Goal: Task Accomplishment & Management: Complete application form

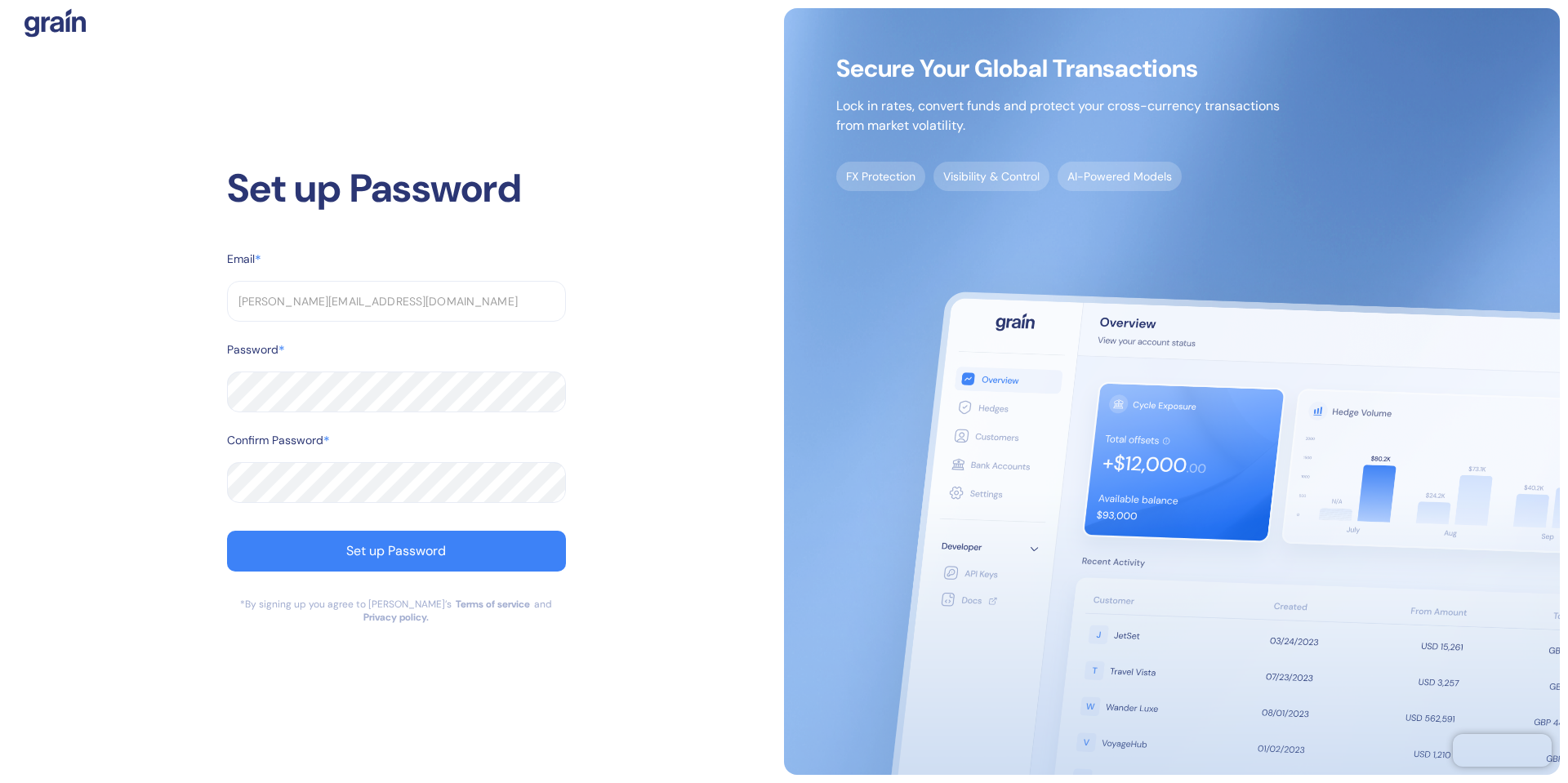
click at [566, 392] on div at bounding box center [566, 392] width 0 height 0
click at [330, 565] on button "Set up Password" at bounding box center [397, 551] width 339 height 41
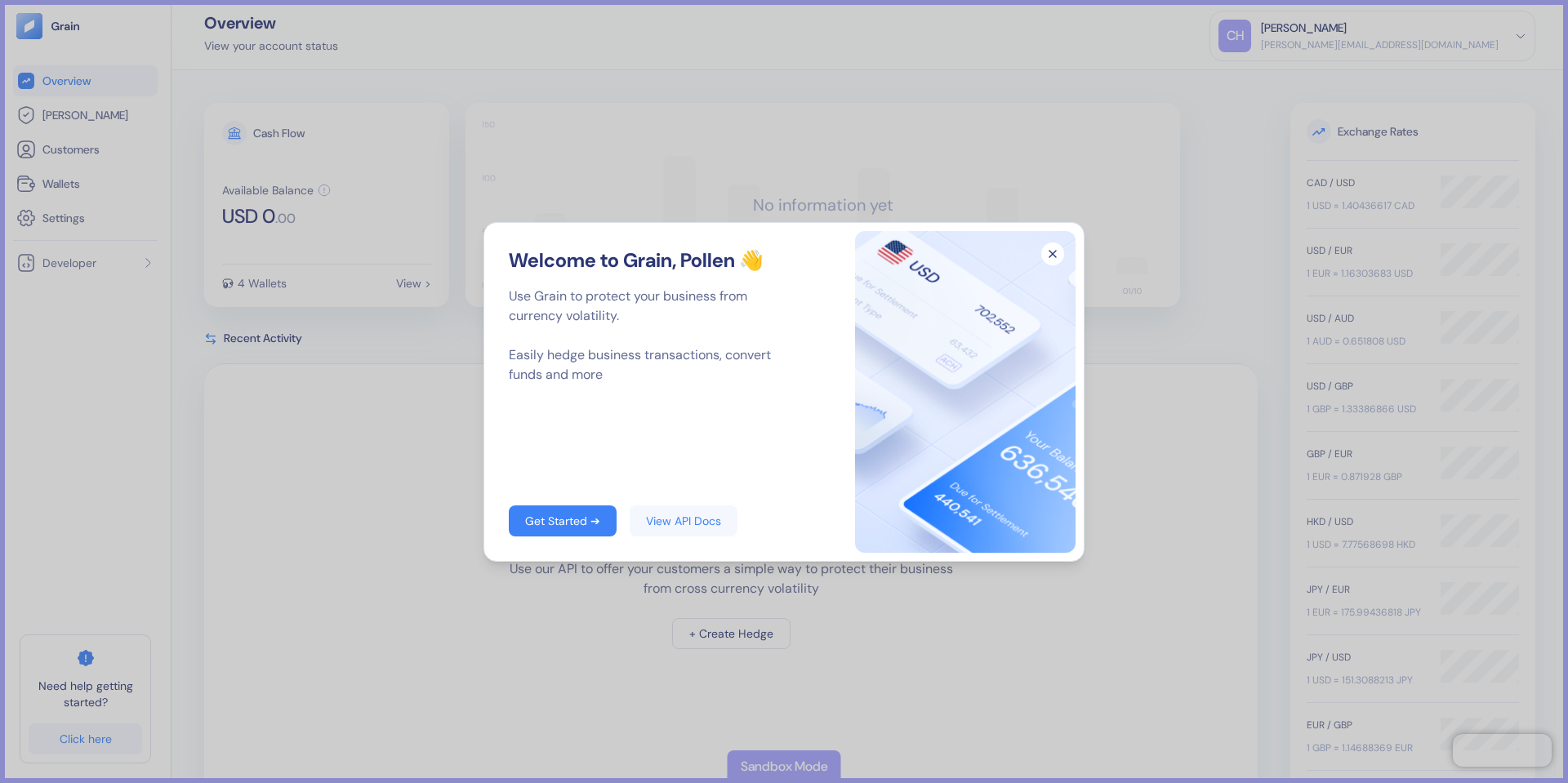
click at [1053, 257] on icon "button" at bounding box center [1053, 254] width 23 height 23
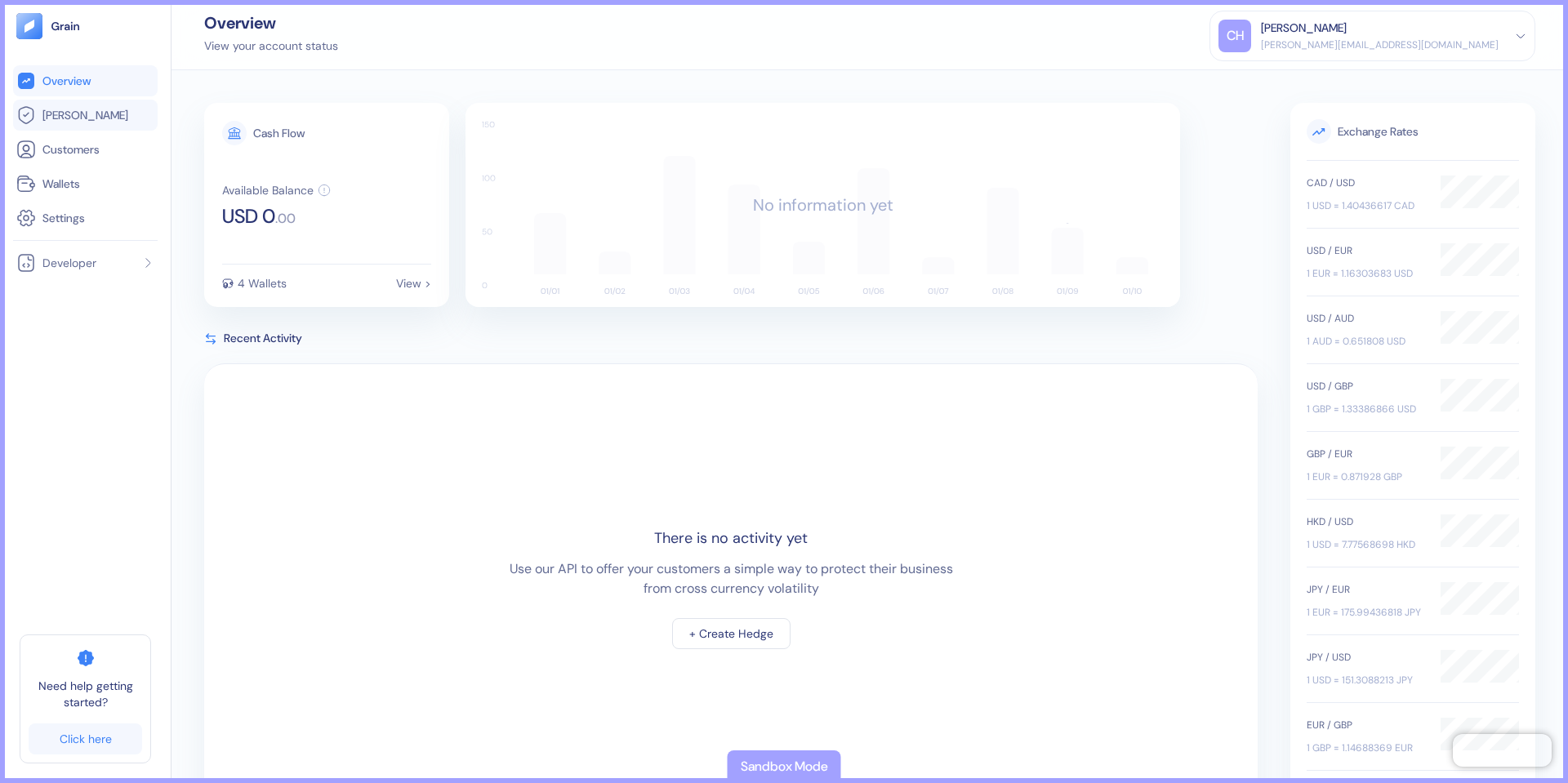
click at [100, 120] on link "[PERSON_NAME]" at bounding box center [85, 115] width 138 height 20
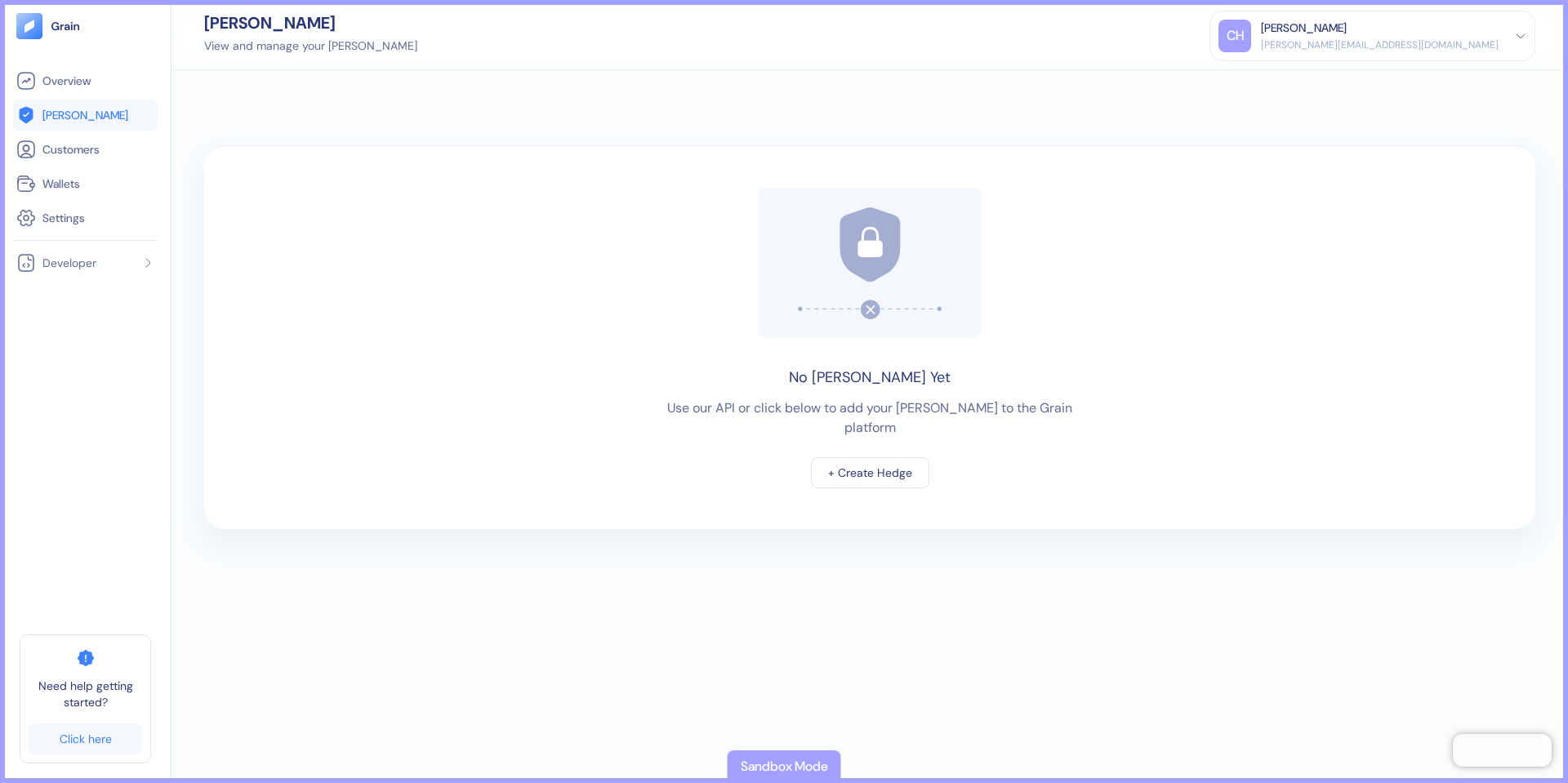
click at [1347, 30] on div "[PERSON_NAME]" at bounding box center [1303, 28] width 86 height 17
click at [1008, 42] on div "[PERSON_NAME] View and manage your [PERSON_NAME] [PERSON_NAME] [PERSON_NAME][EM…" at bounding box center [869, 35] width 1396 height 70
click at [239, 57] on div "[PERSON_NAME] View and manage your [PERSON_NAME] [PERSON_NAME] [PERSON_NAME][EM…" at bounding box center [869, 35] width 1396 height 70
click at [72, 91] on li "Overview" at bounding box center [86, 80] width 144 height 31
click at [78, 83] on span "Overview" at bounding box center [67, 81] width 48 height 16
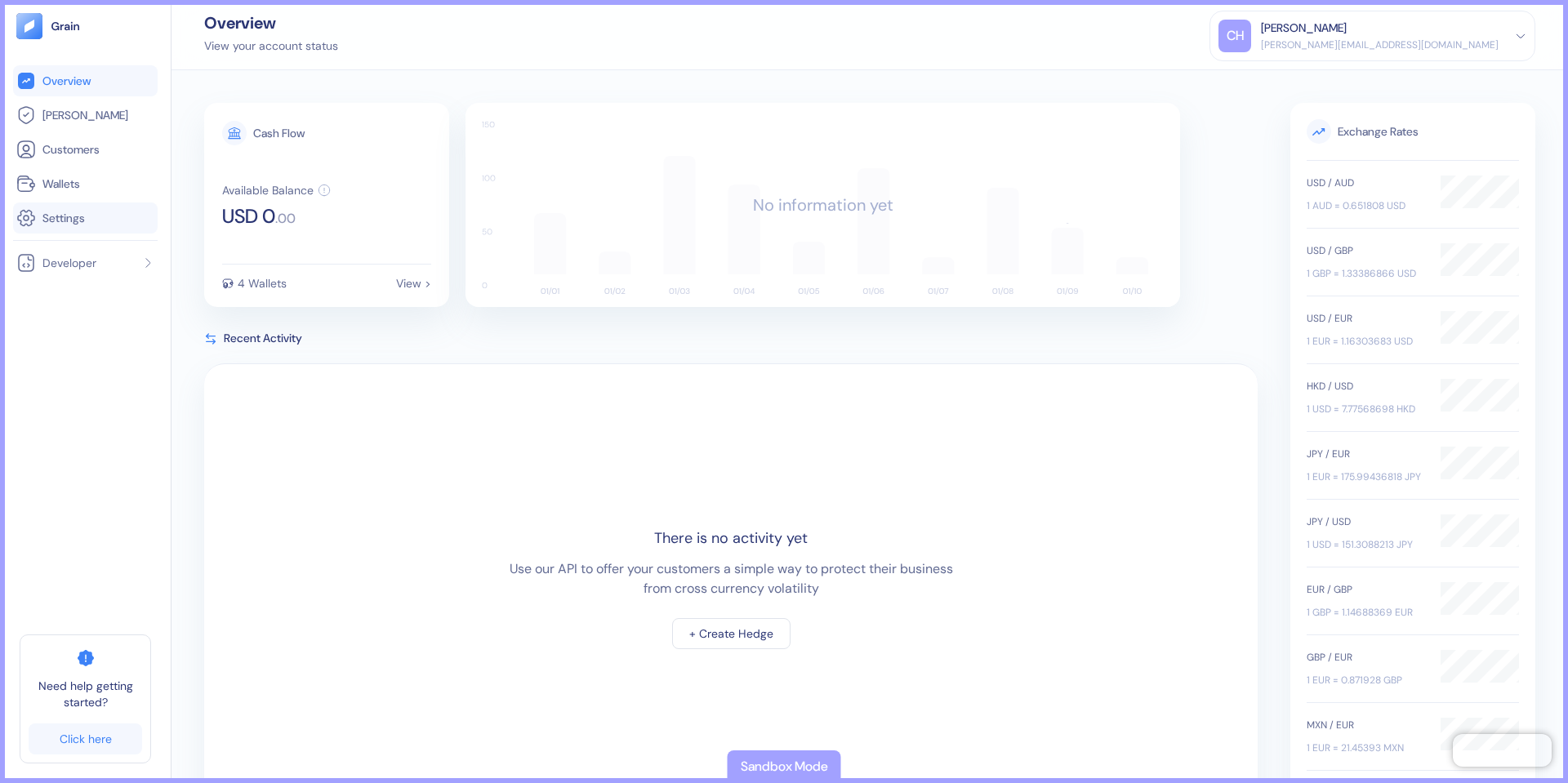
click at [53, 229] on li "Settings" at bounding box center [86, 218] width 144 height 31
click at [60, 219] on span "Settings" at bounding box center [64, 218] width 43 height 16
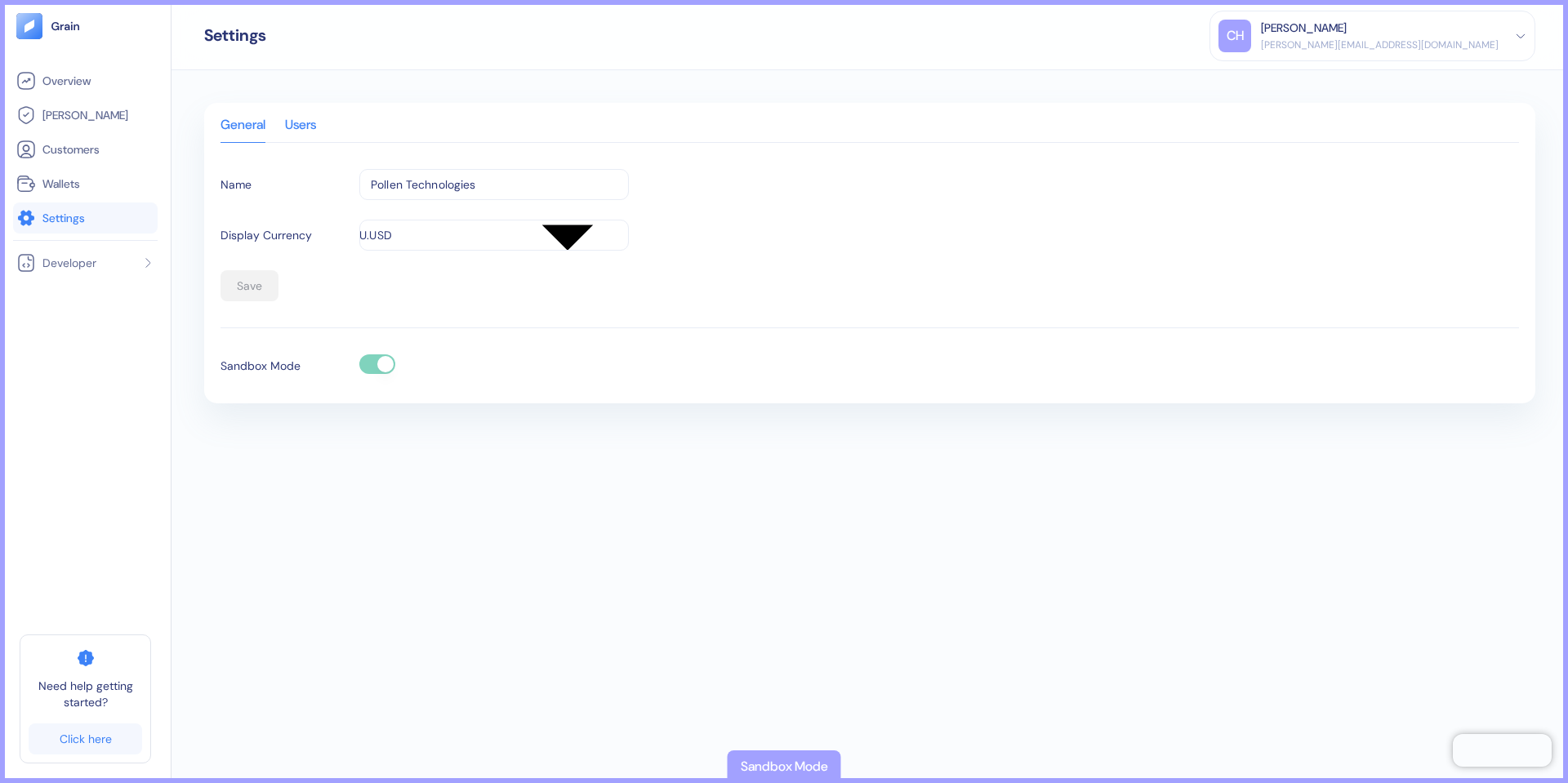
click at [313, 124] on div "Users" at bounding box center [300, 131] width 31 height 23
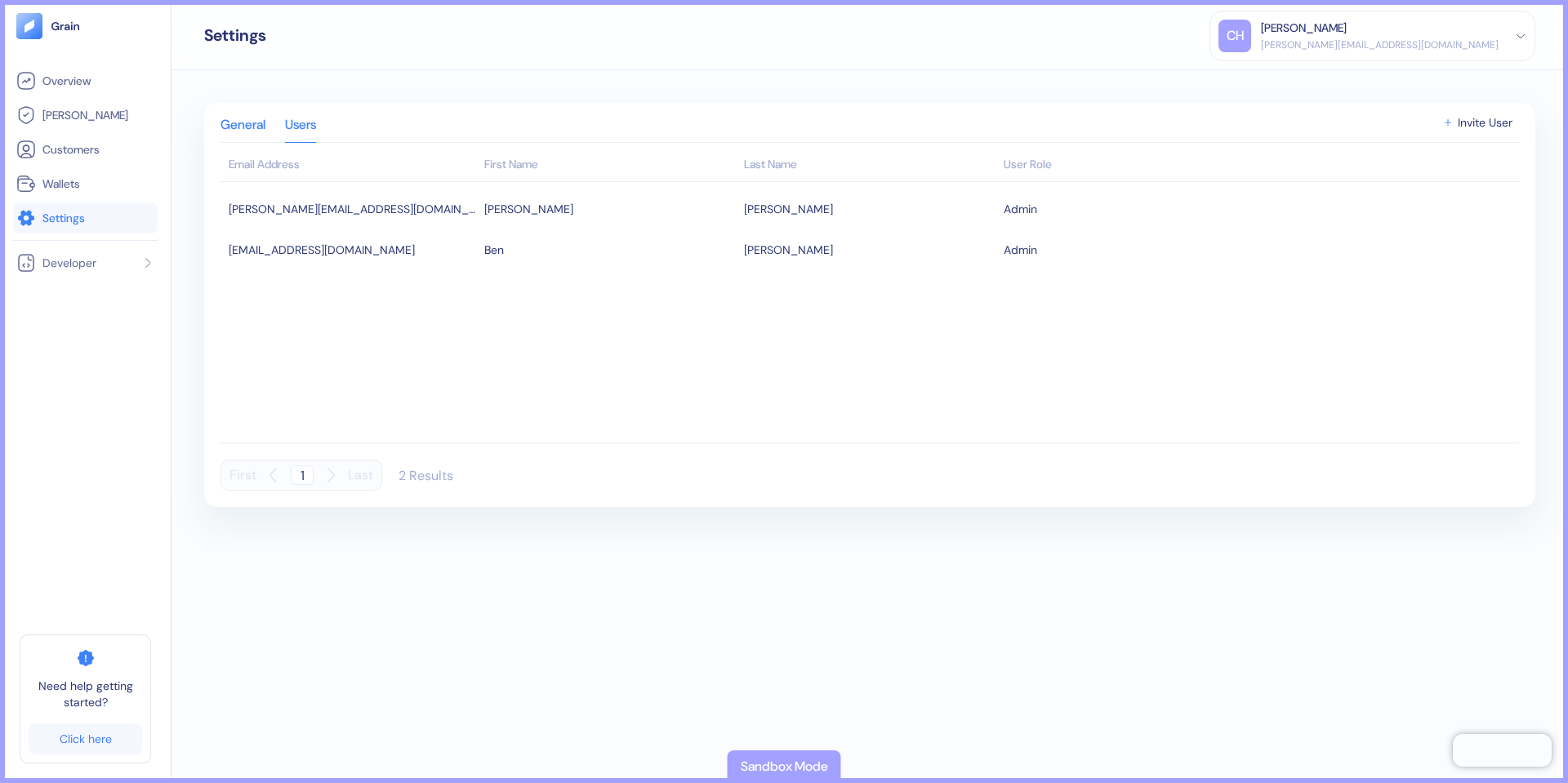
click at [255, 120] on div "General" at bounding box center [242, 131] width 45 height 23
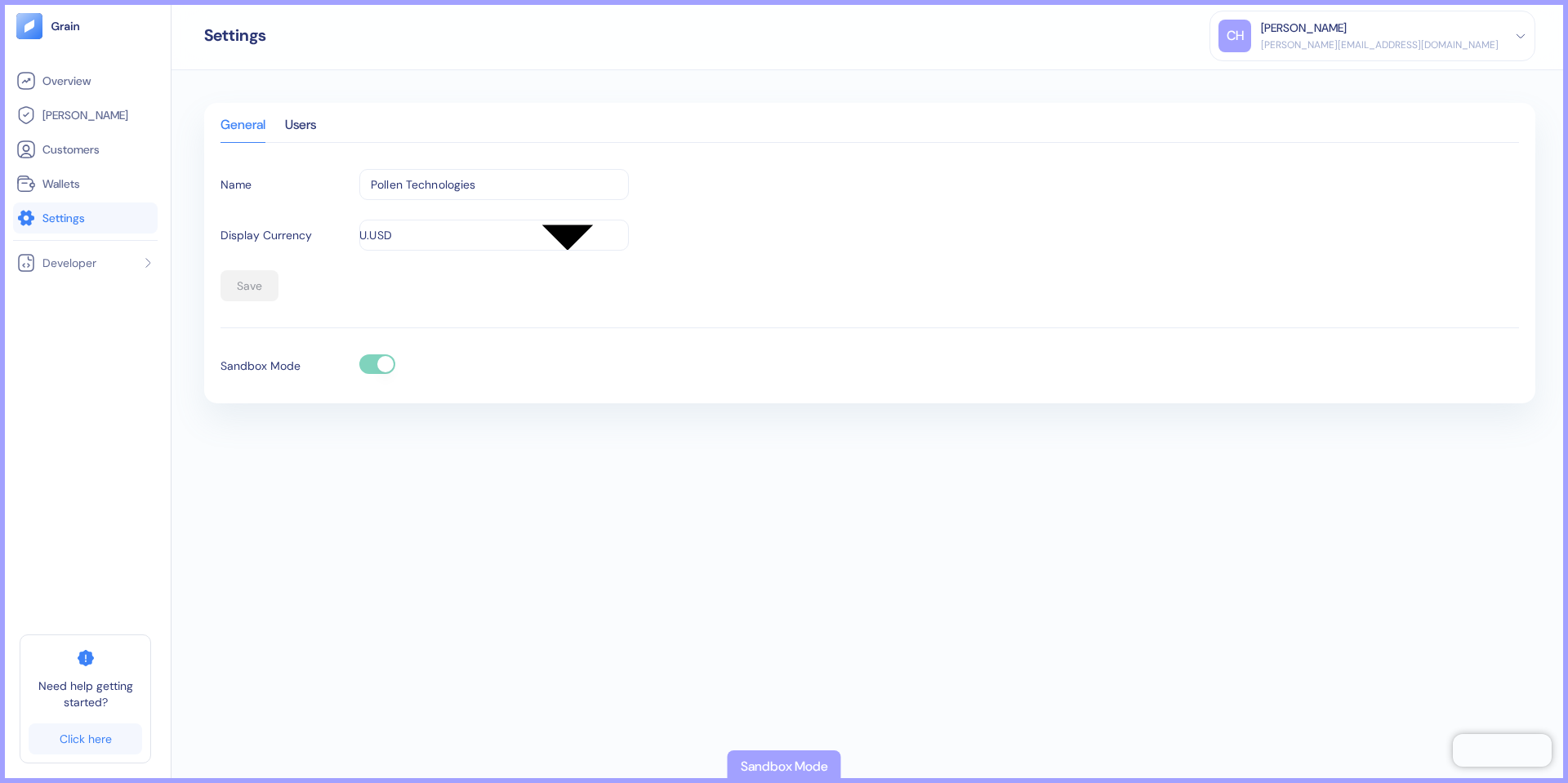
click at [275, 81] on div "General Users Name Pollen Technologies ​ Display Currency USD USD ​ Save Sandbo…" at bounding box center [869, 427] width 1396 height 713
click at [74, 182] on span "Wallets" at bounding box center [62, 184] width 37 height 16
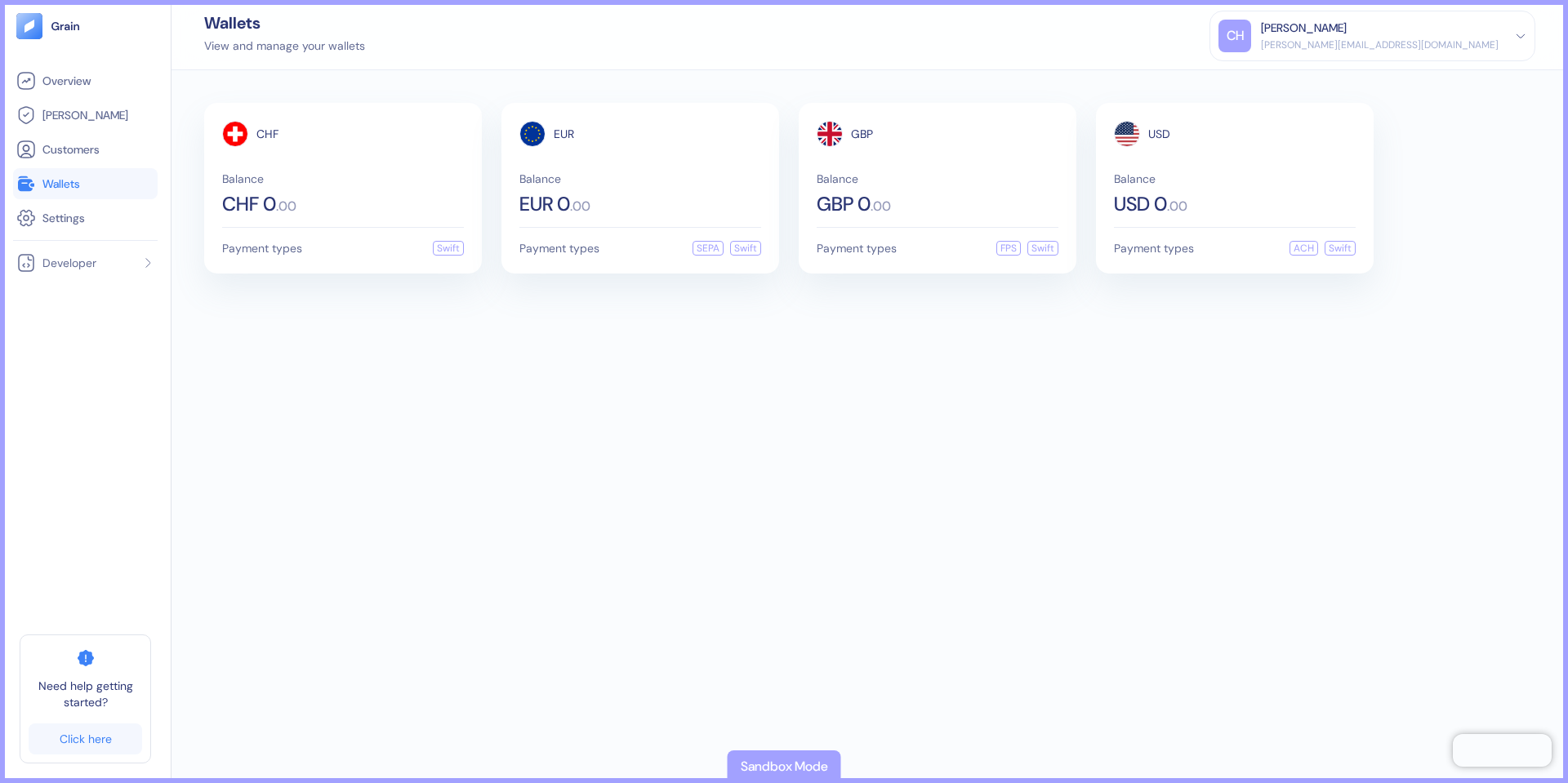
drag, startPoint x: 1028, startPoint y: 372, endPoint x: 1082, endPoint y: 379, distance: 54.5
click at [1028, 373] on div "CHF Balance CHF 0 . 00 Payment types Swift EUR Balance EUR 0 . 00 Payment types…" at bounding box center [869, 427] width 1396 height 713
click at [1107, 384] on div "CHF Balance CHF 0 . 00 Payment types Swift EUR Balance EUR 0 . 00 Payment types…" at bounding box center [869, 427] width 1396 height 713
click at [1384, 329] on div "CHF Balance CHF 0 . 00 Payment types Swift EUR Balance EUR 0 . 00 Payment types…" at bounding box center [869, 427] width 1396 height 713
click at [1376, 365] on div "CHF Balance CHF 0 . 00 Payment types Swift EUR Balance EUR 0 . 00 Payment types…" at bounding box center [869, 427] width 1396 height 713
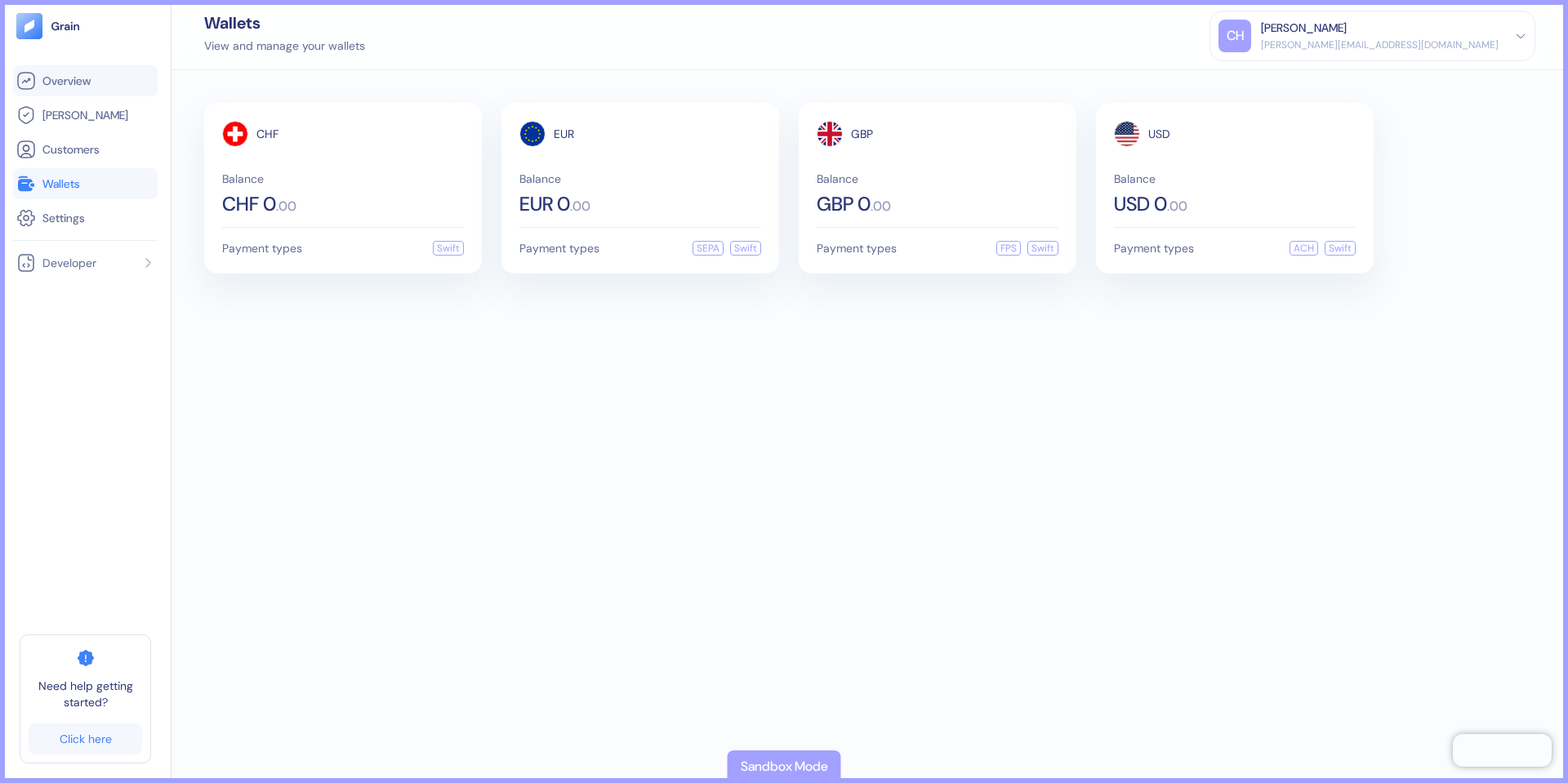
click at [75, 87] on span "Overview" at bounding box center [67, 81] width 48 height 16
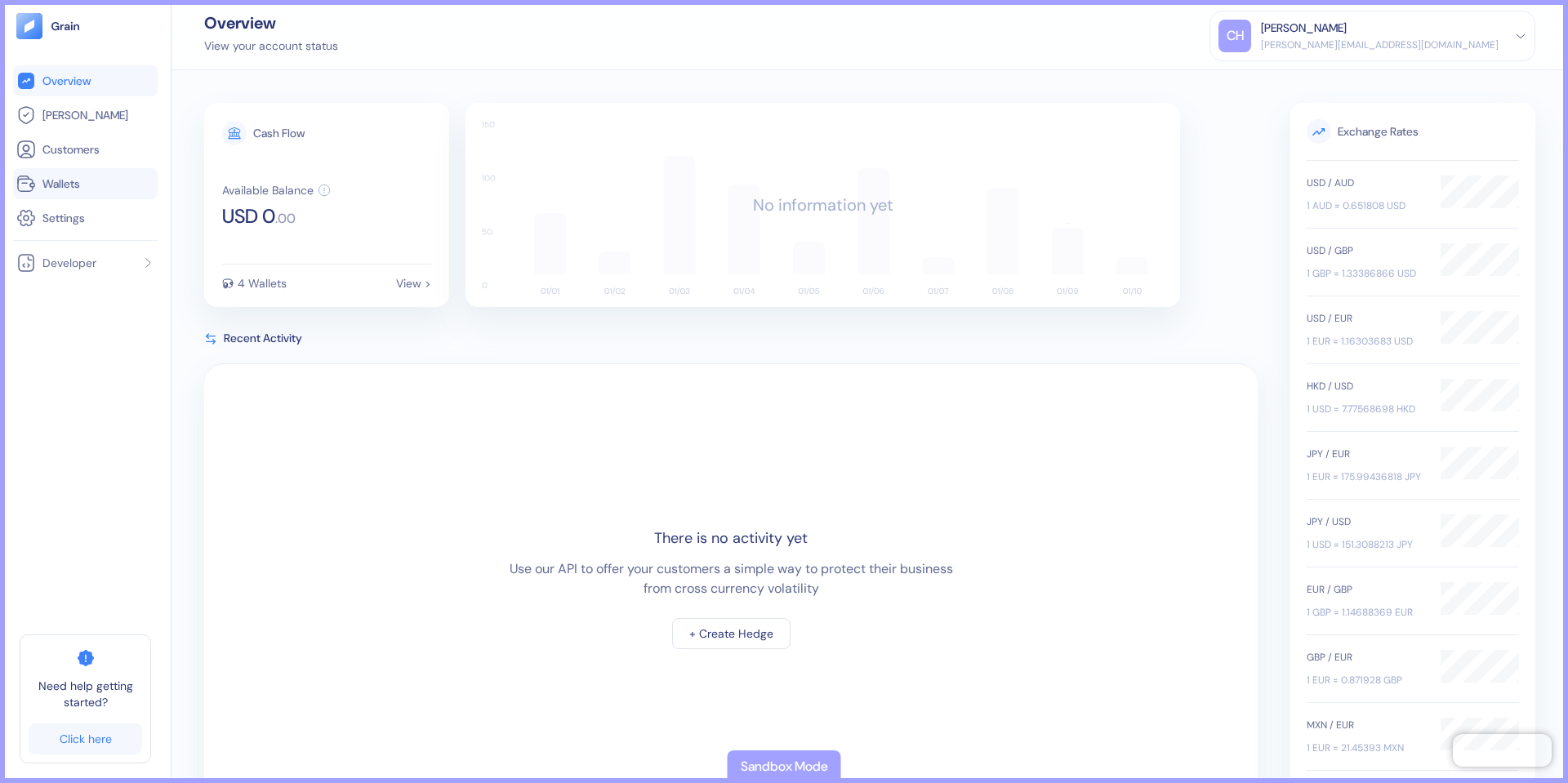
click at [95, 193] on link "Wallets" at bounding box center [85, 184] width 138 height 20
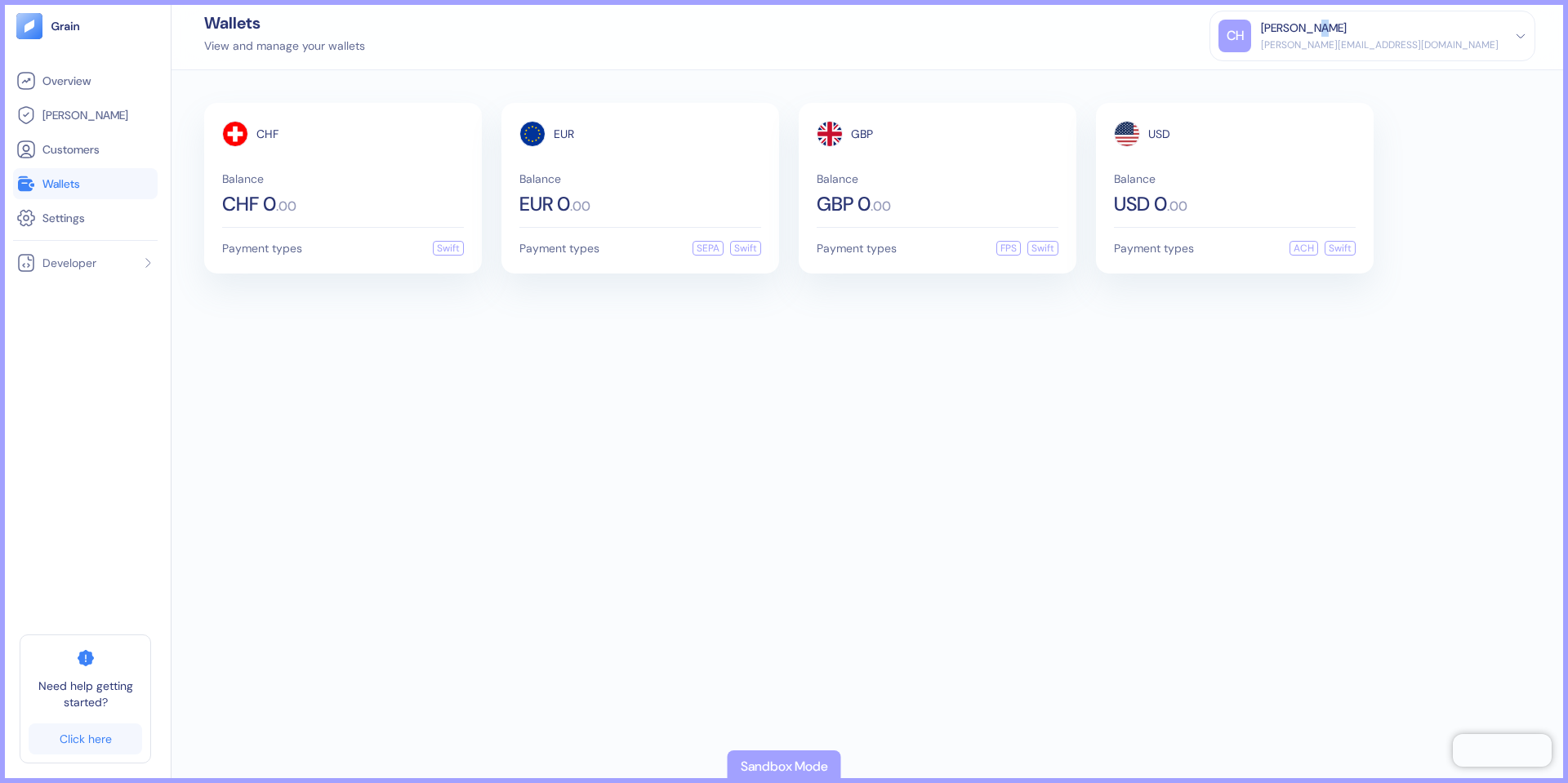
click at [1347, 24] on div "[PERSON_NAME]" at bounding box center [1303, 28] width 86 height 17
click at [871, 21] on div "Wallets View and manage your wallets CH [PERSON_NAME] [PERSON_NAME][EMAIL_ADDRE…" at bounding box center [869, 35] width 1396 height 70
click at [947, 184] on span "Balance" at bounding box center [937, 178] width 242 height 12
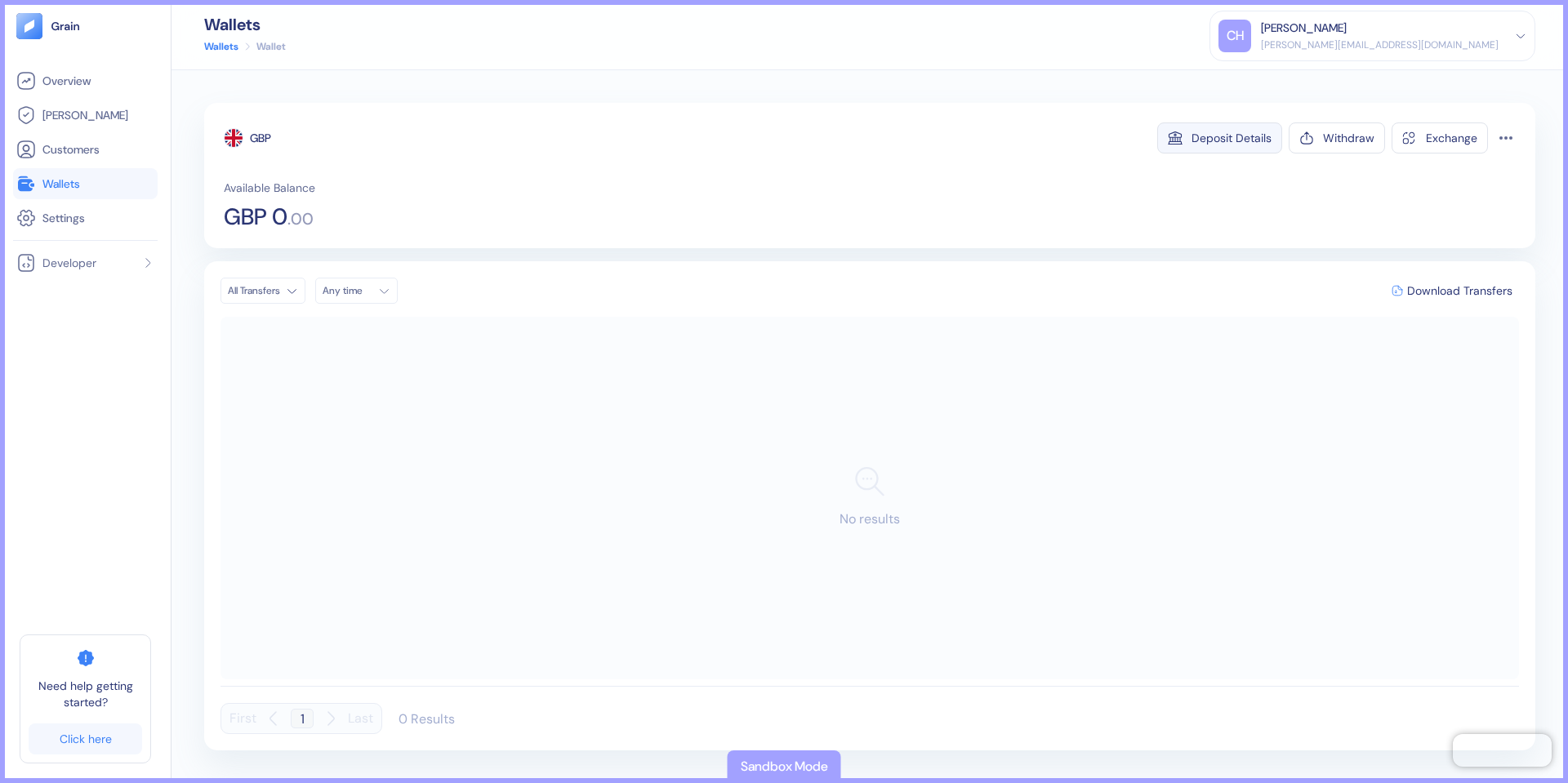
click at [1192, 146] on button "Deposit Details" at bounding box center [1219, 137] width 125 height 31
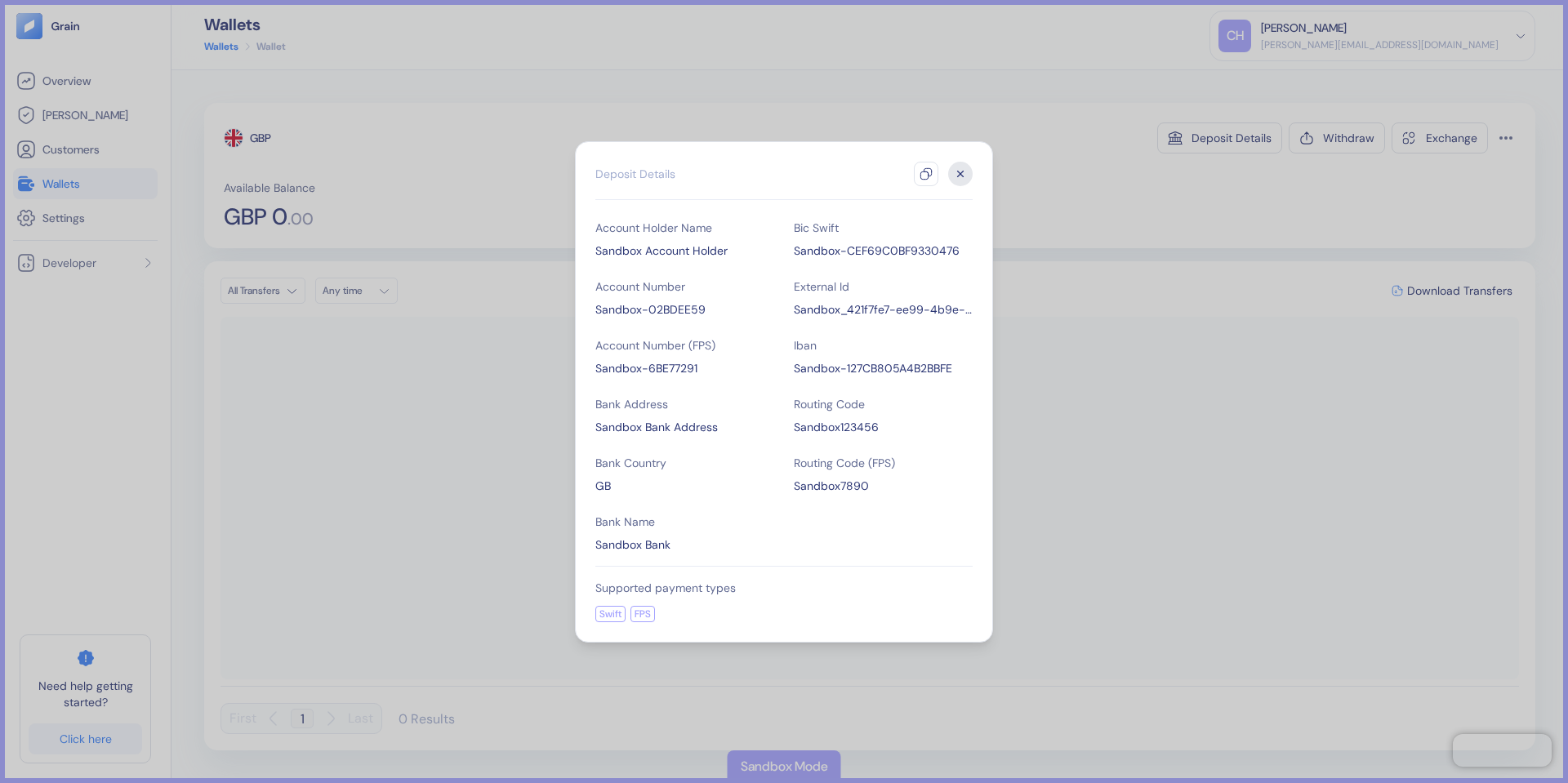
click at [967, 174] on icon "button" at bounding box center [960, 173] width 24 height 24
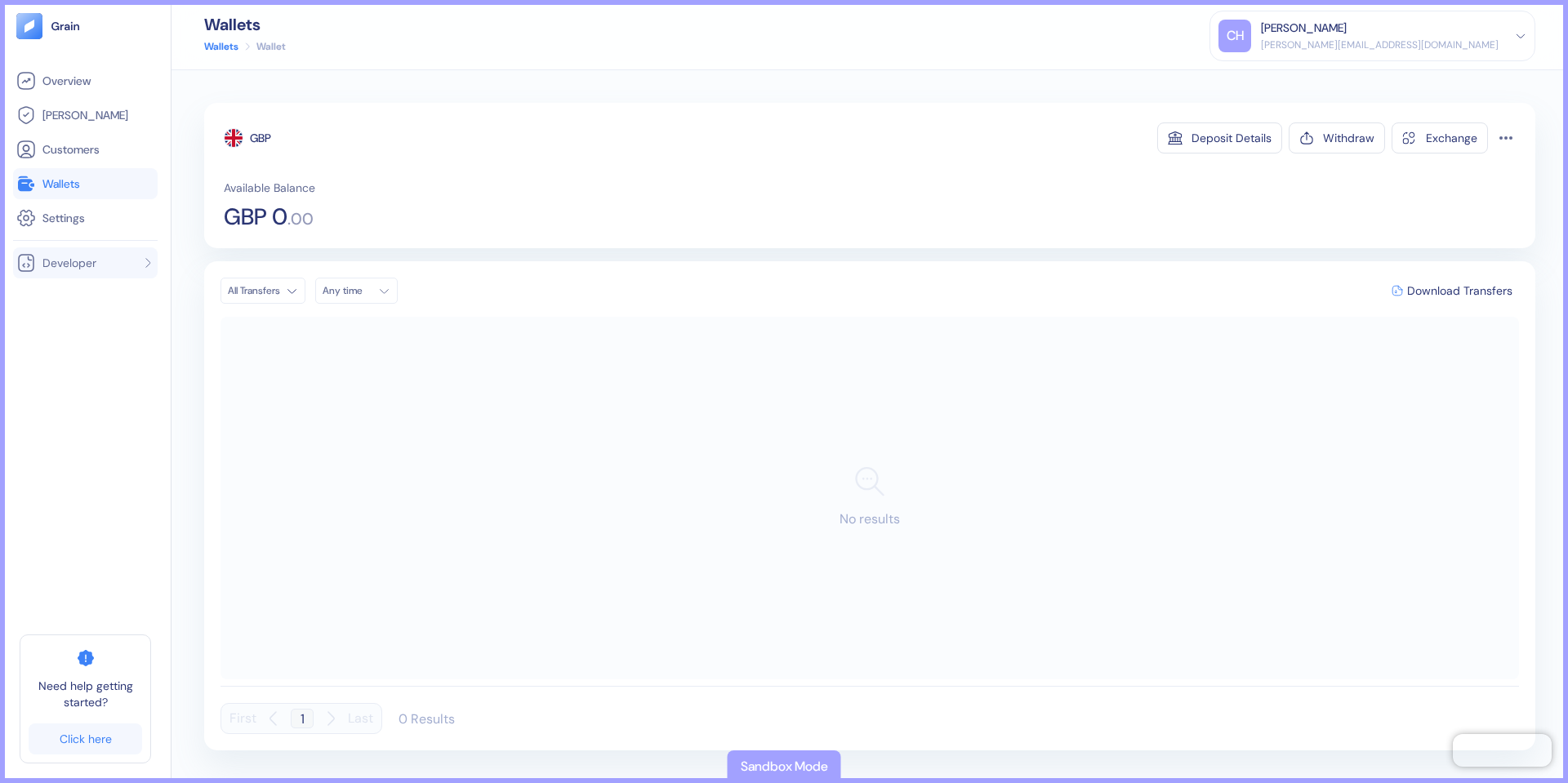
click at [46, 268] on span "Developer" at bounding box center [70, 263] width 53 height 16
drag, startPoint x: 72, startPoint y: 457, endPoint x: 78, endPoint y: 491, distance: 34.5
click at [72, 460] on div "Overview [PERSON_NAME] Customers Wallets Settings Developer API Keys Docs" at bounding box center [86, 346] width 144 height 563
click at [98, 742] on div "Click here" at bounding box center [86, 739] width 53 height 12
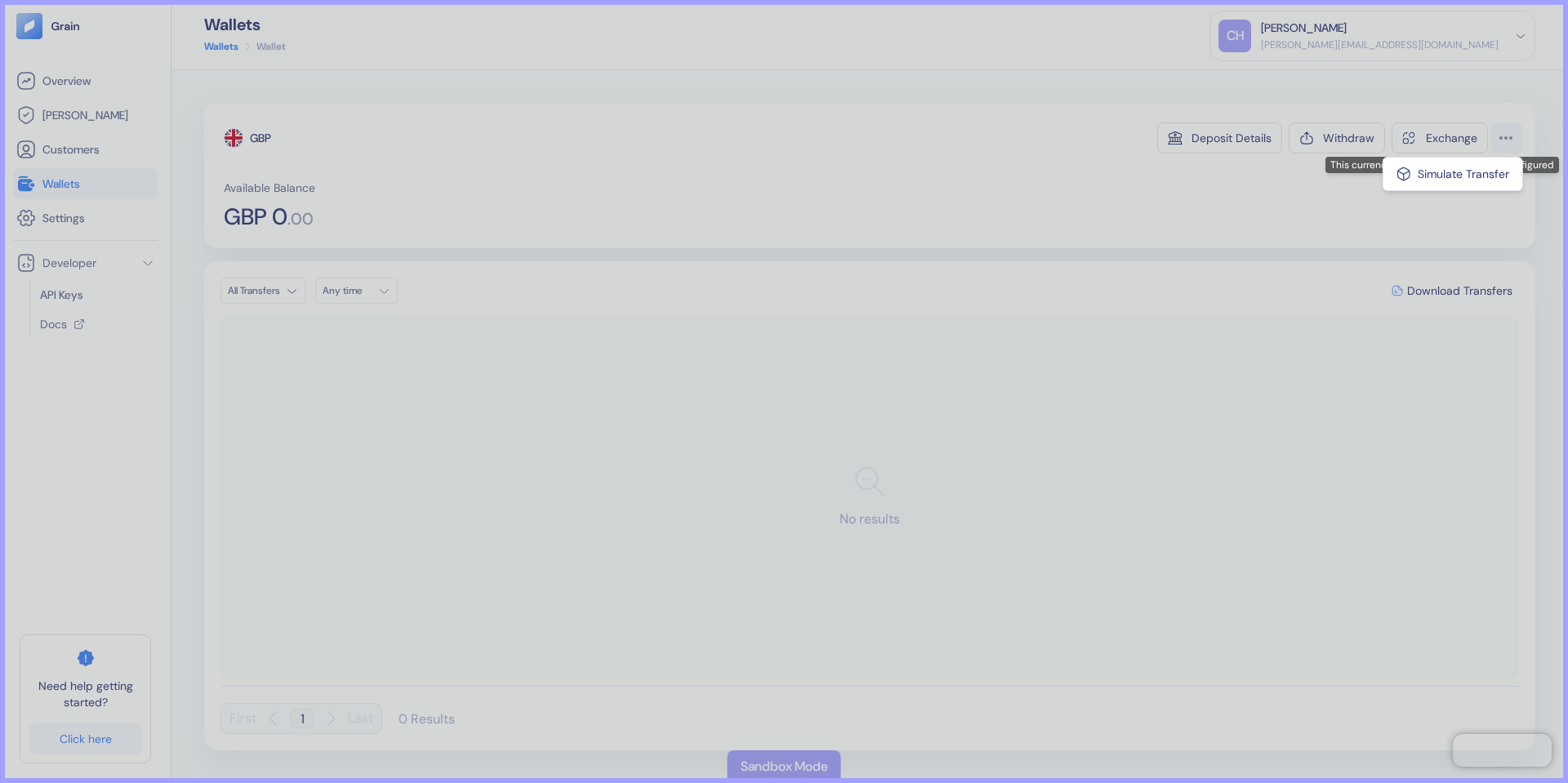
click at [1503, 145] on html "Pingdom Check: App Online Overview [PERSON_NAME] Customers Wallets Settings Dev…" at bounding box center [784, 392] width 1568 height 783
click at [1462, 177] on div "Simulate Transfer" at bounding box center [1453, 173] width 139 height 26
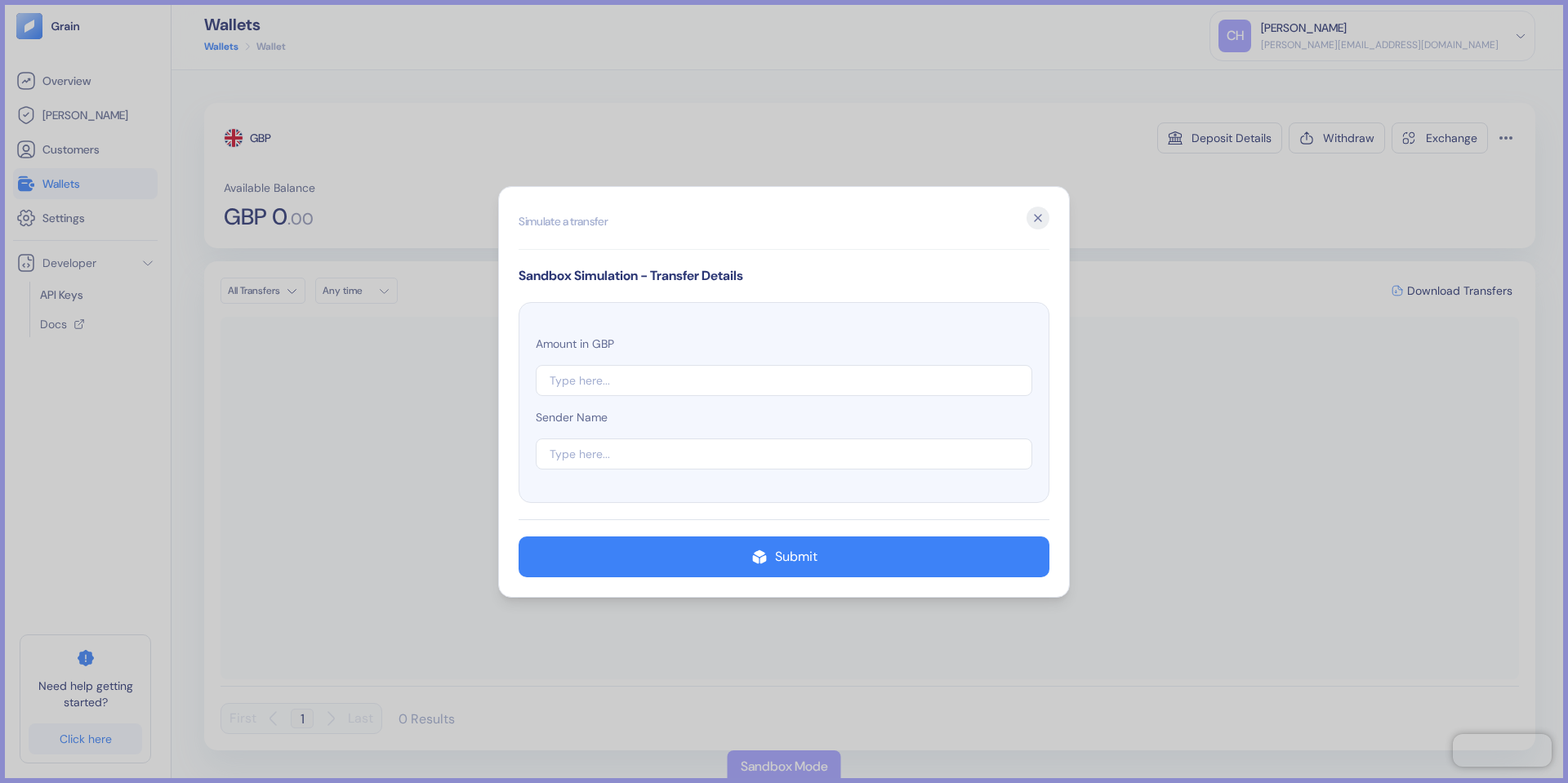
click at [612, 376] on input "number" at bounding box center [784, 380] width 497 height 31
click at [660, 460] on input "text" at bounding box center [784, 454] width 497 height 31
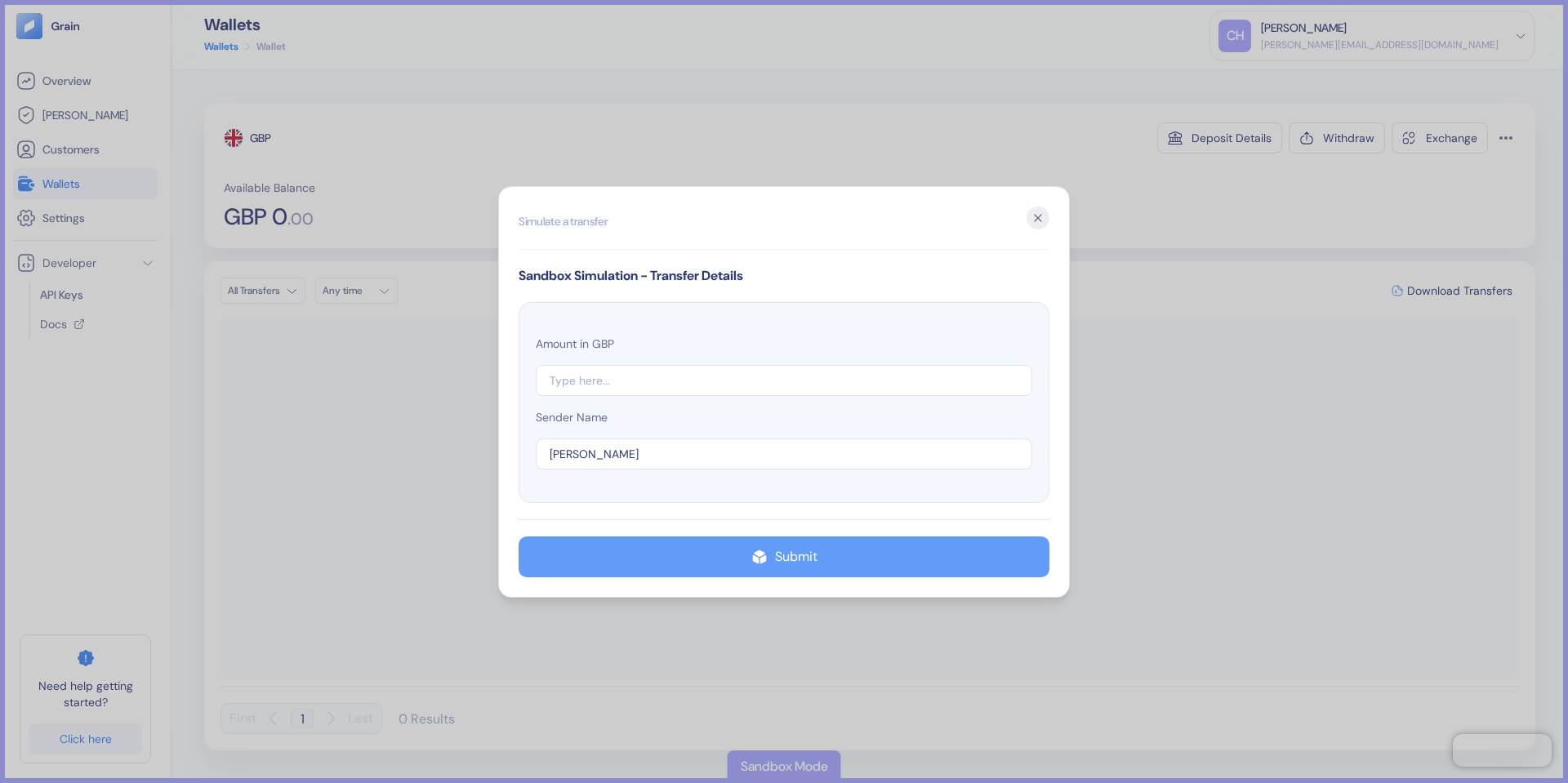
type input "[PERSON_NAME]"
click at [848, 548] on button "Submit" at bounding box center [784, 557] width 530 height 41
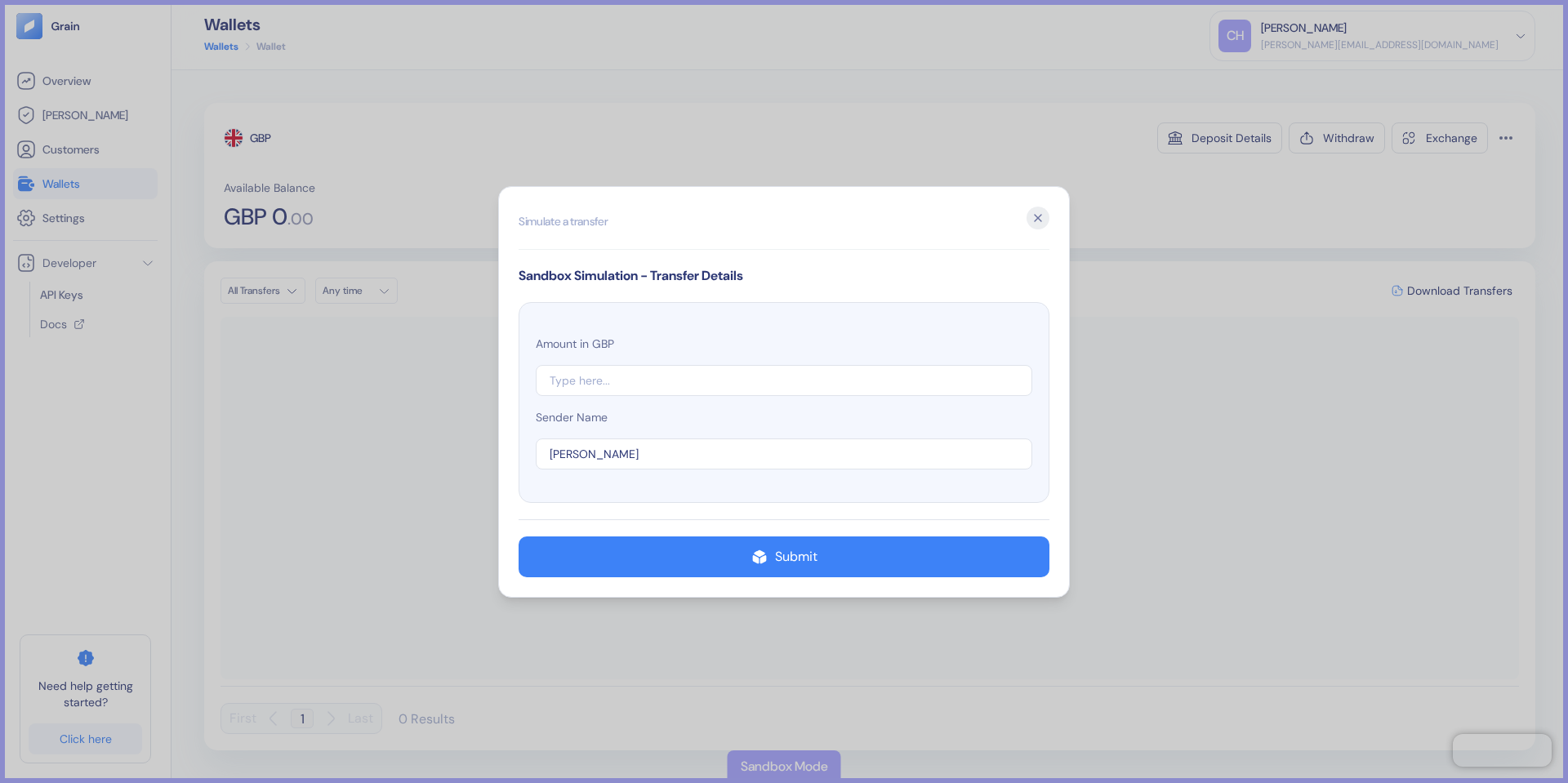
click at [677, 337] on div "Amount in GBP" at bounding box center [784, 366] width 497 height 61
click at [614, 338] on span "Amount in GBP" at bounding box center [575, 343] width 78 height 16
click at [570, 379] on input "number" at bounding box center [784, 380] width 497 height 31
drag, startPoint x: 549, startPoint y: 380, endPoint x: 516, endPoint y: 382, distance: 33.1
click at [536, 382] on input "number" at bounding box center [784, 380] width 497 height 31
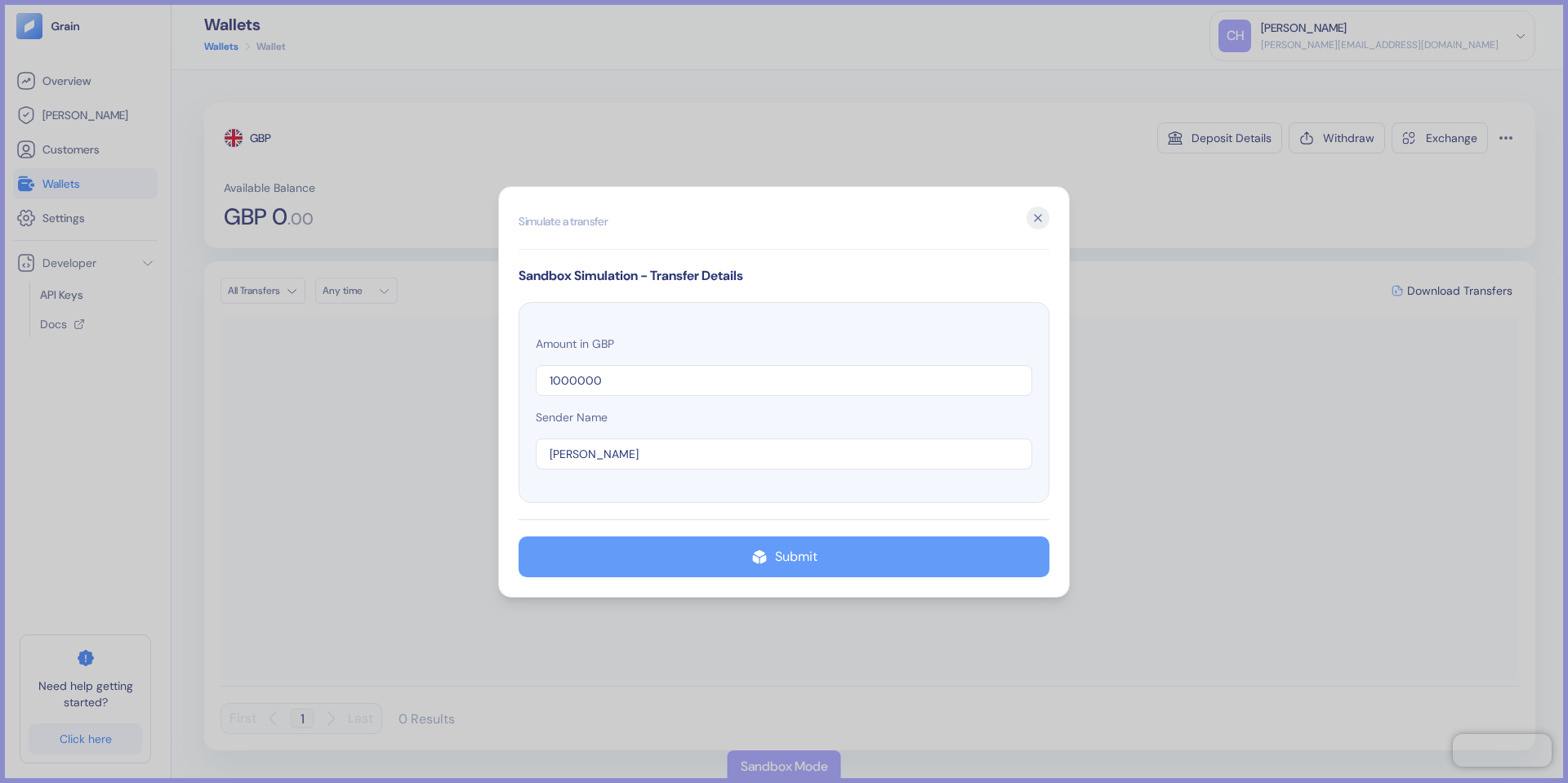
type input "1000000"
click at [739, 540] on button "Submit" at bounding box center [784, 557] width 530 height 41
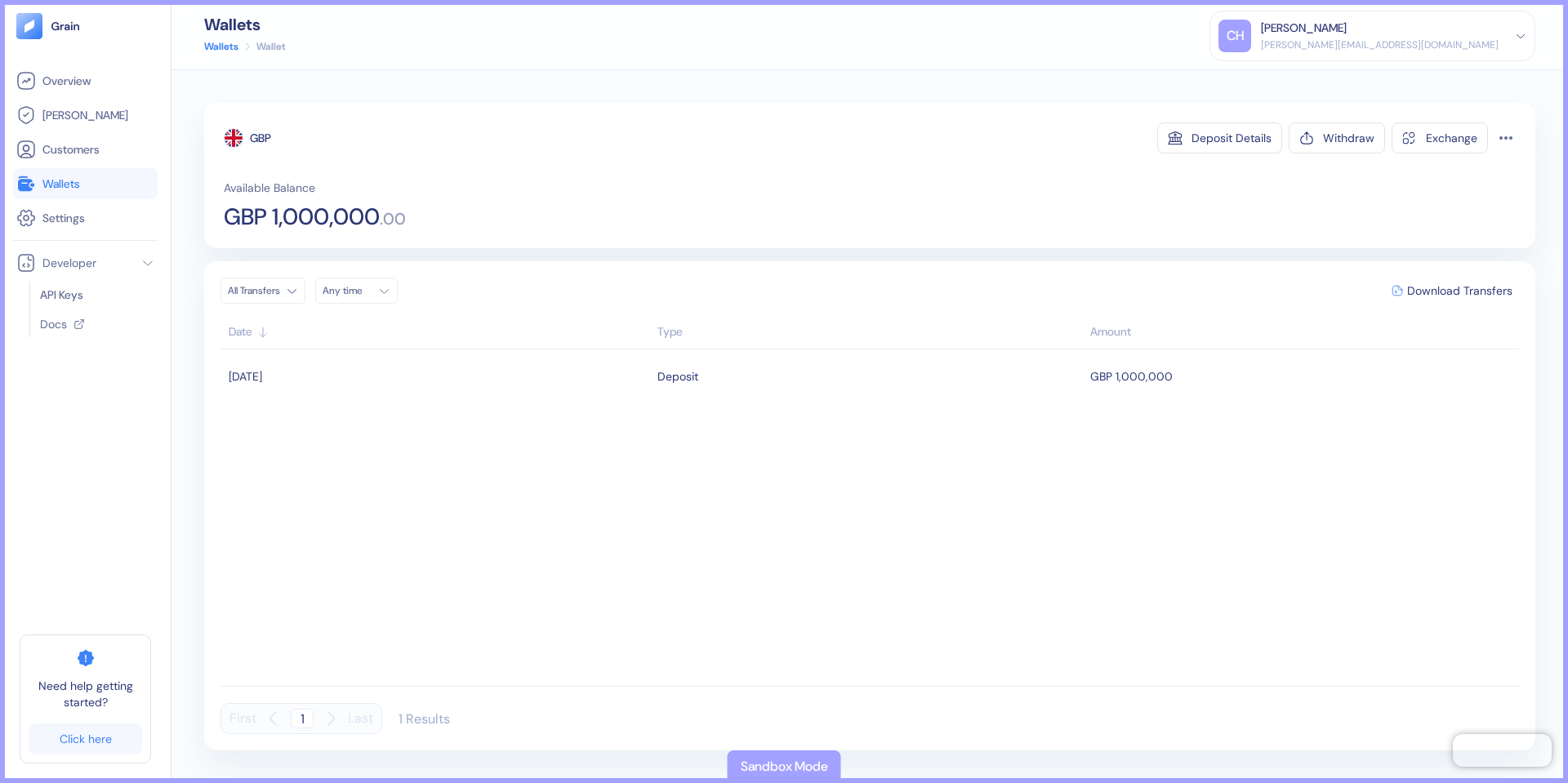
click at [214, 45] on link "Wallets" at bounding box center [221, 46] width 34 height 14
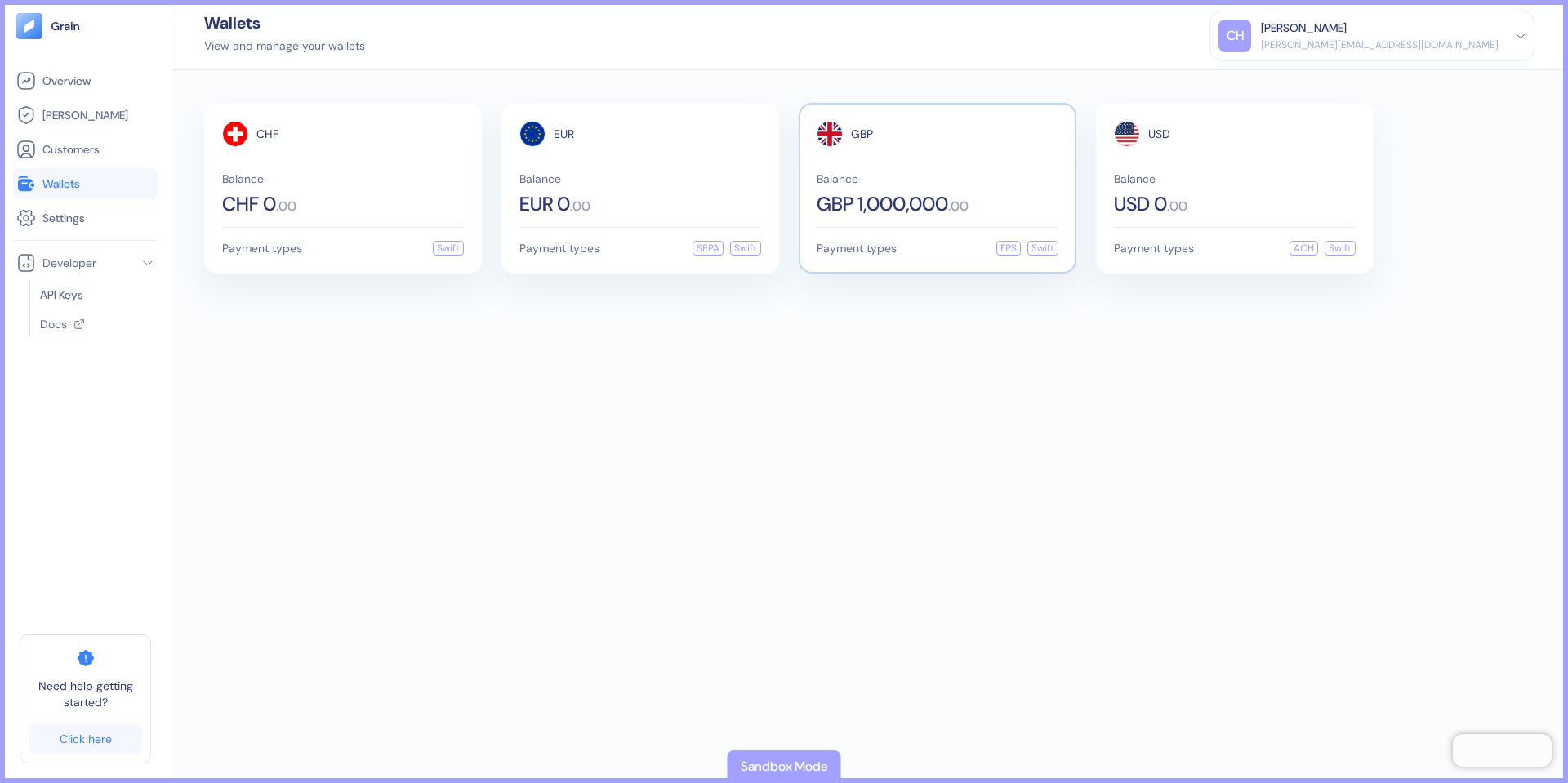
click at [967, 170] on div "GBP Balance GBP 1,000,000 . 00" at bounding box center [937, 168] width 242 height 93
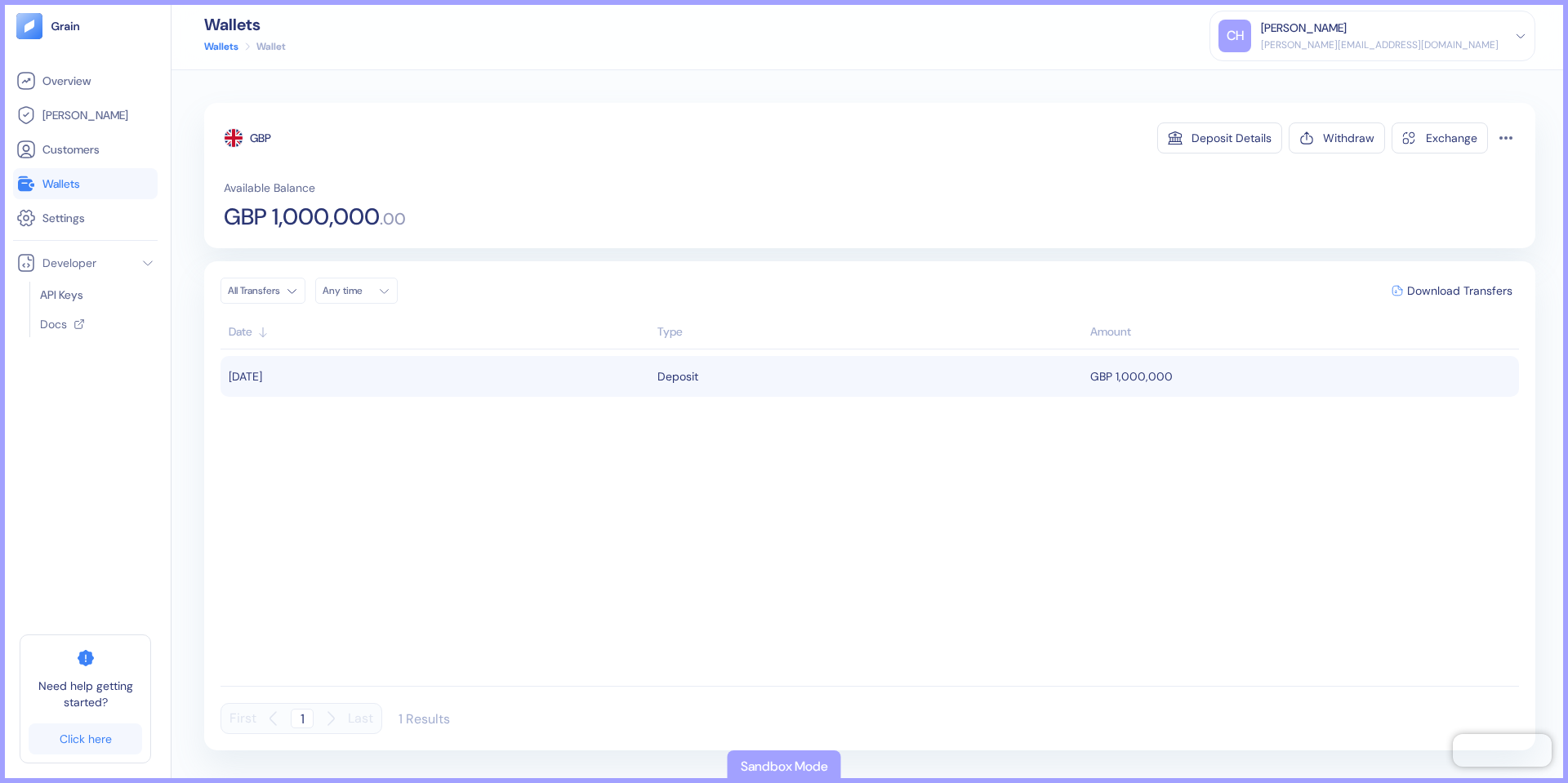
click at [262, 384] on span "[DATE]" at bounding box center [245, 376] width 34 height 14
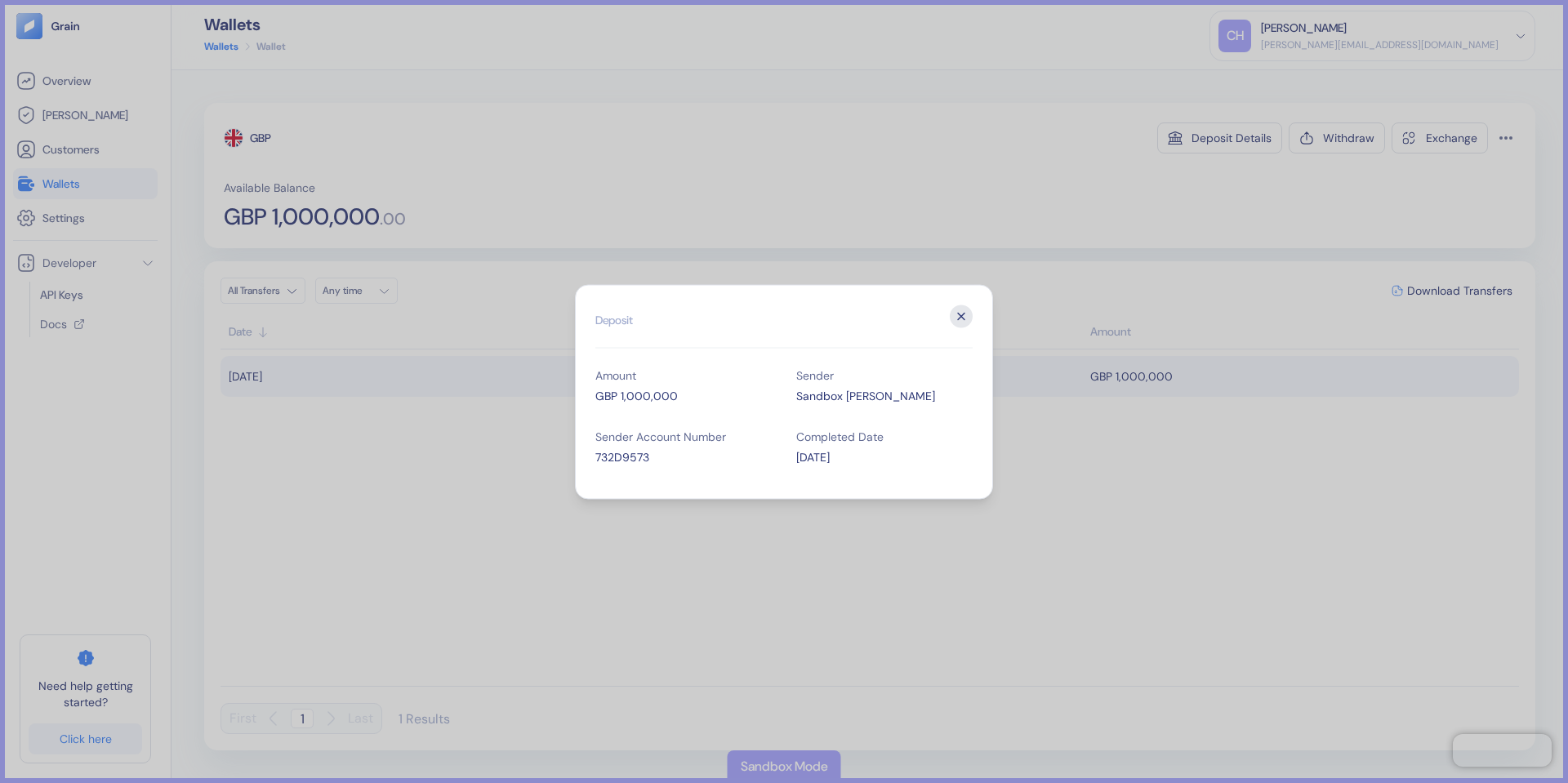
click at [962, 309] on icon "button" at bounding box center [961, 317] width 23 height 23
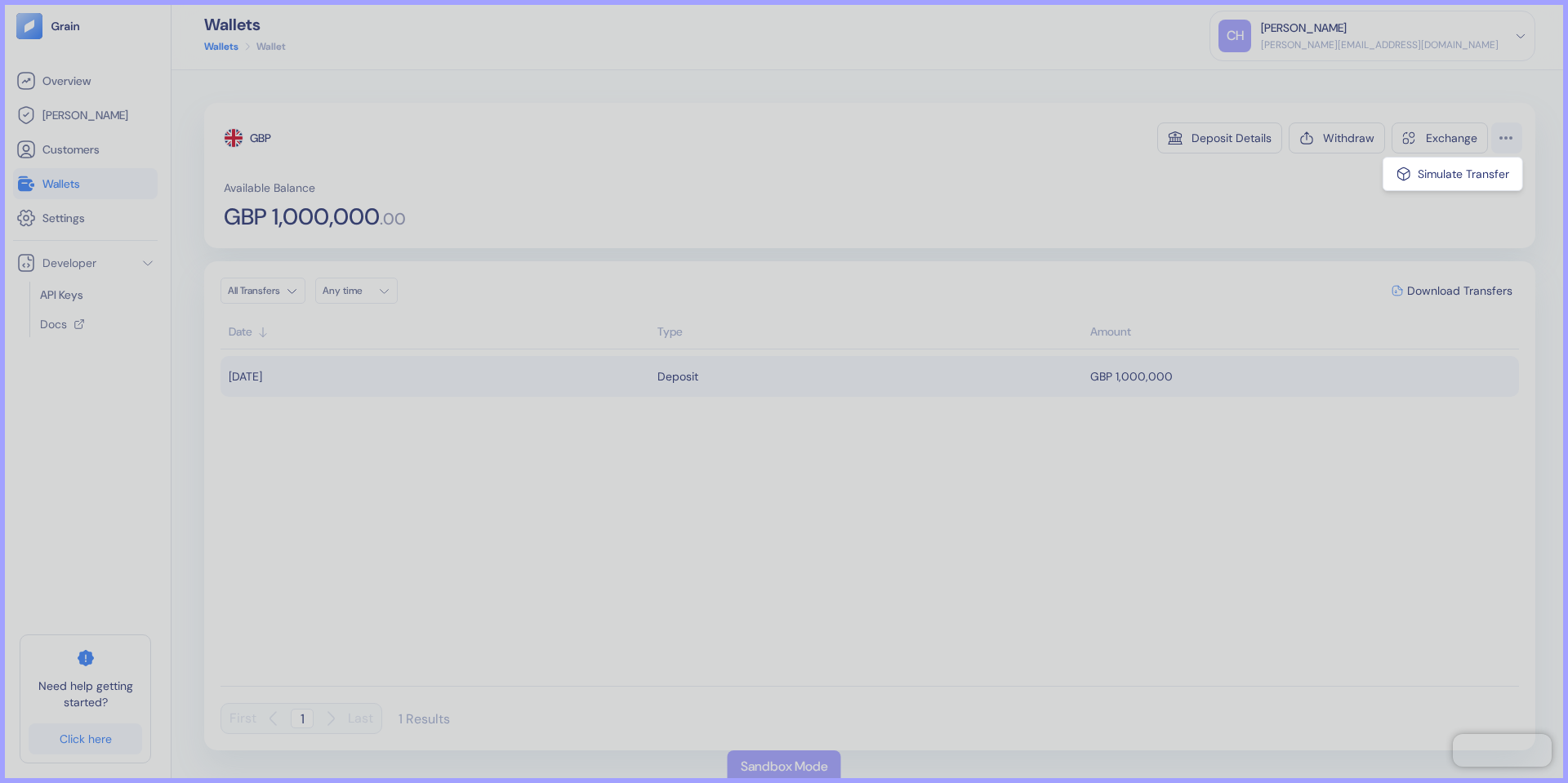
click at [1510, 141] on html "Pingdom Check: App Online Overview [PERSON_NAME] Customers Wallets Settings Dev…" at bounding box center [784, 392] width 1568 height 783
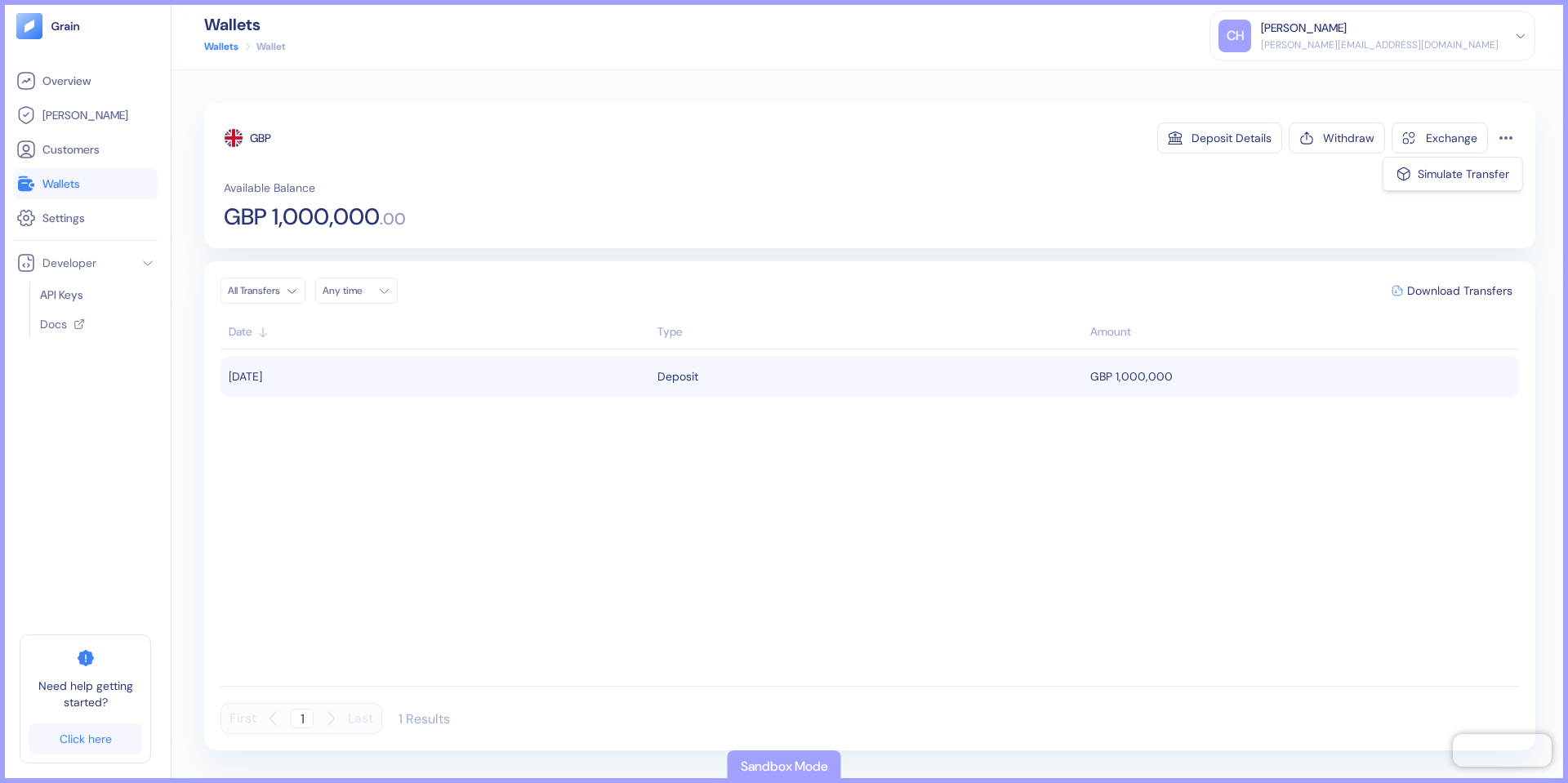
click at [1117, 104] on html "Pingdom Check: App Online Overview [PERSON_NAME] Customers Wallets Settings Dev…" at bounding box center [784, 392] width 1568 height 783
click at [85, 104] on li "[PERSON_NAME]" at bounding box center [86, 115] width 144 height 31
click at [85, 116] on link "[PERSON_NAME]" at bounding box center [85, 115] width 138 height 20
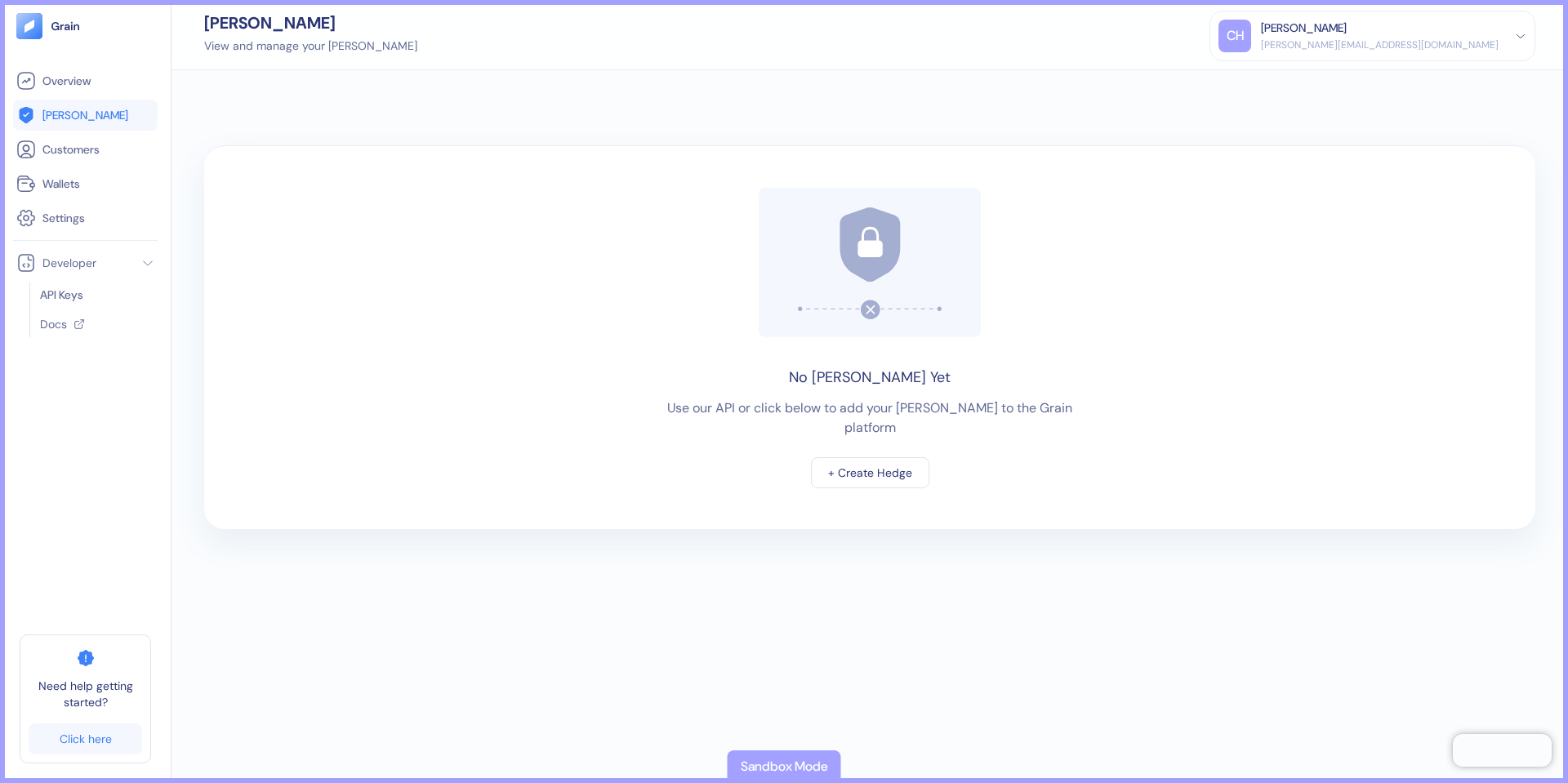
drag, startPoint x: 872, startPoint y: 459, endPoint x: 866, endPoint y: 442, distance: 18.0
click at [871, 467] on div "+ Create Hedge" at bounding box center [870, 473] width 84 height 12
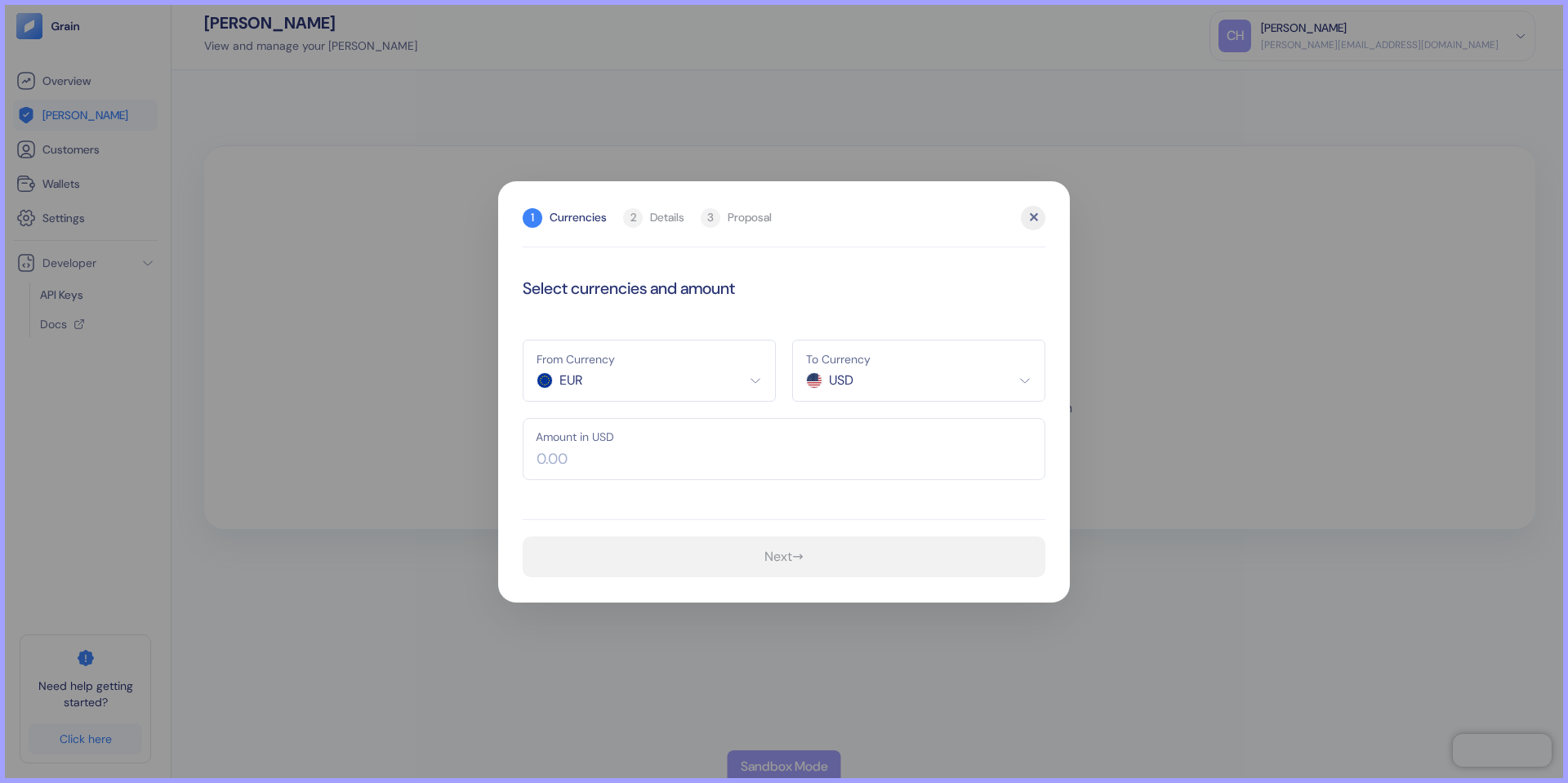
click at [670, 362] on html "Pingdom Check: App Online Overview [PERSON_NAME] Customers Wallets Settings Dev…" at bounding box center [784, 392] width 1568 height 783
click at [850, 345] on html "Pingdom Check: App Online Overview [PERSON_NAME] Customers Wallets Settings Dev…" at bounding box center [784, 392] width 1568 height 783
click at [861, 281] on html "Pingdom Check: App Online Overview [PERSON_NAME] Customers Wallets Settings Dev…" at bounding box center [784, 392] width 1568 height 783
click at [904, 285] on div "Select currencies and amount" at bounding box center [784, 288] width 522 height 24
click at [862, 379] on html "Pingdom Check: App Online Overview [PERSON_NAME] Customers Wallets Settings Dev…" at bounding box center [784, 392] width 1568 height 783
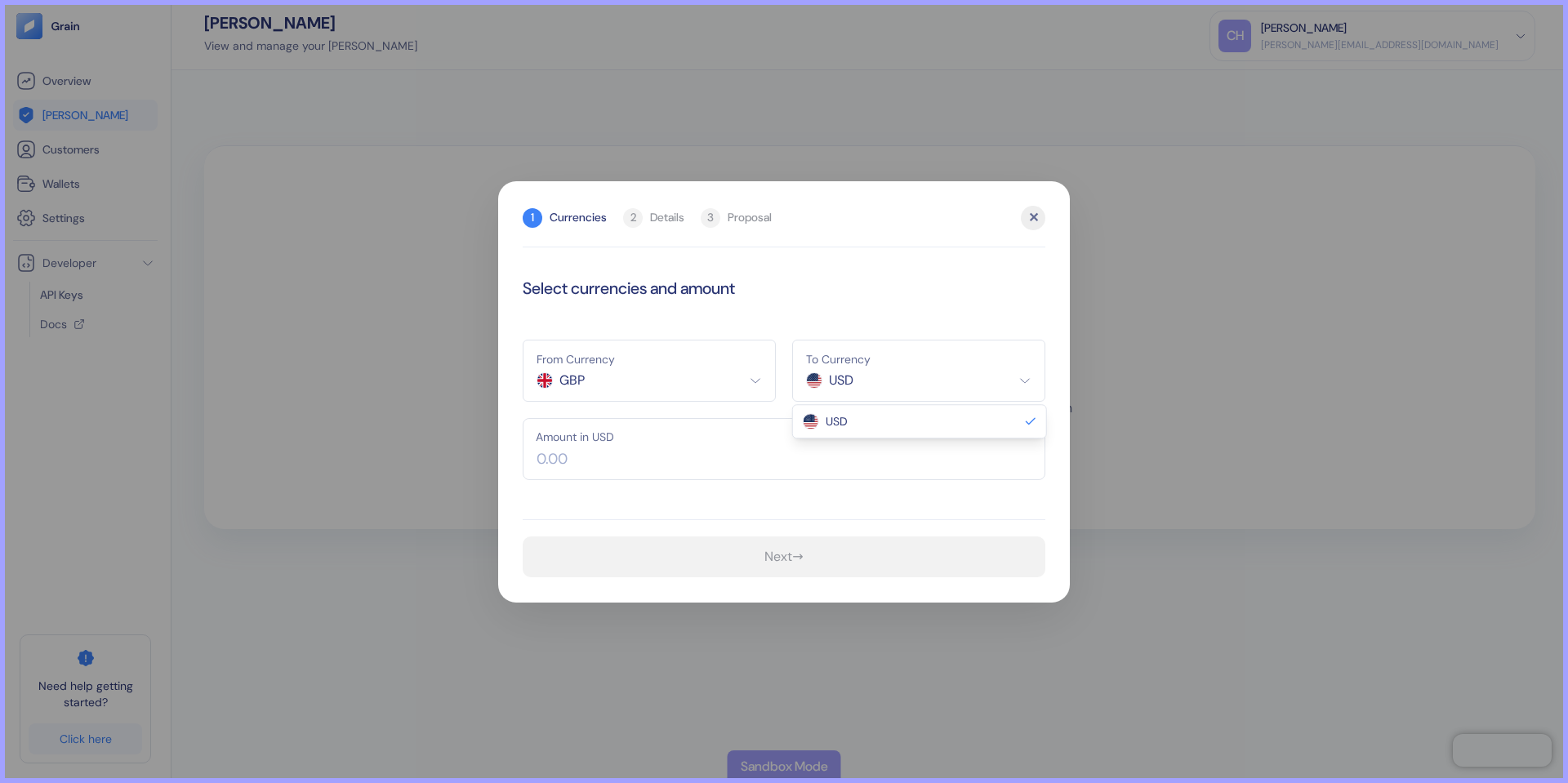
click at [850, 382] on html "Pingdom Check: App Online Overview [PERSON_NAME] Customers Wallets Settings Dev…" at bounding box center [784, 392] width 1568 height 783
click at [716, 376] on html "Pingdom Check: App Online Overview [PERSON_NAME] Customers Wallets Settings Dev…" at bounding box center [784, 392] width 1568 height 783
click at [865, 350] on html "Pingdom Check: App Online Overview [PERSON_NAME] Customers Wallets Settings Dev…" at bounding box center [784, 392] width 1568 height 783
click at [876, 382] on html "Pingdom Check: App Online Overview [PERSON_NAME] Customers Wallets Settings Dev…" at bounding box center [784, 392] width 1568 height 783
click at [689, 359] on html "Pingdom Check: App Online Overview [PERSON_NAME] Customers Wallets Settings Dev…" at bounding box center [784, 392] width 1568 height 783
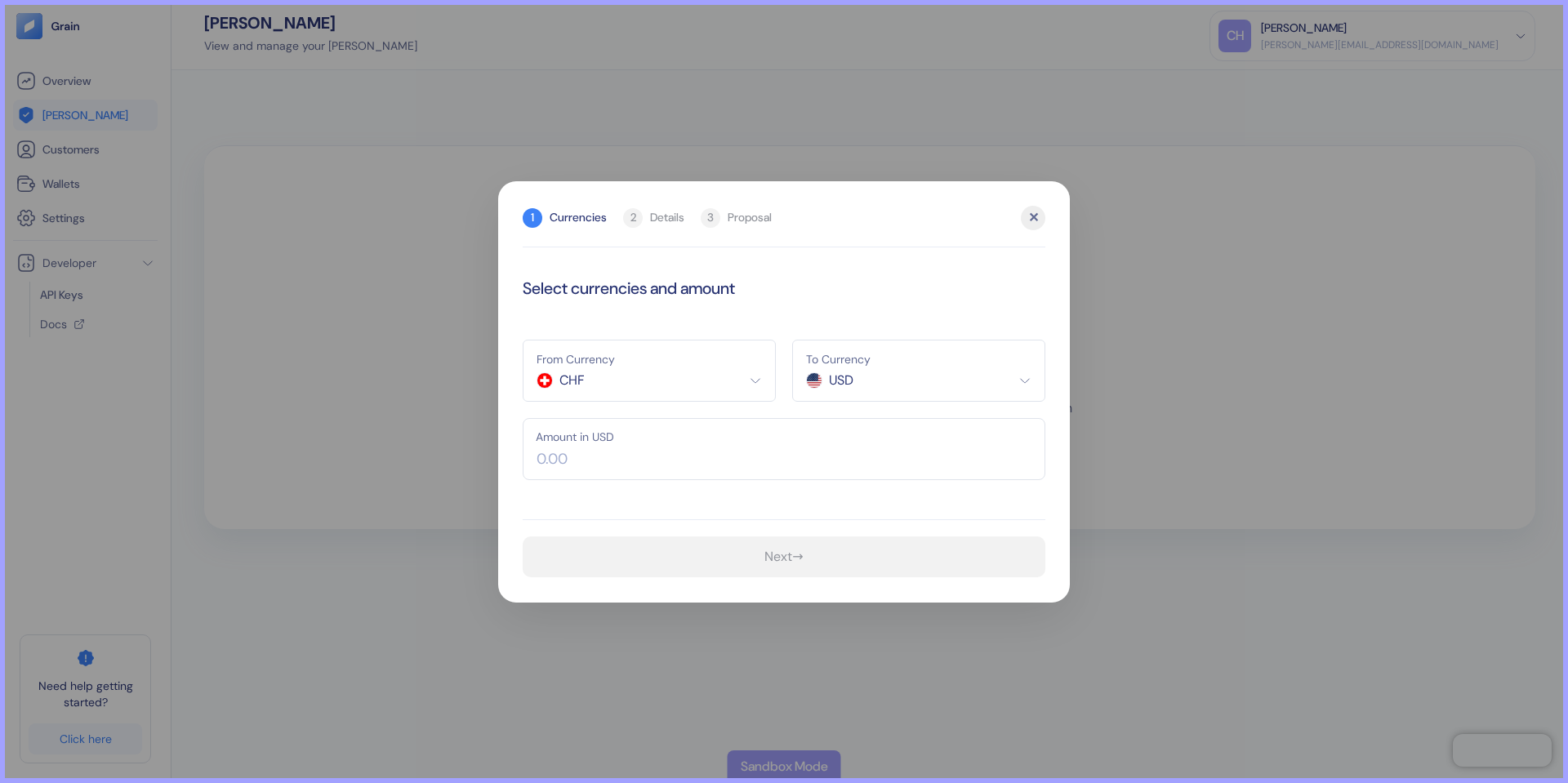
click at [621, 379] on html "Pingdom Check: App Online Overview [PERSON_NAME] Customers Wallets Settings Dev…" at bounding box center [784, 392] width 1568 height 783
click at [628, 376] on html "Pingdom Check: App Online Overview [PERSON_NAME] Customers Wallets Settings Dev…" at bounding box center [784, 392] width 1568 height 783
click at [683, 305] on div "Select currencies and amount From Currency CHF CHF EUR GBP USD To Currency USD …" at bounding box center [784, 424] width 522 height 306
click at [624, 386] on html "Pingdom Check: App Online Overview [PERSON_NAME] Customers Wallets Settings Dev…" at bounding box center [784, 392] width 1568 height 783
click at [837, 345] on html "Pingdom Check: App Online Overview [PERSON_NAME] Customers Wallets Settings Dev…" at bounding box center [784, 392] width 1568 height 783
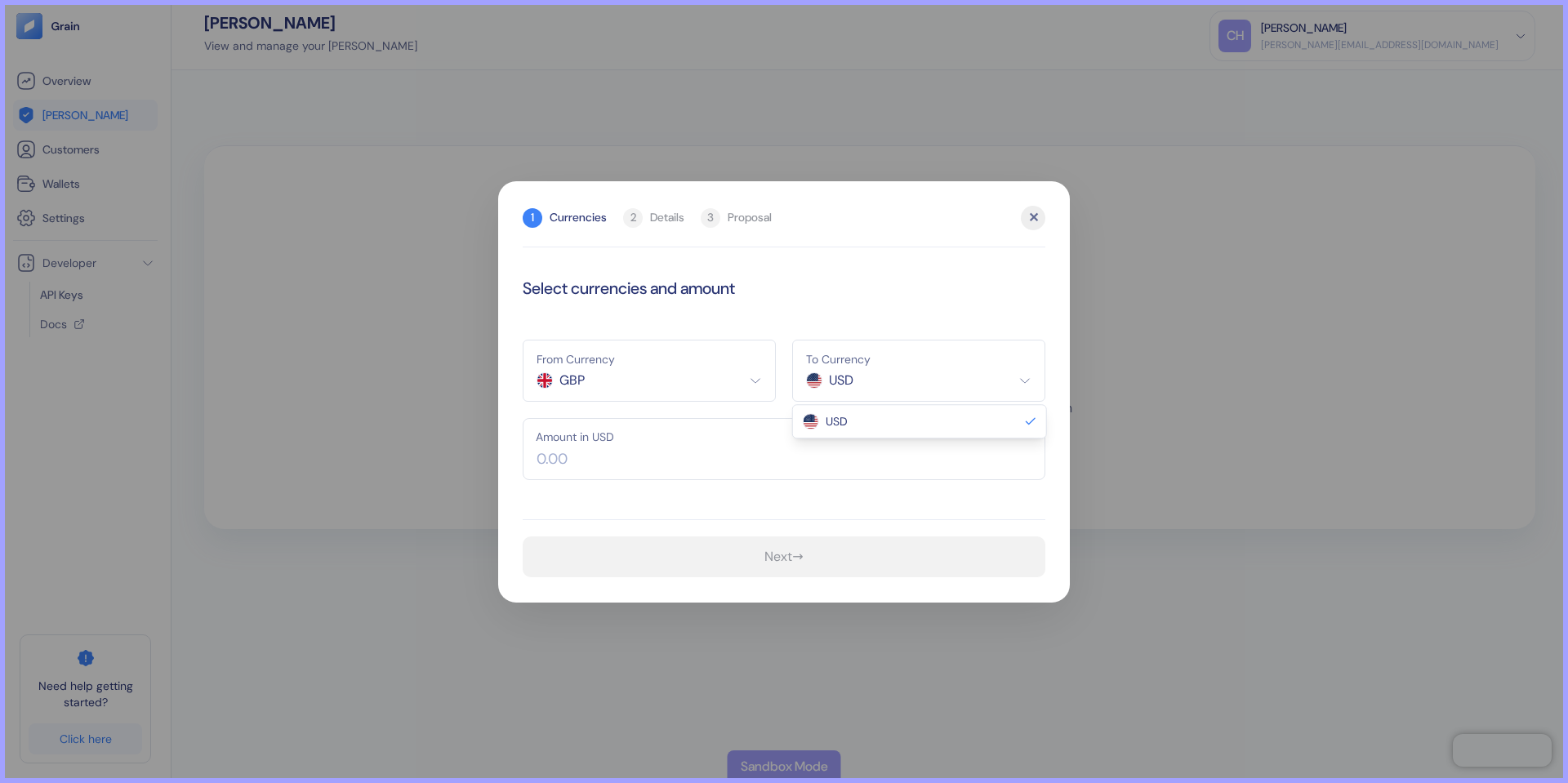
click at [848, 377] on html "Pingdom Check: App Online Overview [PERSON_NAME] Customers Wallets Settings Dev…" at bounding box center [784, 392] width 1568 height 783
click at [655, 383] on html "Pingdom Check: App Online Overview [PERSON_NAME] Customers Wallets Settings Dev…" at bounding box center [784, 392] width 1568 height 783
click at [612, 376] on html "Pingdom Check: App Online Overview [PERSON_NAME] Customers Wallets Settings Dev…" at bounding box center [784, 392] width 1568 height 783
select select "GBP"
click at [614, 460] on input "text" at bounding box center [784, 449] width 522 height 62
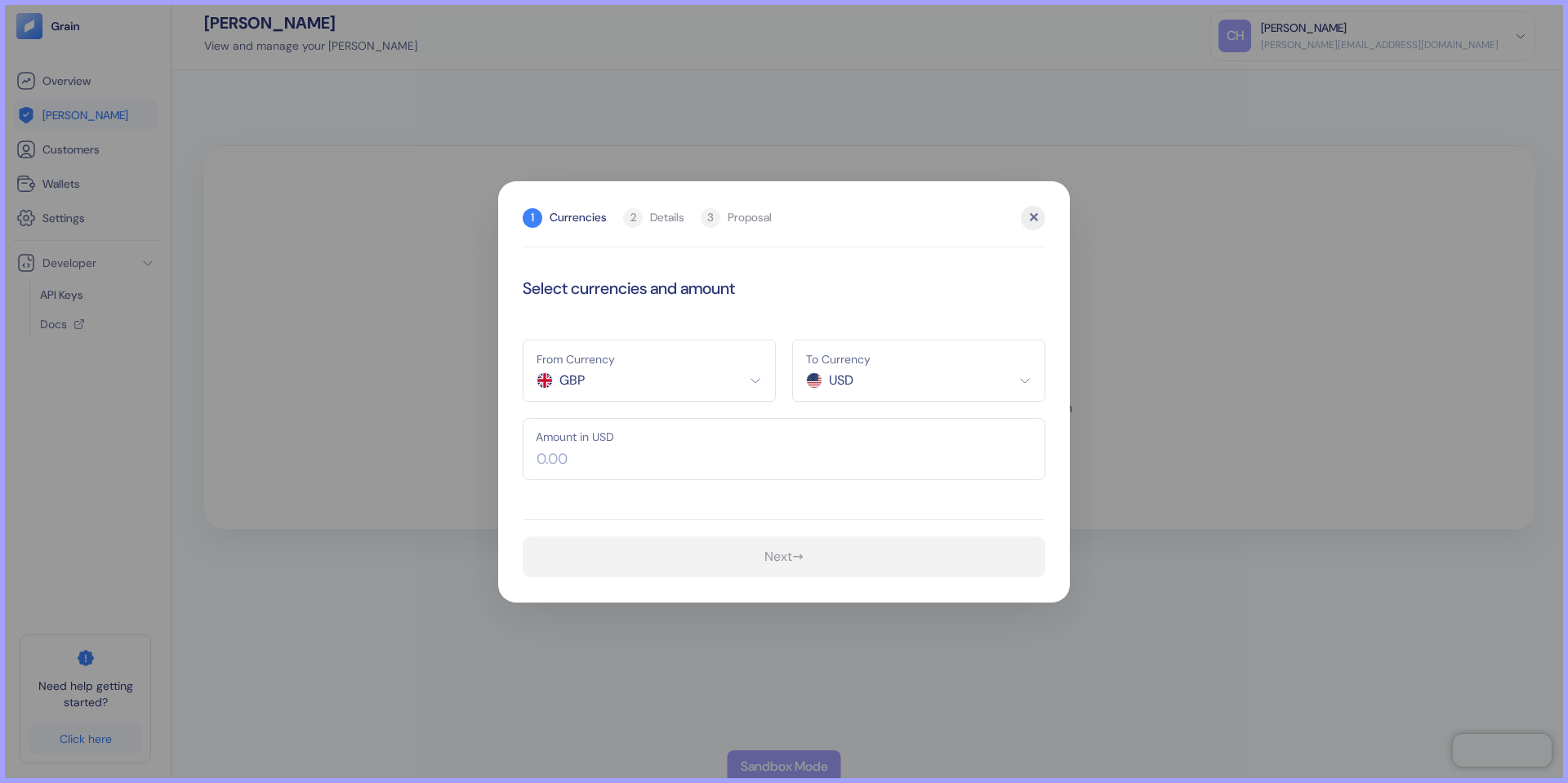
click at [614, 460] on input "text" at bounding box center [784, 449] width 522 height 62
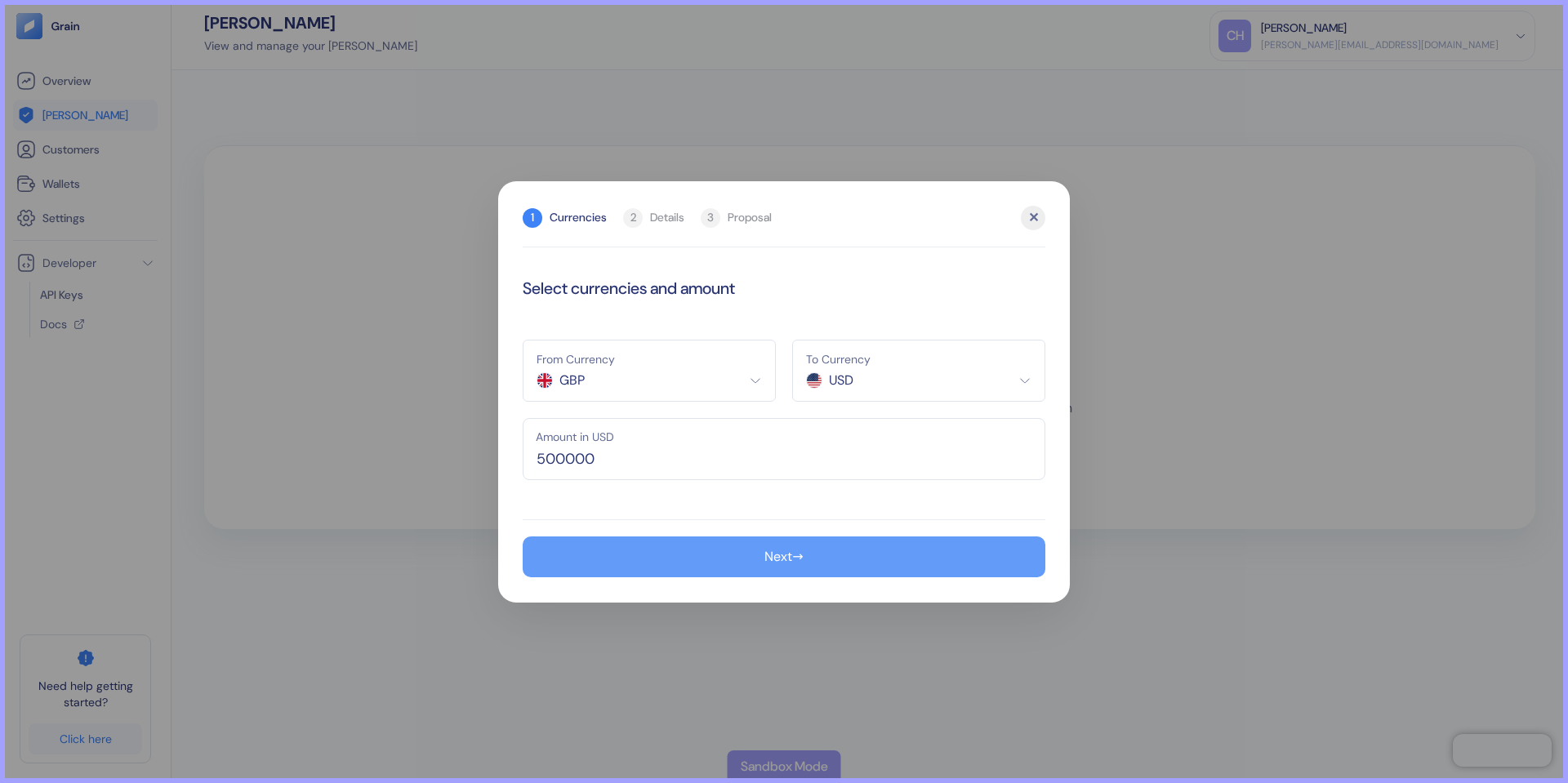
type input "500,000"
click at [646, 562] on button "Next →" at bounding box center [784, 557] width 522 height 41
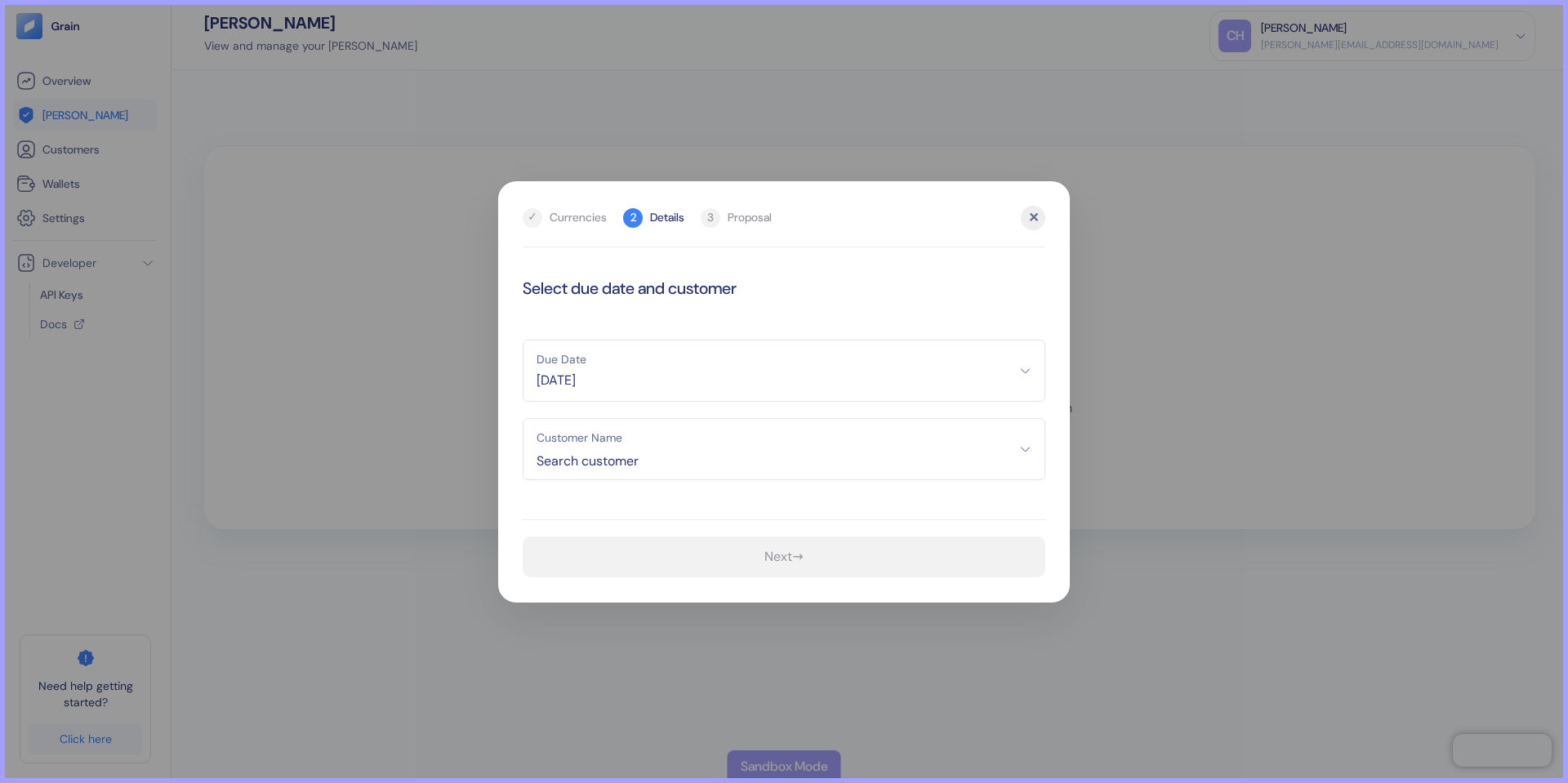
click at [677, 371] on span "[DATE]" at bounding box center [784, 381] width 495 height 20
click at [546, 425] on div "[DATE]" at bounding box center [602, 423] width 137 height 16
click at [534, 425] on icon "Go to previous month" at bounding box center [539, 423] width 13 height 13
click at [604, 519] on button "16" at bounding box center [602, 518] width 20 height 20
click at [608, 465] on span "Search customer" at bounding box center [784, 462] width 495 height 20
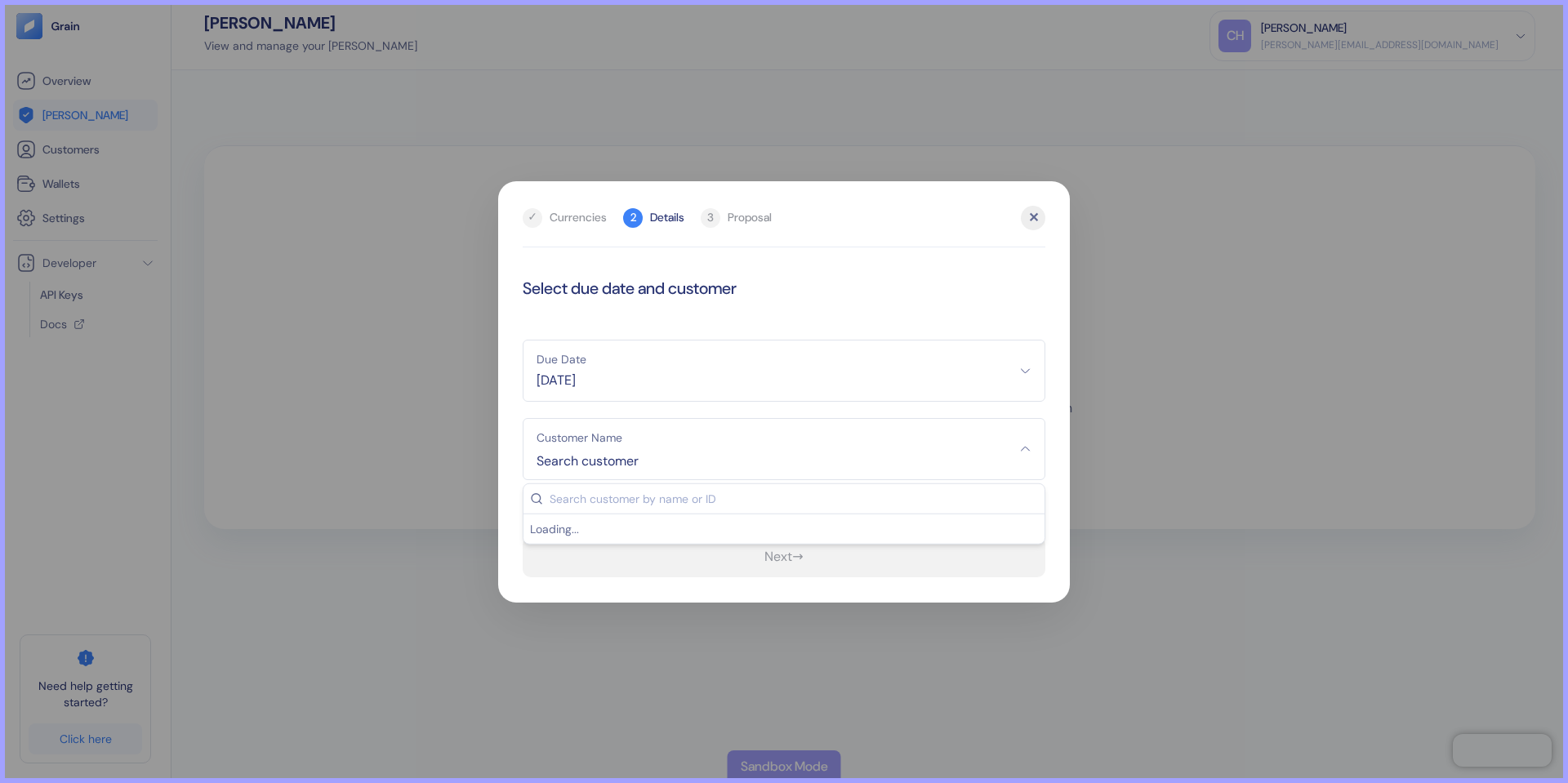
click at [573, 530] on div "Loading..." at bounding box center [784, 529] width 521 height 16
click at [558, 526] on div "Loading..." at bounding box center [784, 529] width 521 height 16
click at [1132, 317] on div at bounding box center [784, 392] width 1568 height 783
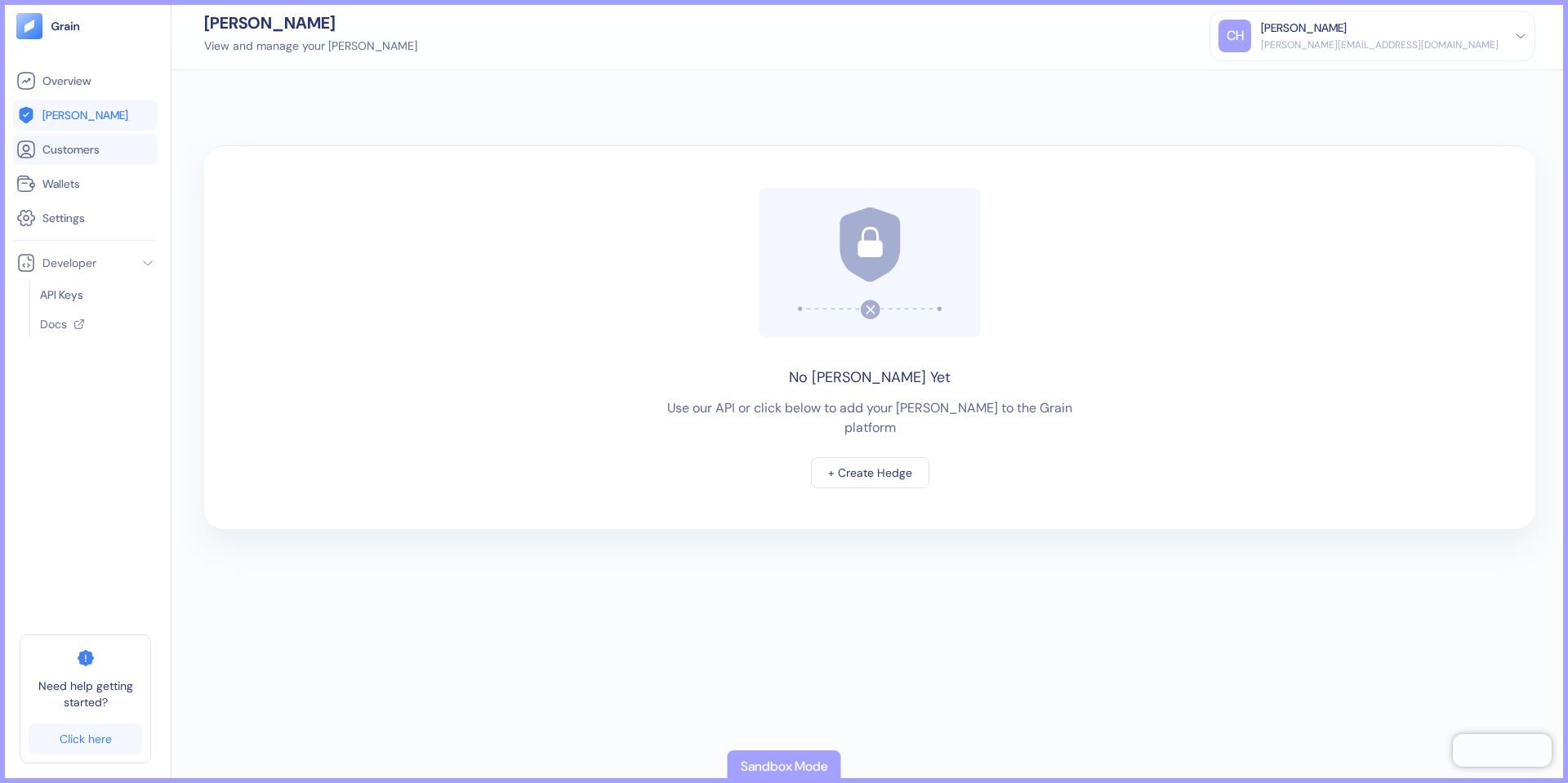
click at [116, 141] on link "Customers" at bounding box center [85, 150] width 138 height 20
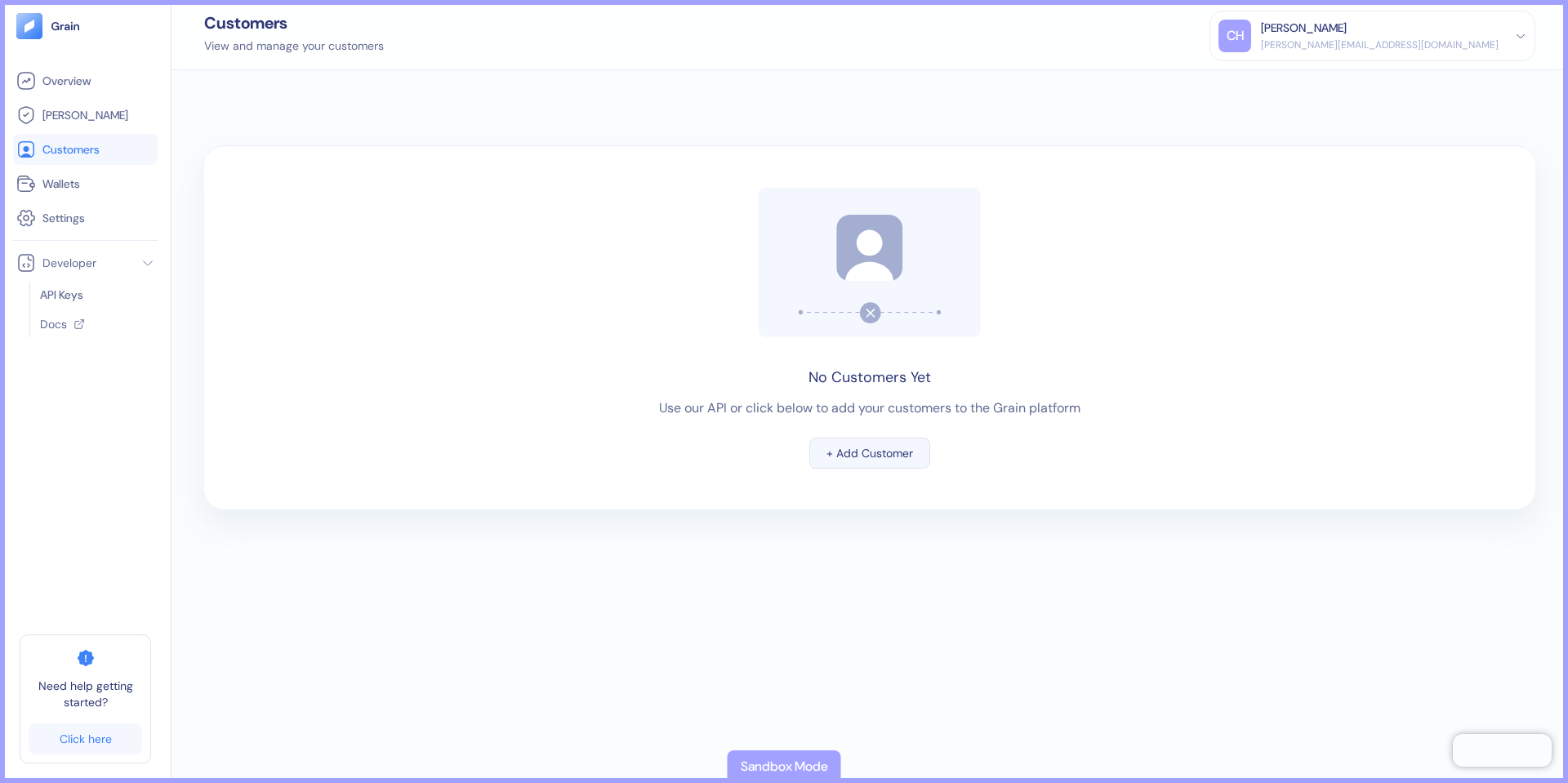
click at [907, 455] on div "+ Add Customer" at bounding box center [869, 453] width 86 height 12
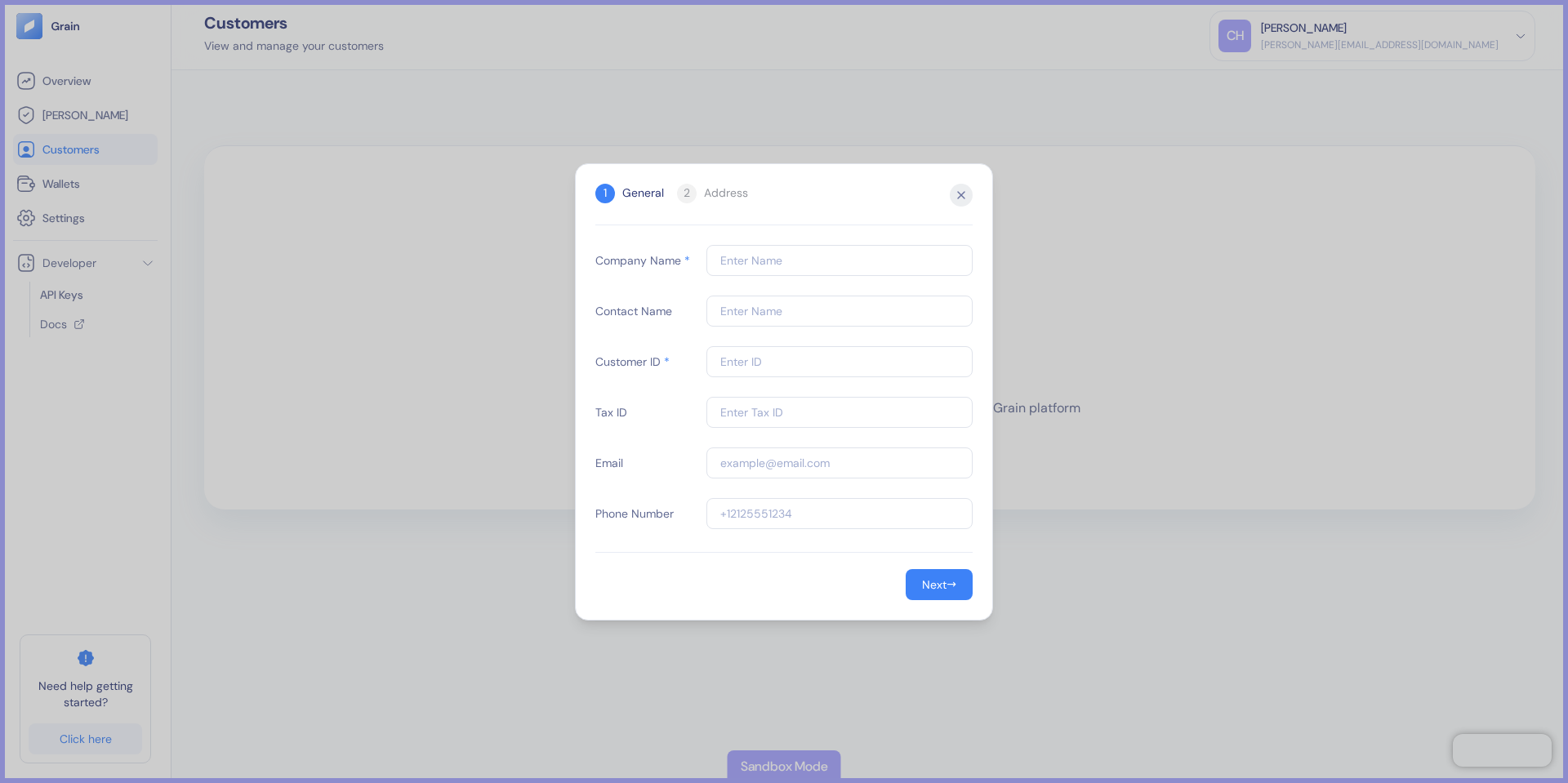
click at [821, 278] on div "Company Name * Contact Name Customer ID * Tax ID Email Phone Number" at bounding box center [784, 399] width 377 height 307
click at [793, 267] on input "text" at bounding box center [839, 260] width 267 height 31
type input "Chloe inc."
type input "[PERSON_NAME]"
type input "1"
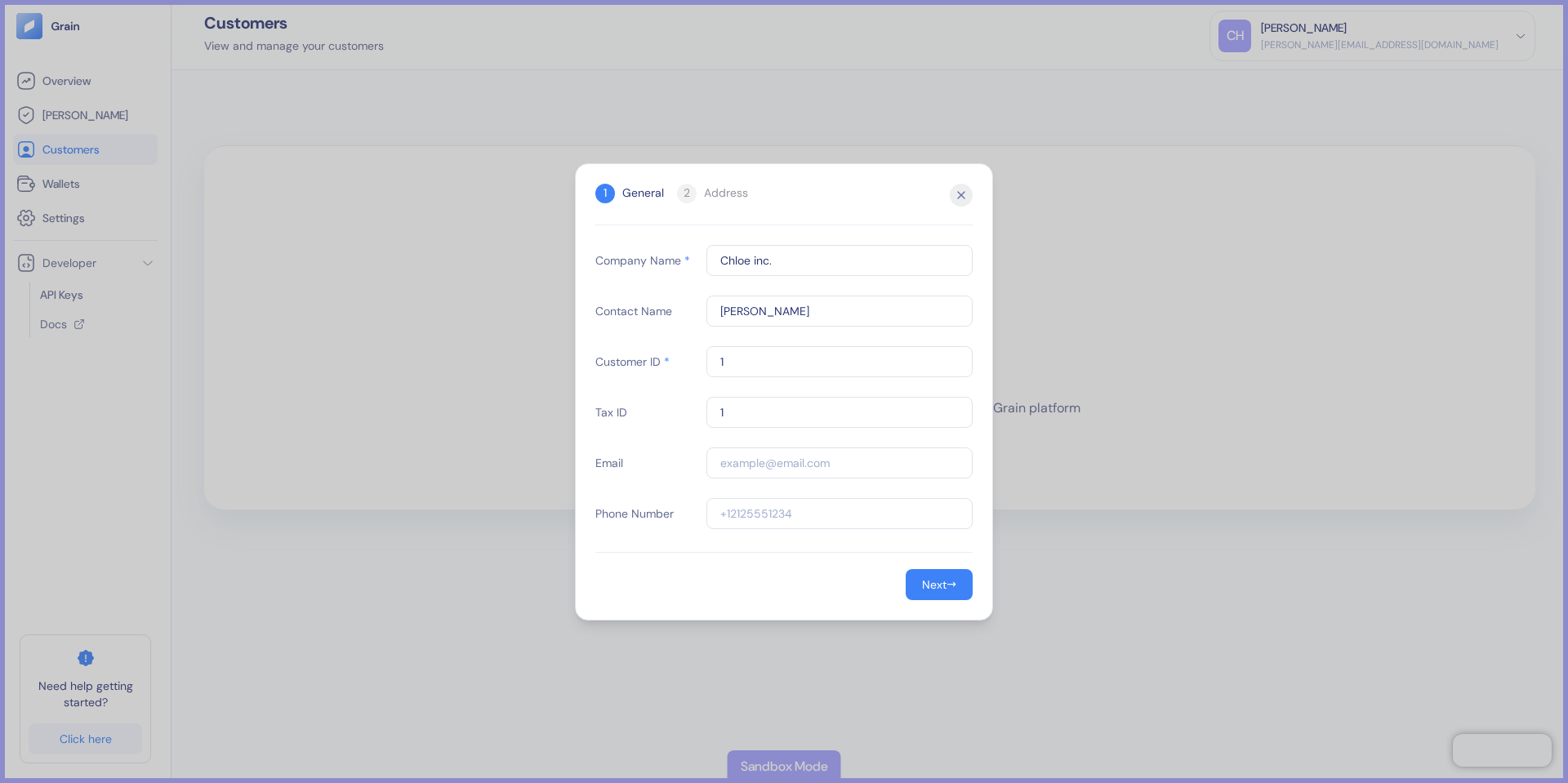
type input "1"
type input "[PERSON_NAME][EMAIL_ADDRESS][DOMAIN_NAME]"
type input "07000000000"
click at [926, 589] on div "Next" at bounding box center [933, 584] width 24 height 12
click at [776, 265] on input "text" at bounding box center [831, 260] width 283 height 31
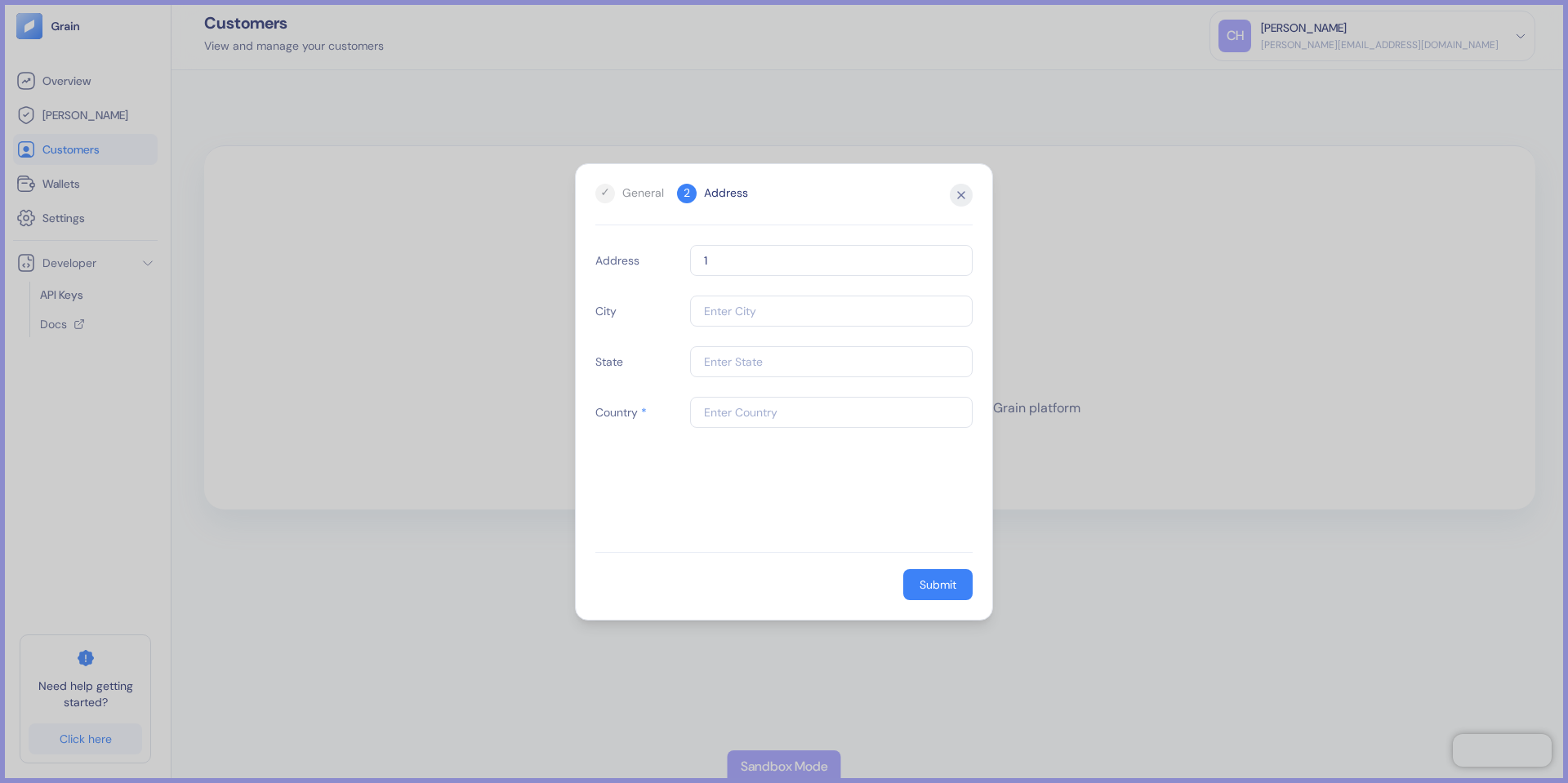
type input "1"
click at [751, 310] on input "text" at bounding box center [831, 311] width 283 height 31
type input "[GEOGRAPHIC_DATA]"
click at [933, 560] on form "Address [GEOGRAPHIC_DATA] Country * [GEOGRAPHIC_DATA] Submit" at bounding box center [784, 423] width 377 height 355
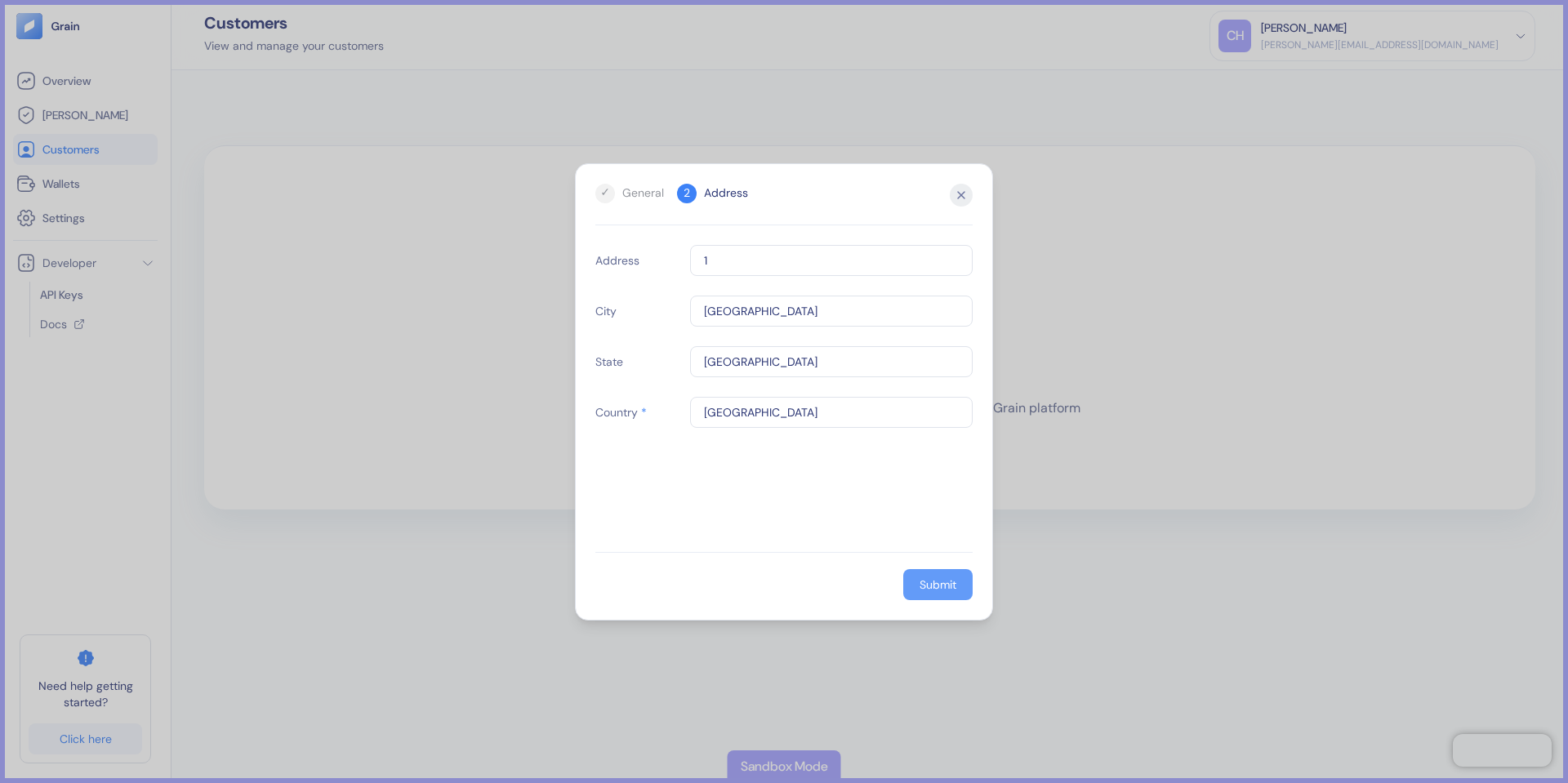
click at [927, 580] on div "Submit" at bounding box center [937, 584] width 37 height 12
click at [822, 414] on input "[GEOGRAPHIC_DATA]" at bounding box center [831, 412] width 283 height 31
type input "GB"
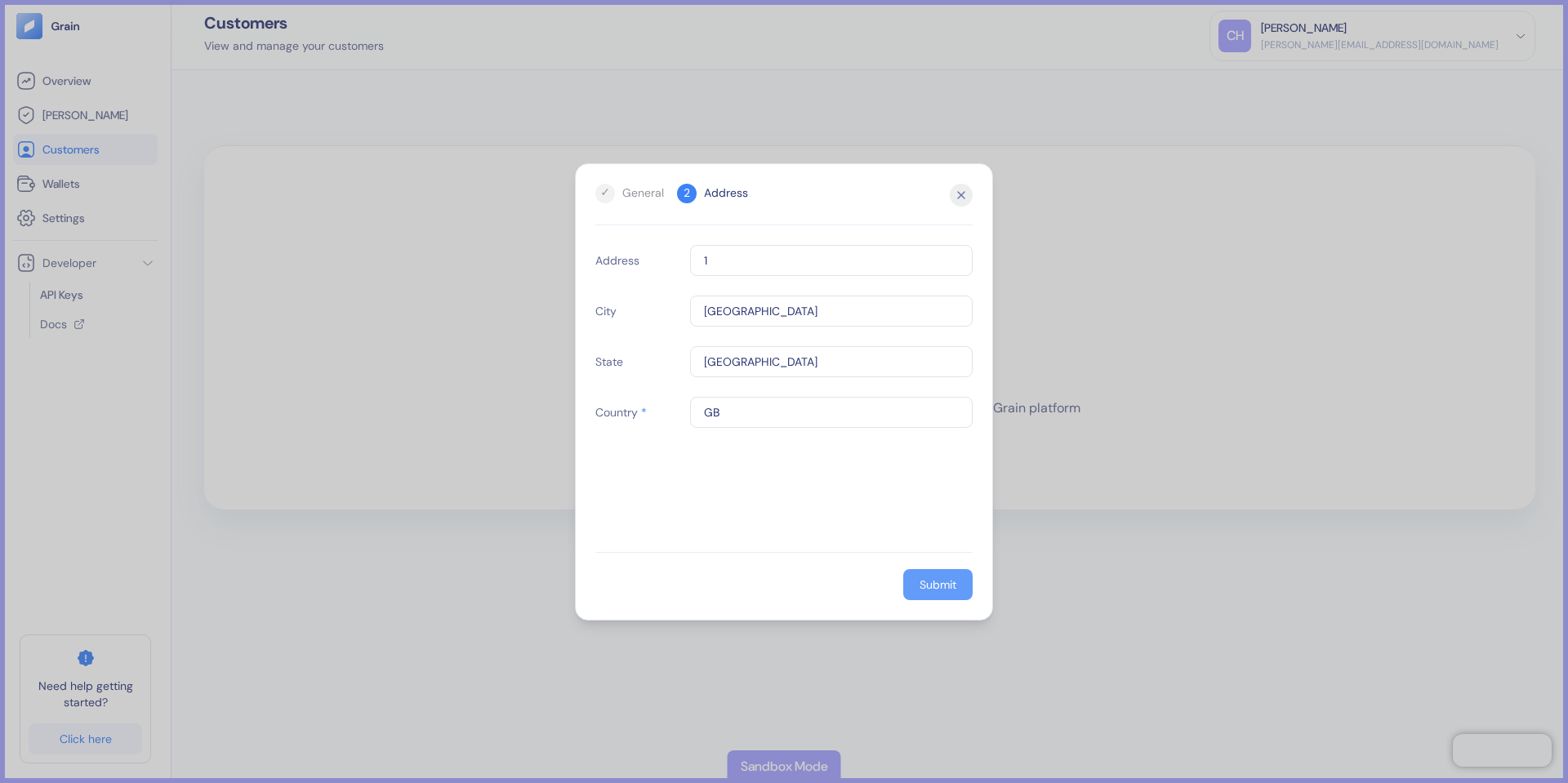
click at [969, 588] on button "Submit" at bounding box center [938, 584] width 70 height 31
click at [638, 201] on div "General" at bounding box center [643, 193] width 42 height 17
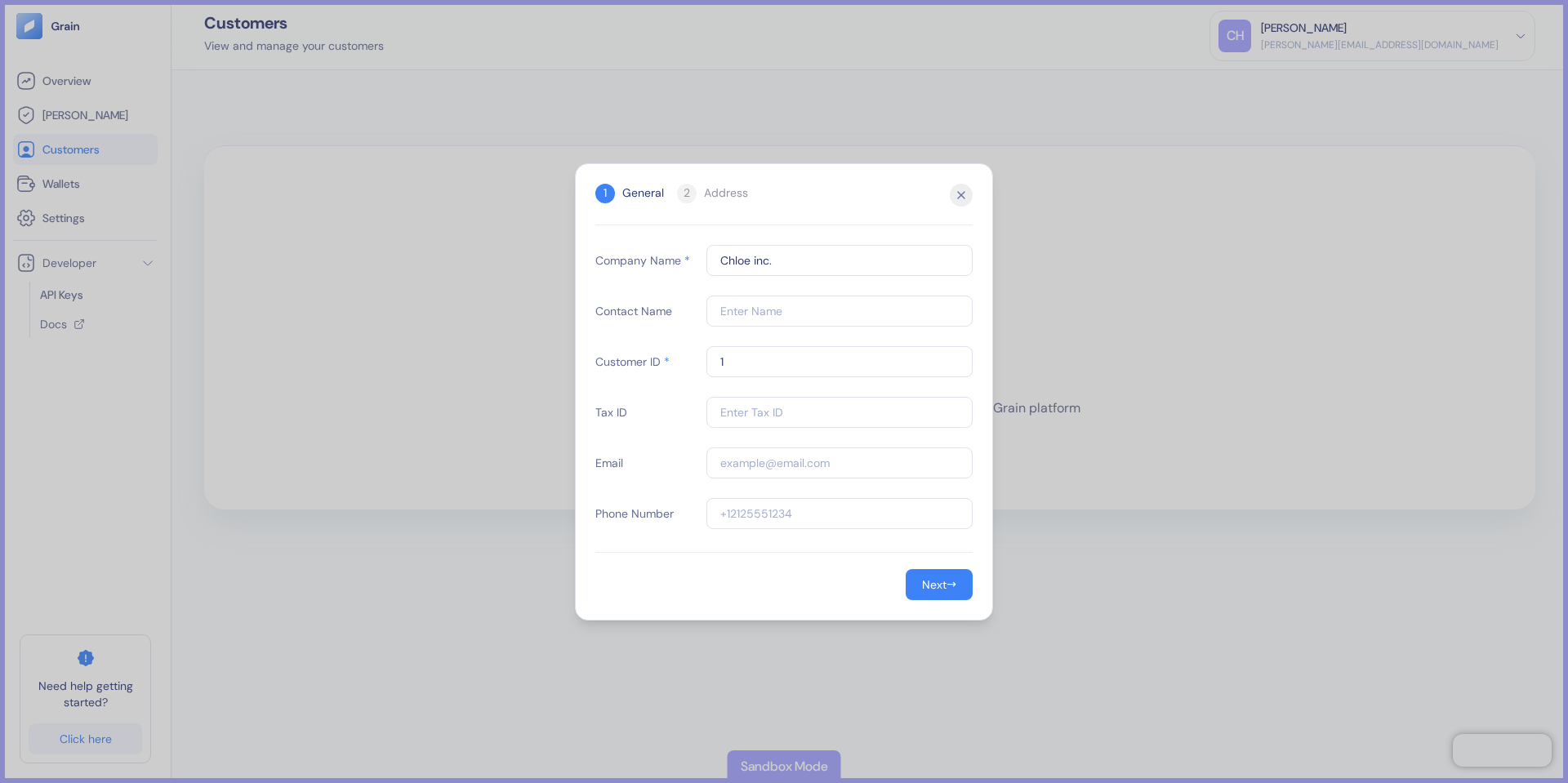
click at [756, 367] on input "1" at bounding box center [839, 361] width 267 height 31
click at [755, 370] on input "1" at bounding box center [839, 361] width 267 height 31
click at [771, 365] on input "1" at bounding box center [839, 361] width 267 height 31
type input "2"
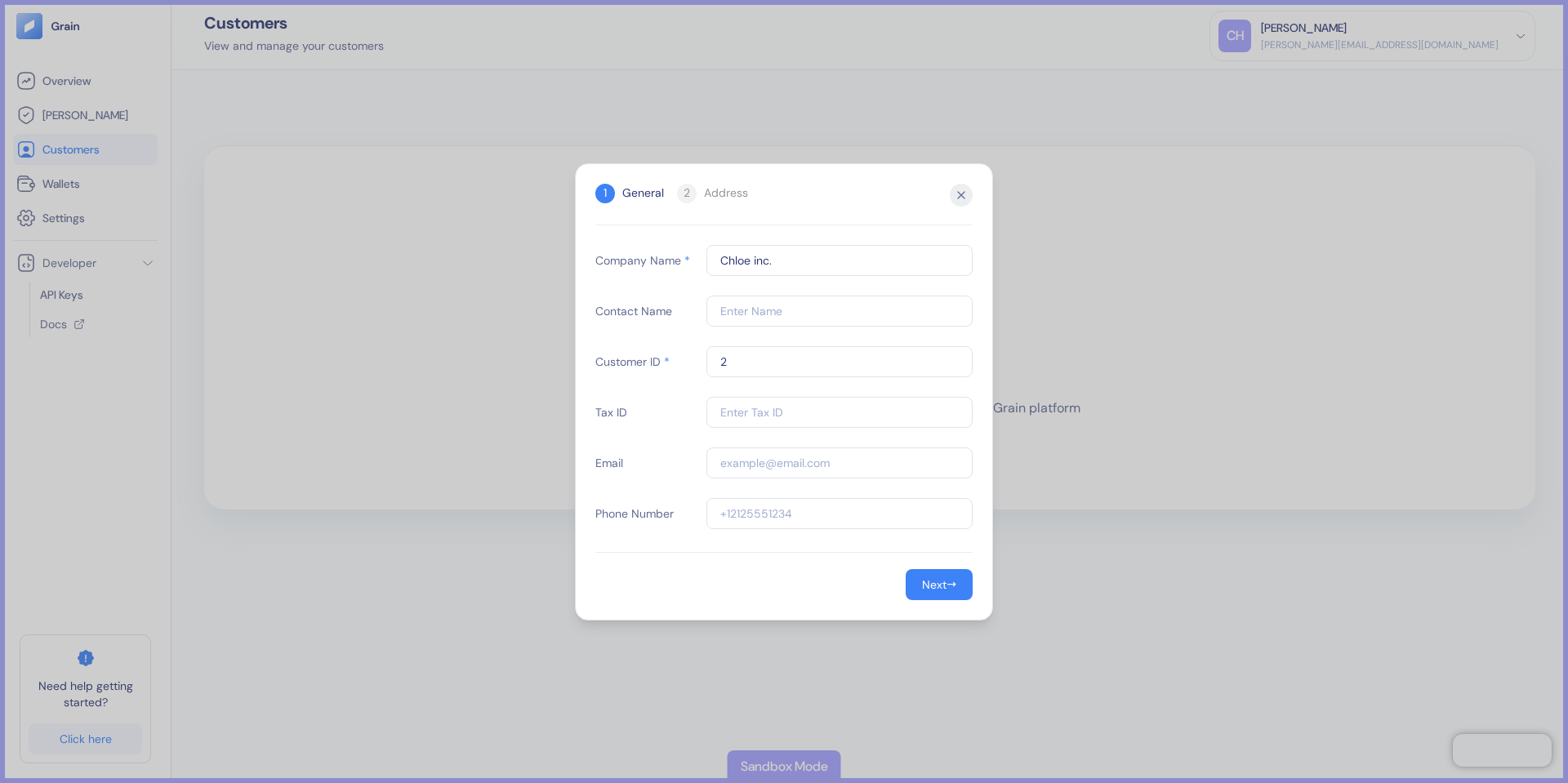
click at [856, 340] on div "Company Name * [PERSON_NAME] inc. Contact Name Customer ID * 2 Tax ID Email Pho…" at bounding box center [784, 399] width 377 height 307
click at [937, 573] on button "Next →" at bounding box center [939, 584] width 67 height 31
click at [930, 581] on div "Submit" at bounding box center [937, 584] width 37 height 12
click at [754, 274] on input "text" at bounding box center [831, 260] width 283 height 31
type input "1"
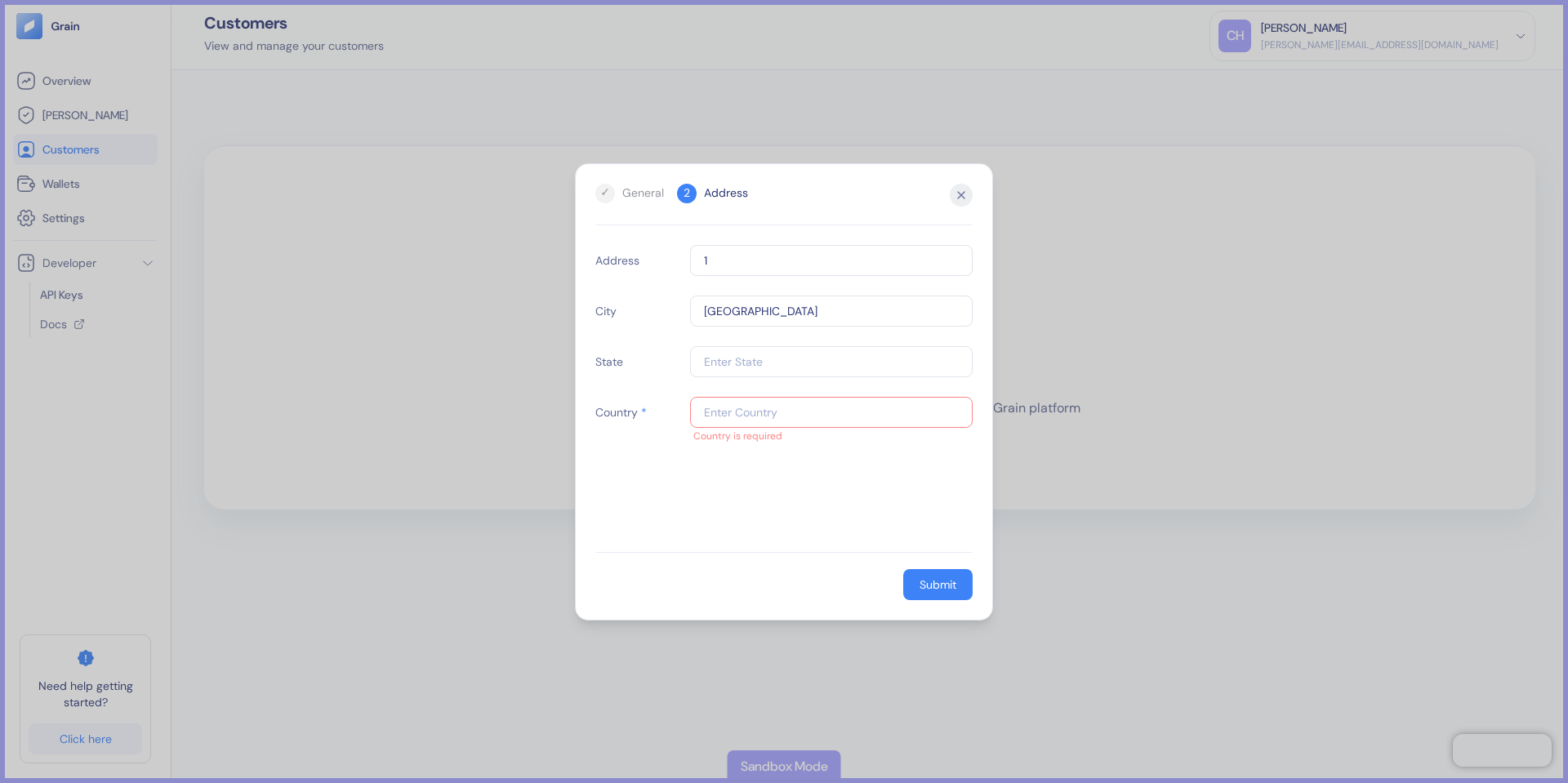
type input "[GEOGRAPHIC_DATA]"
type input "GB"
click at [925, 593] on button "Submit" at bounding box center [938, 584] width 70 height 31
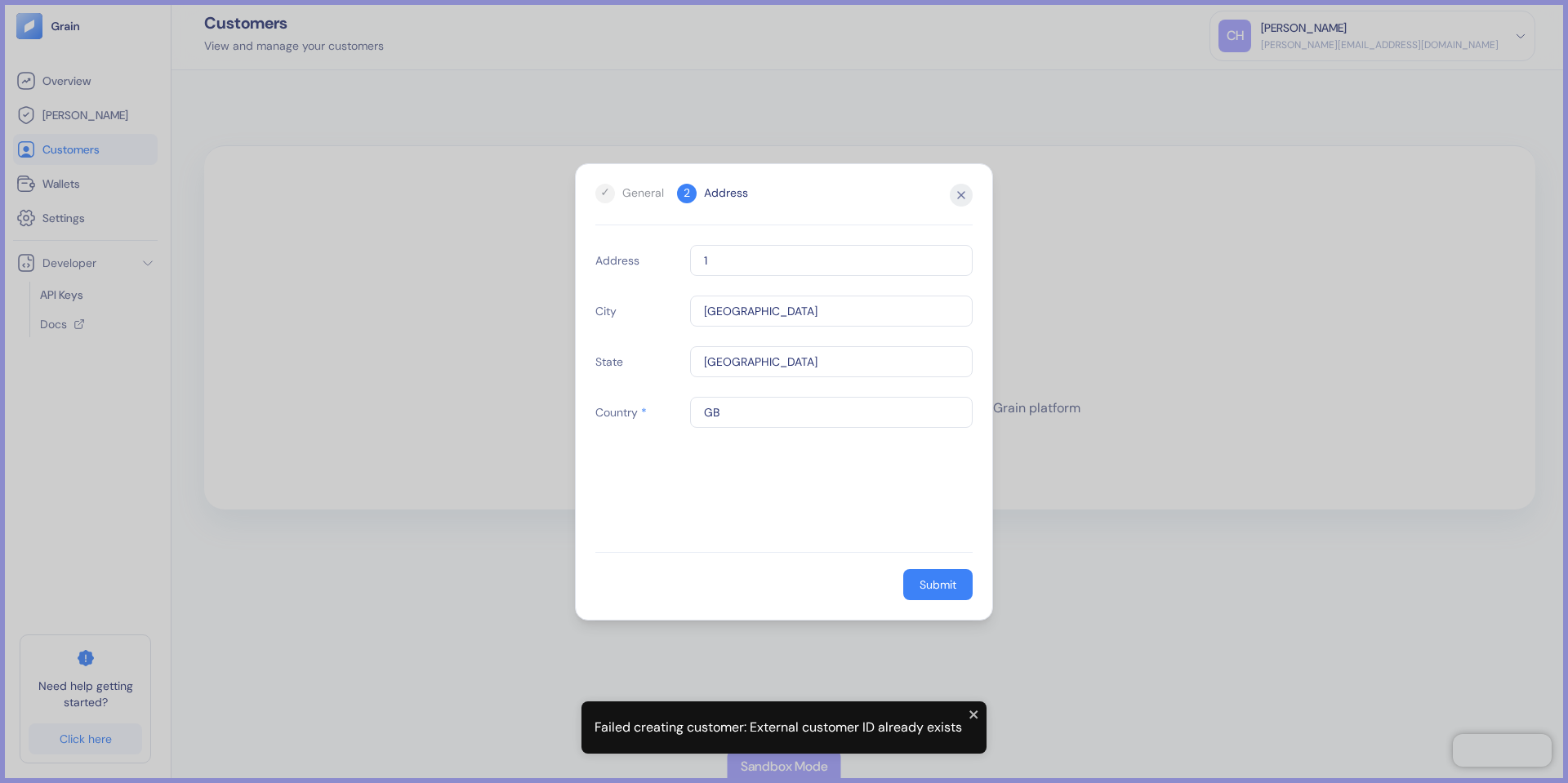
drag, startPoint x: 804, startPoint y: 551, endPoint x: 768, endPoint y: 540, distance: 37.6
click at [804, 550] on div "Address [GEOGRAPHIC_DATA] Country * GB" at bounding box center [784, 399] width 377 height 307
click at [735, 526] on div "Address [GEOGRAPHIC_DATA] Country * GB" at bounding box center [784, 399] width 377 height 307
click at [714, 522] on div "Address [GEOGRAPHIC_DATA] Country * GB" at bounding box center [784, 399] width 377 height 307
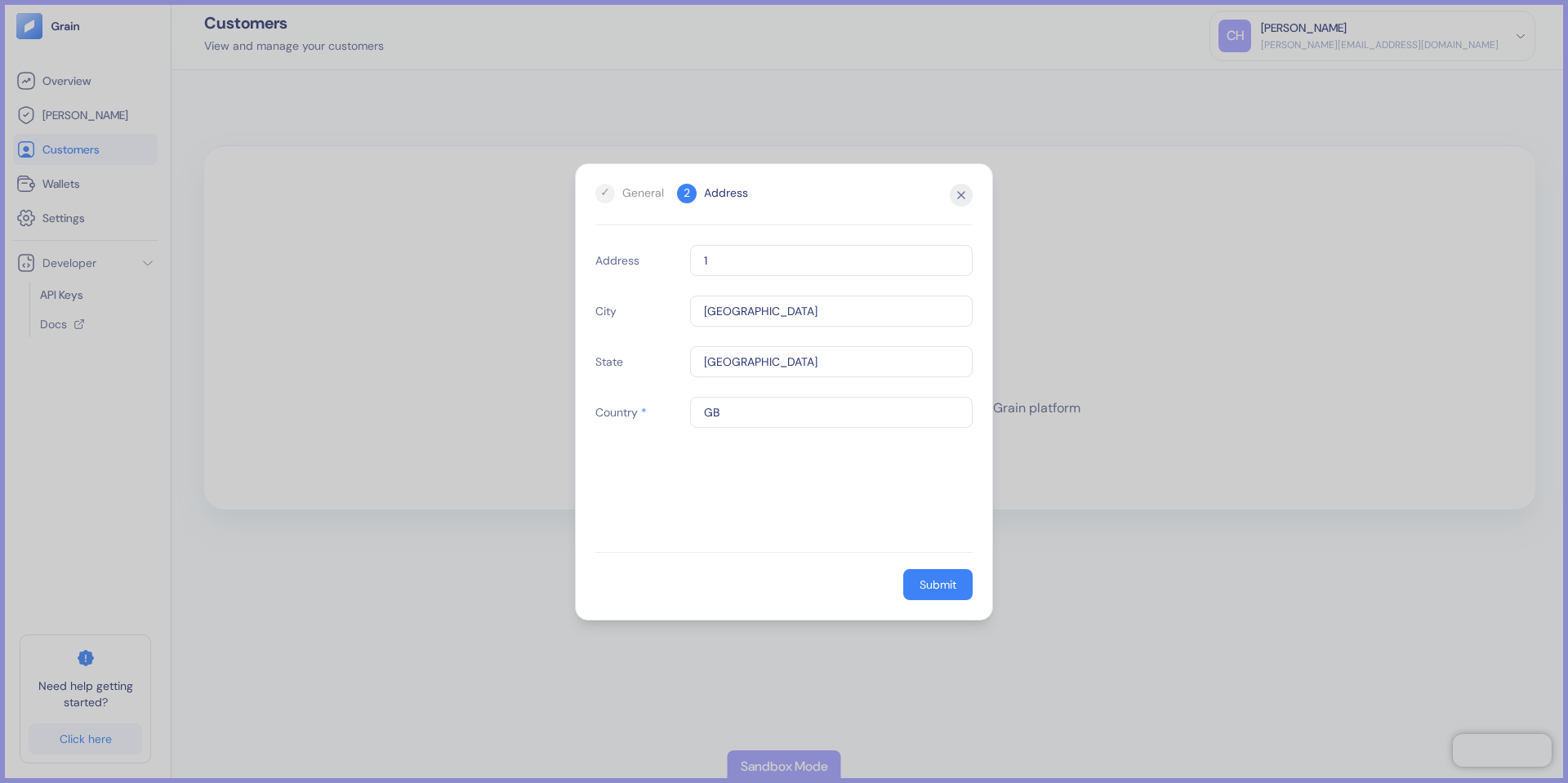
click at [641, 197] on div "General" at bounding box center [643, 193] width 42 height 17
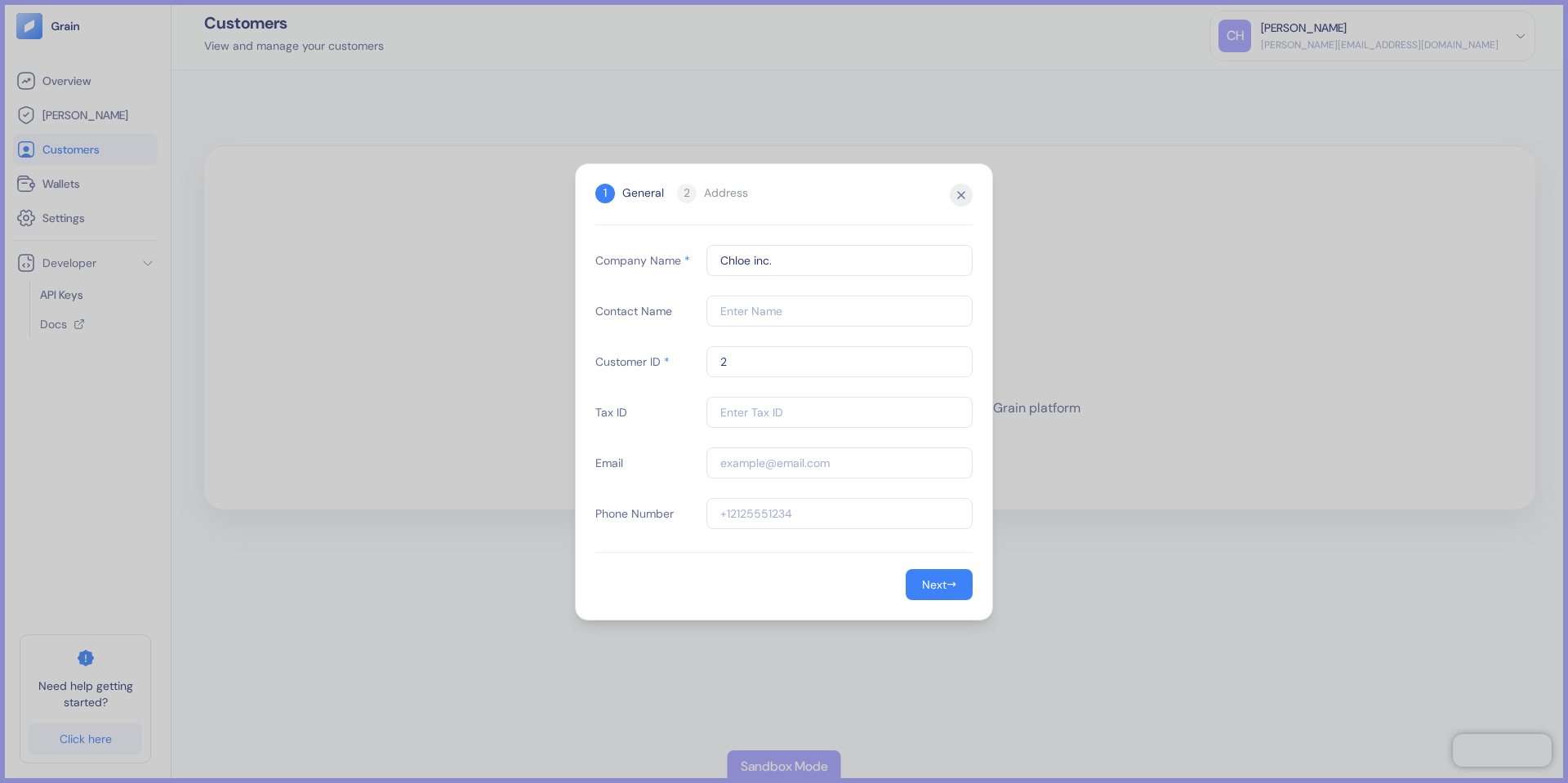
click at [821, 384] on div "Company Name * [PERSON_NAME] inc. Contact Name Customer ID * 2 Tax ID Email Pho…" at bounding box center [784, 399] width 377 height 307
click at [823, 372] on input "2" at bounding box center [839, 361] width 267 height 31
type input "4329872314986234"
click at [792, 410] on input "text" at bounding box center [839, 412] width 267 height 31
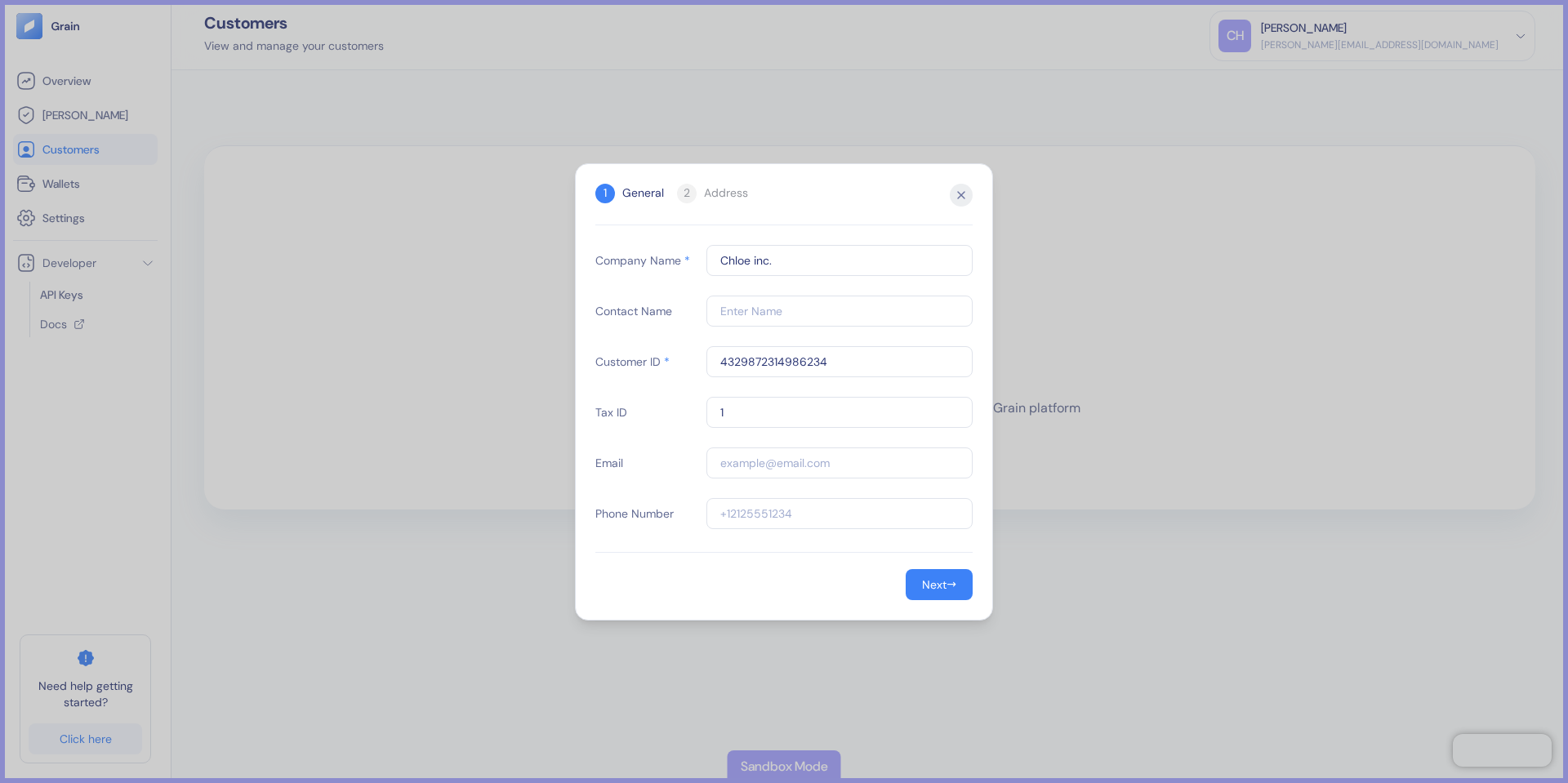
type input "1"
click at [797, 465] on input "text" at bounding box center [839, 463] width 267 height 31
type input "[PERSON_NAME][EMAIL_ADDRESS][DOMAIN_NAME]"
click at [785, 519] on input "text" at bounding box center [839, 514] width 267 height 31
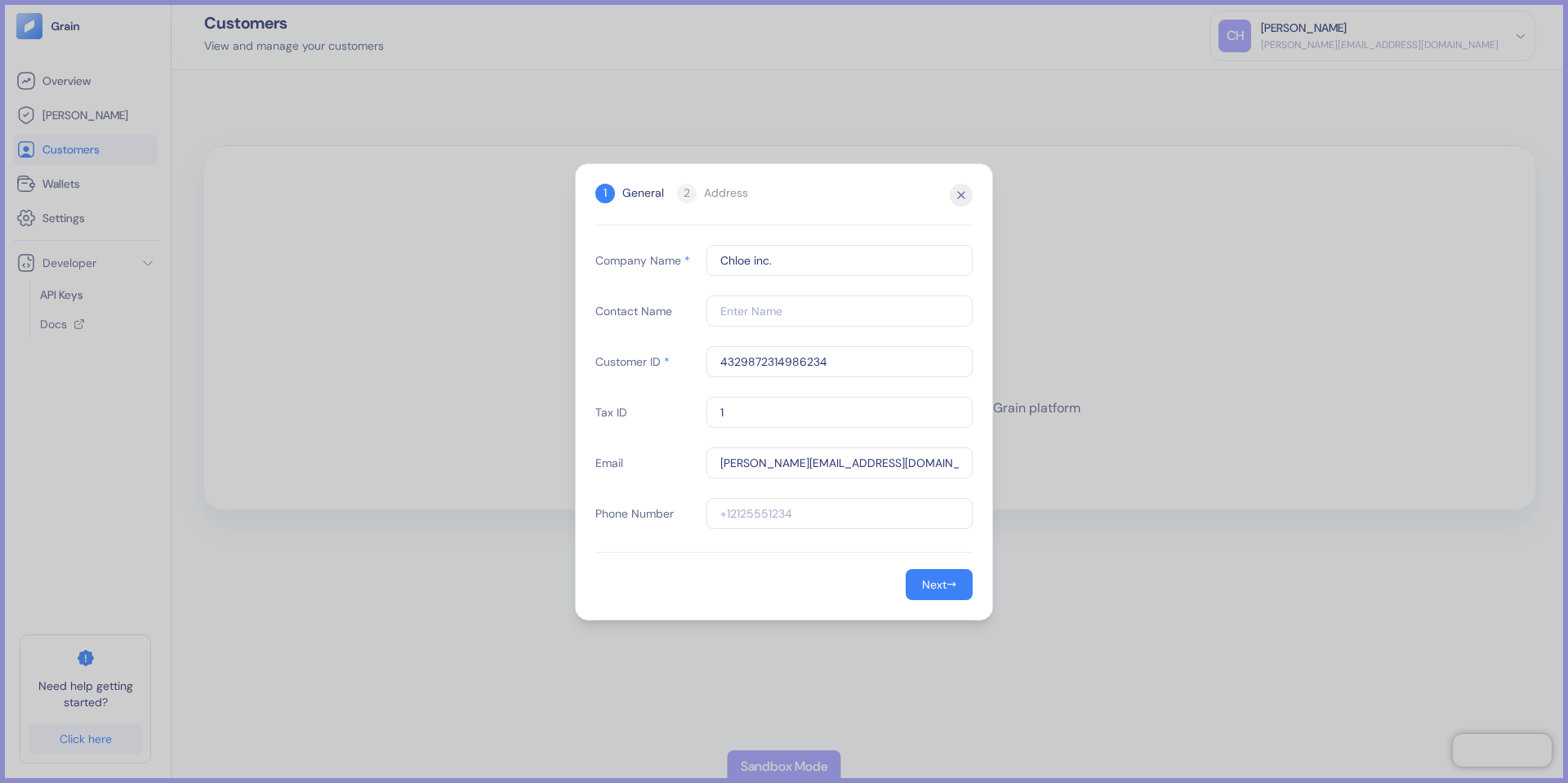
click at [785, 519] on input "text" at bounding box center [839, 514] width 267 height 31
type input "07000000000"
click at [913, 575] on button "Next →" at bounding box center [939, 584] width 67 height 31
click at [745, 265] on input "text" at bounding box center [831, 260] width 283 height 31
click at [741, 267] on input "text" at bounding box center [831, 260] width 283 height 31
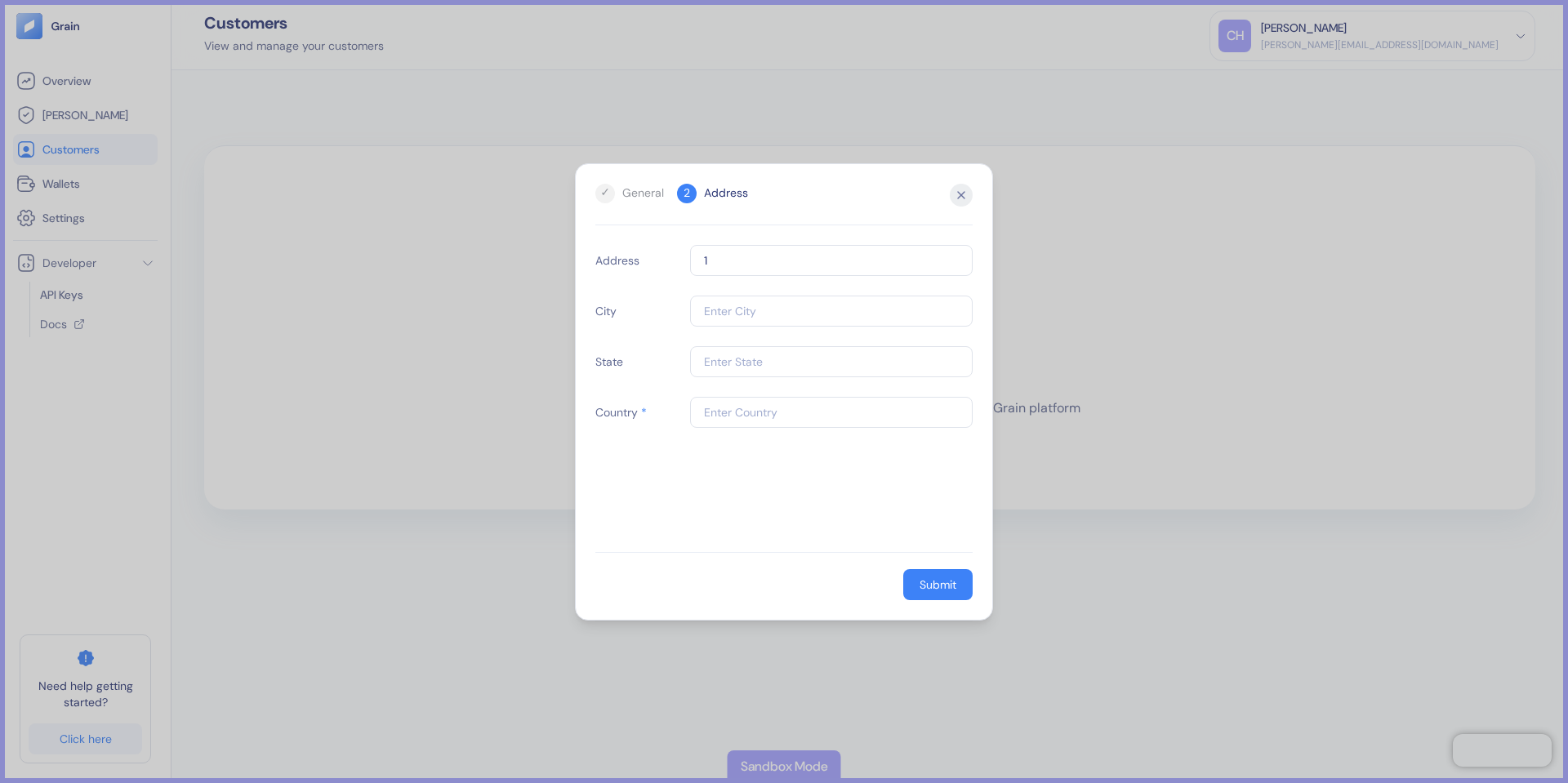
type input "1"
click at [724, 309] on input "text" at bounding box center [831, 311] width 283 height 31
type input "[GEOGRAPHIC_DATA]"
click at [721, 352] on input "text" at bounding box center [831, 361] width 283 height 31
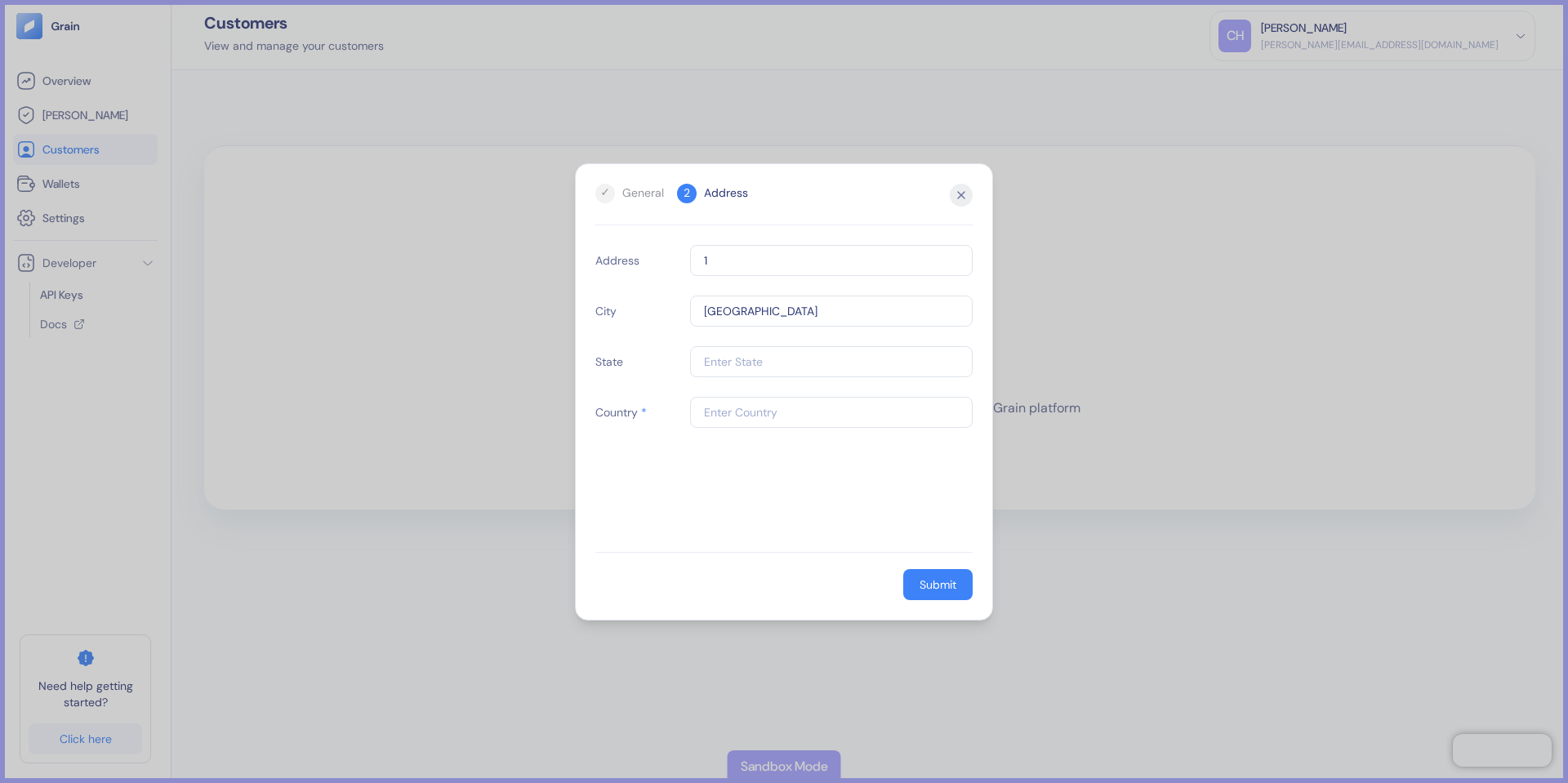
click at [721, 352] on input "text" at bounding box center [831, 361] width 283 height 31
type input "[GEOGRAPHIC_DATA]"
click at [722, 410] on input "text" at bounding box center [831, 412] width 283 height 31
type input "GB"
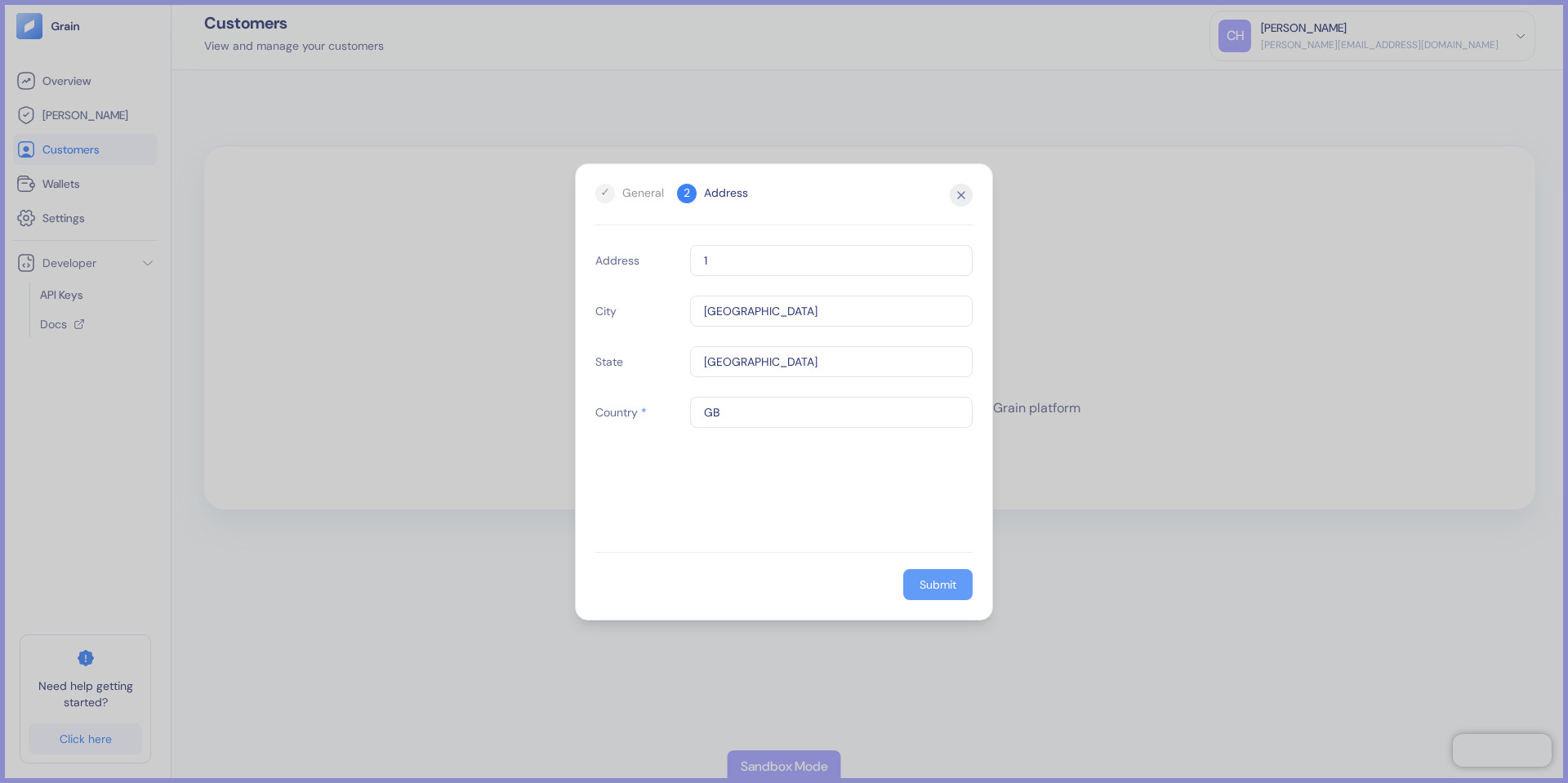
drag, startPoint x: 836, startPoint y: 524, endPoint x: 940, endPoint y: 582, distance: 119.1
click at [837, 526] on div "Address [GEOGRAPHIC_DATA] Country * GB" at bounding box center [784, 399] width 377 height 307
click at [947, 589] on div "Submit" at bounding box center [937, 584] width 37 height 12
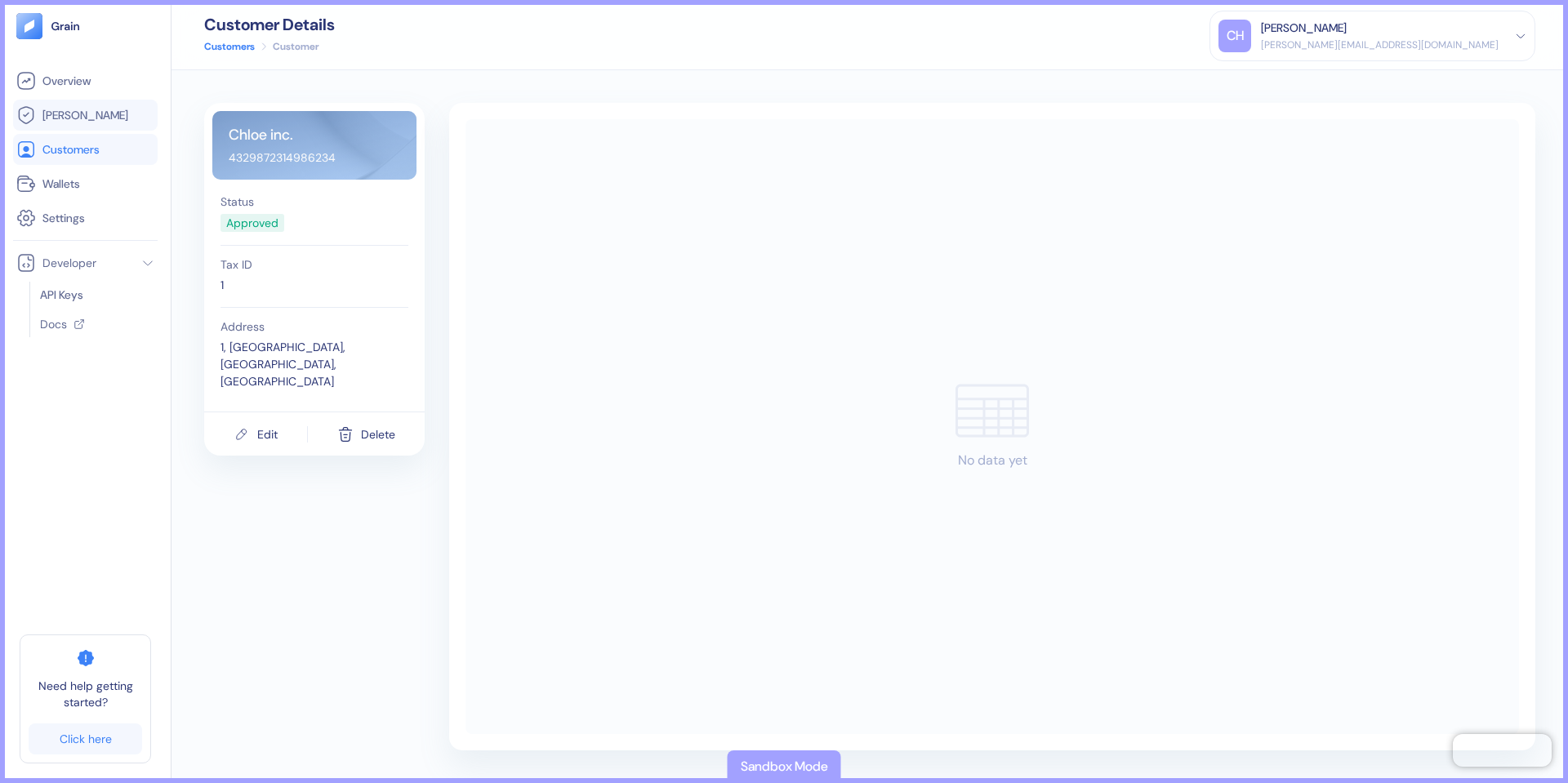
click at [85, 110] on link "[PERSON_NAME]" at bounding box center [85, 115] width 138 height 20
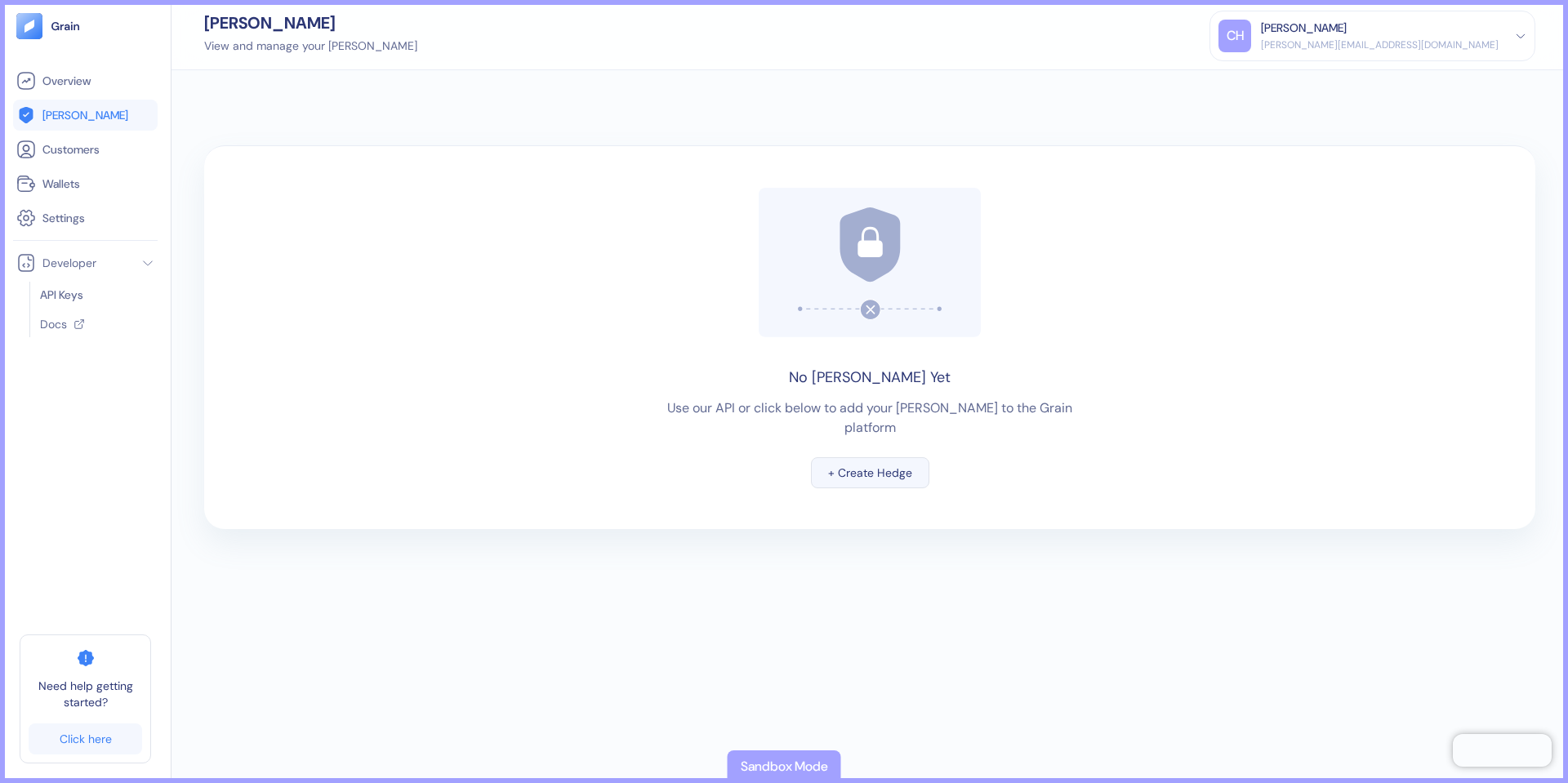
click at [864, 467] on div "+ Create Hedge" at bounding box center [870, 473] width 84 height 12
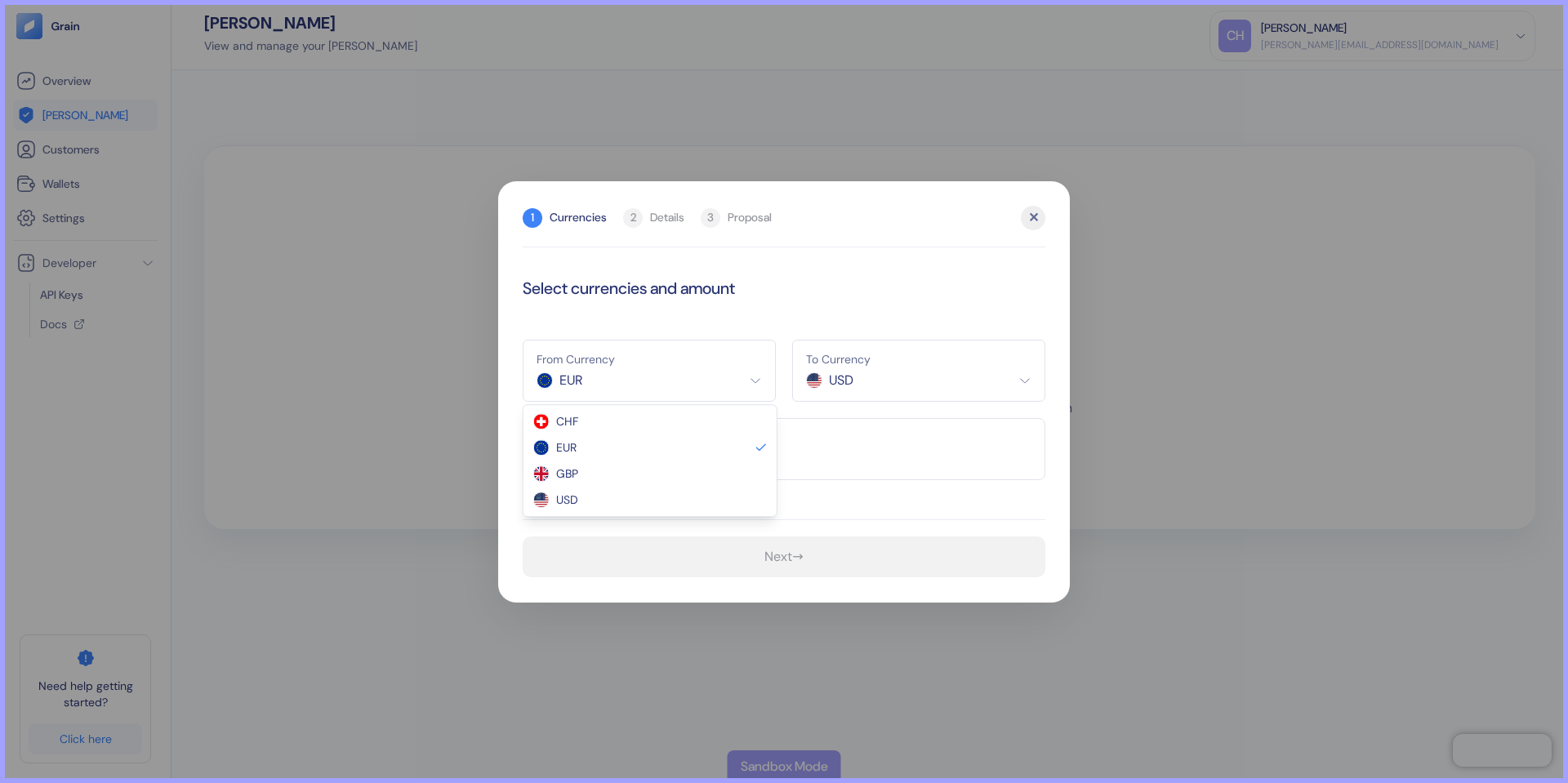
click at [685, 373] on html "Pingdom Check: App Online Overview [PERSON_NAME] Customers Wallets Settings Dev…" at bounding box center [784, 392] width 1568 height 783
select select "GBP"
click at [663, 455] on input "text" at bounding box center [784, 449] width 522 height 62
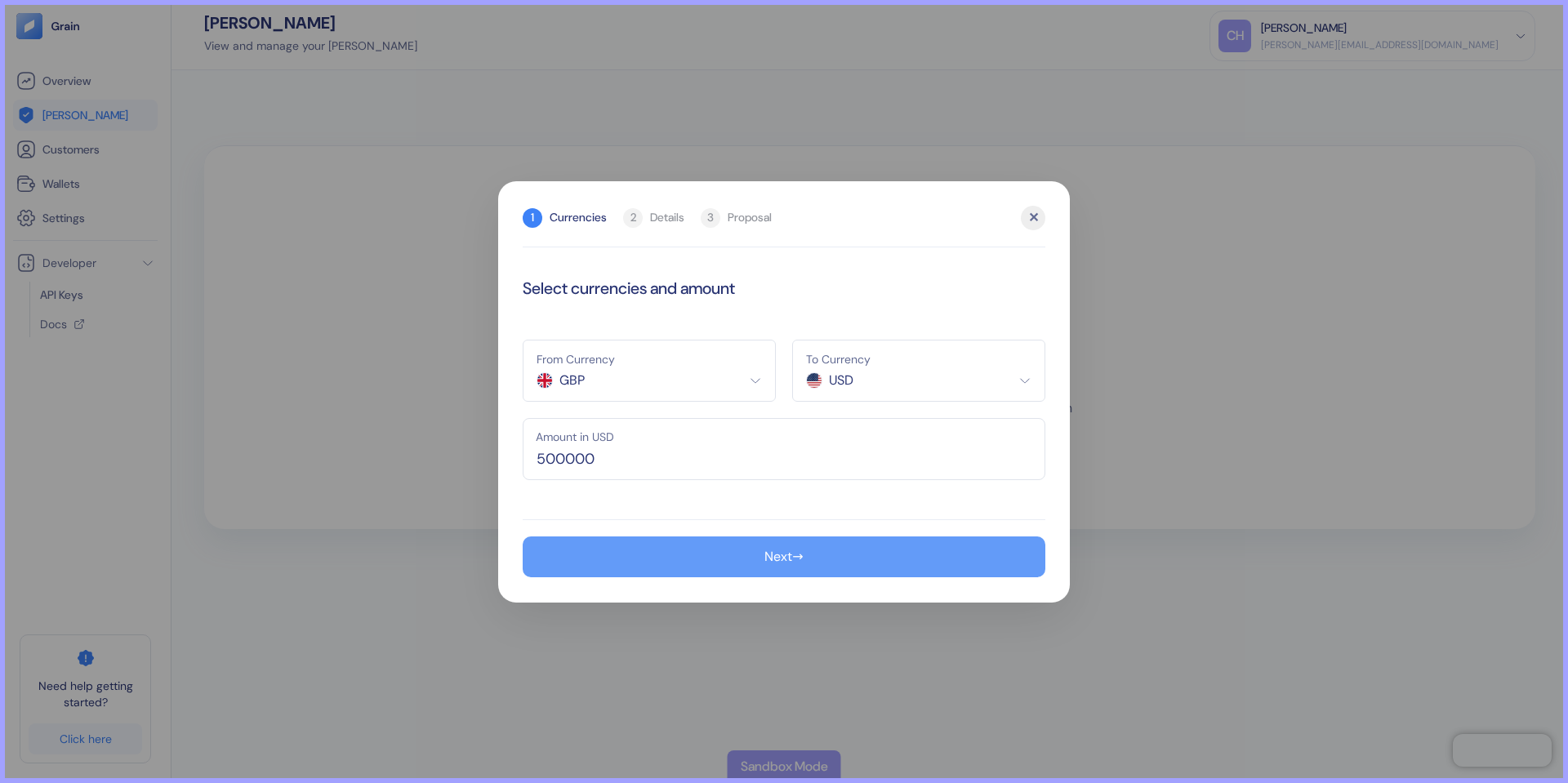
type input "500,000"
click at [680, 546] on button "Next →" at bounding box center [784, 557] width 522 height 41
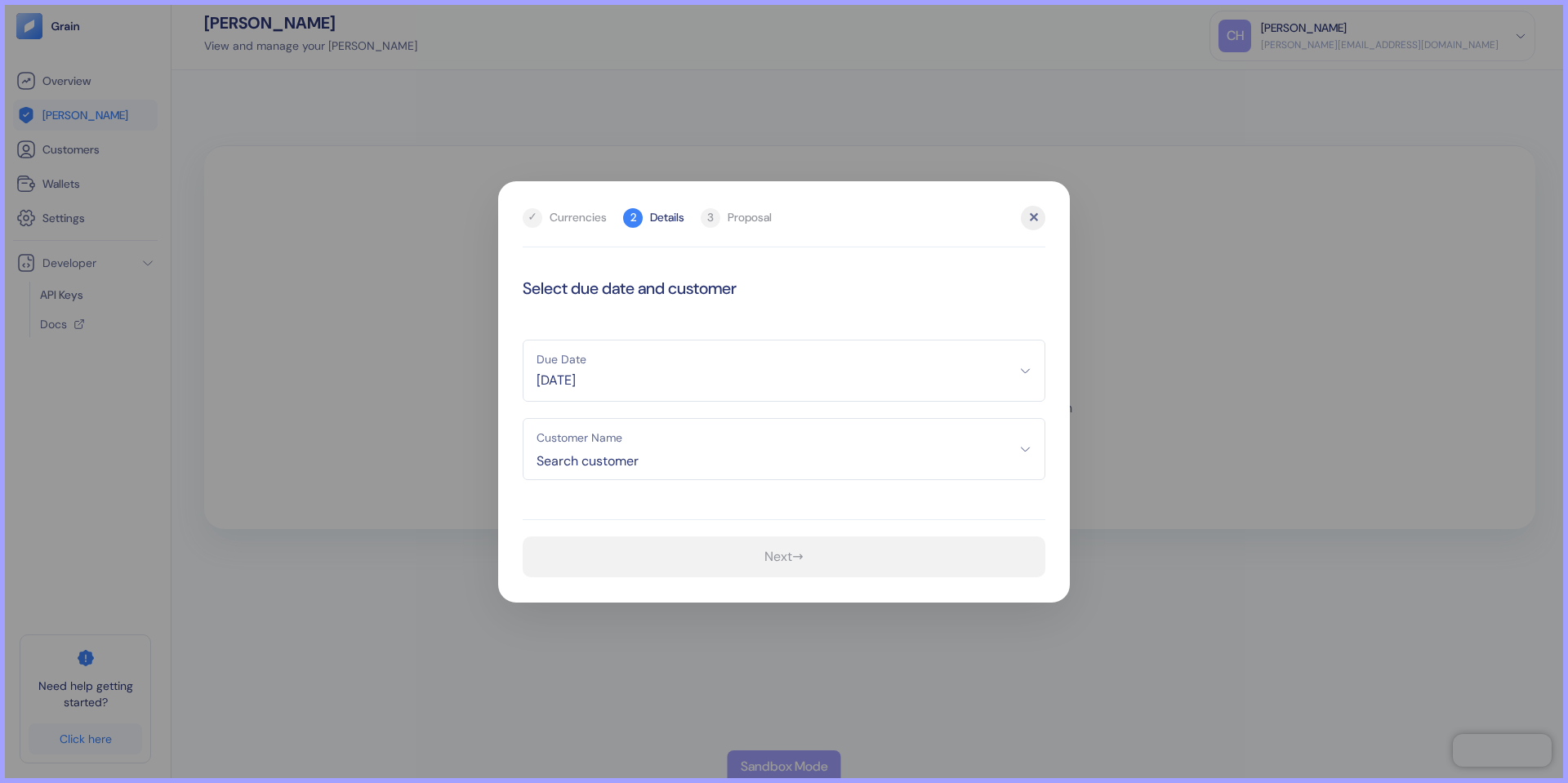
click at [665, 479] on button "Customer Name Search customer" at bounding box center [784, 449] width 522 height 62
click at [580, 557] on span "Chloe inc." at bounding box center [784, 556] width 501 height 16
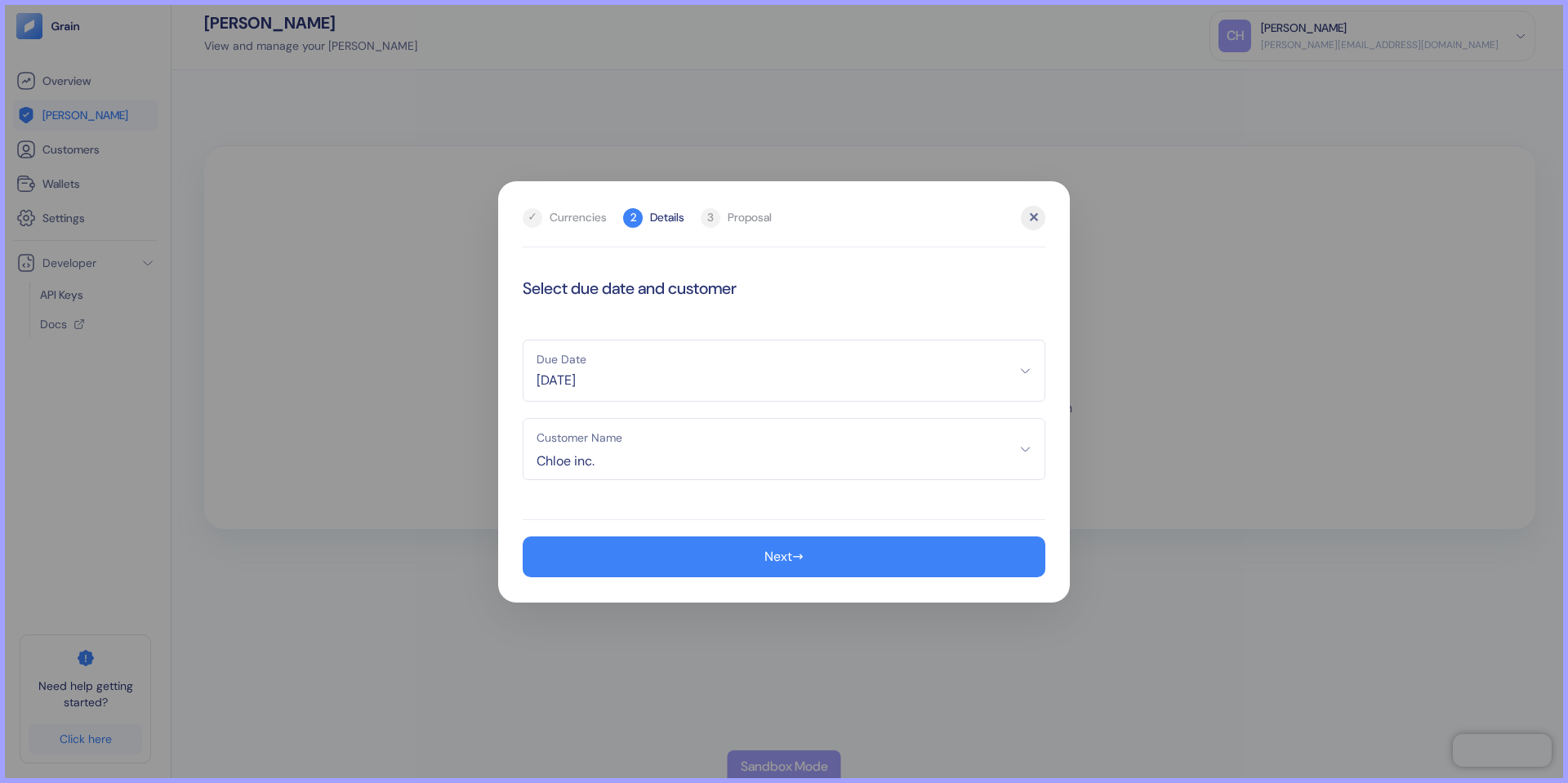
click at [593, 373] on span "[DATE]" at bounding box center [784, 381] width 495 height 20
click at [531, 418] on div "[DATE] M T W T F S S 1 2 3 4 5 6 7 8 9 10 11 12 13 14 15 16 17 18 19 20 21 22 2…" at bounding box center [602, 494] width 157 height 178
click at [534, 423] on icon "Go to previous month" at bounding box center [539, 423] width 13 height 13
click at [596, 516] on button "16" at bounding box center [602, 518] width 20 height 20
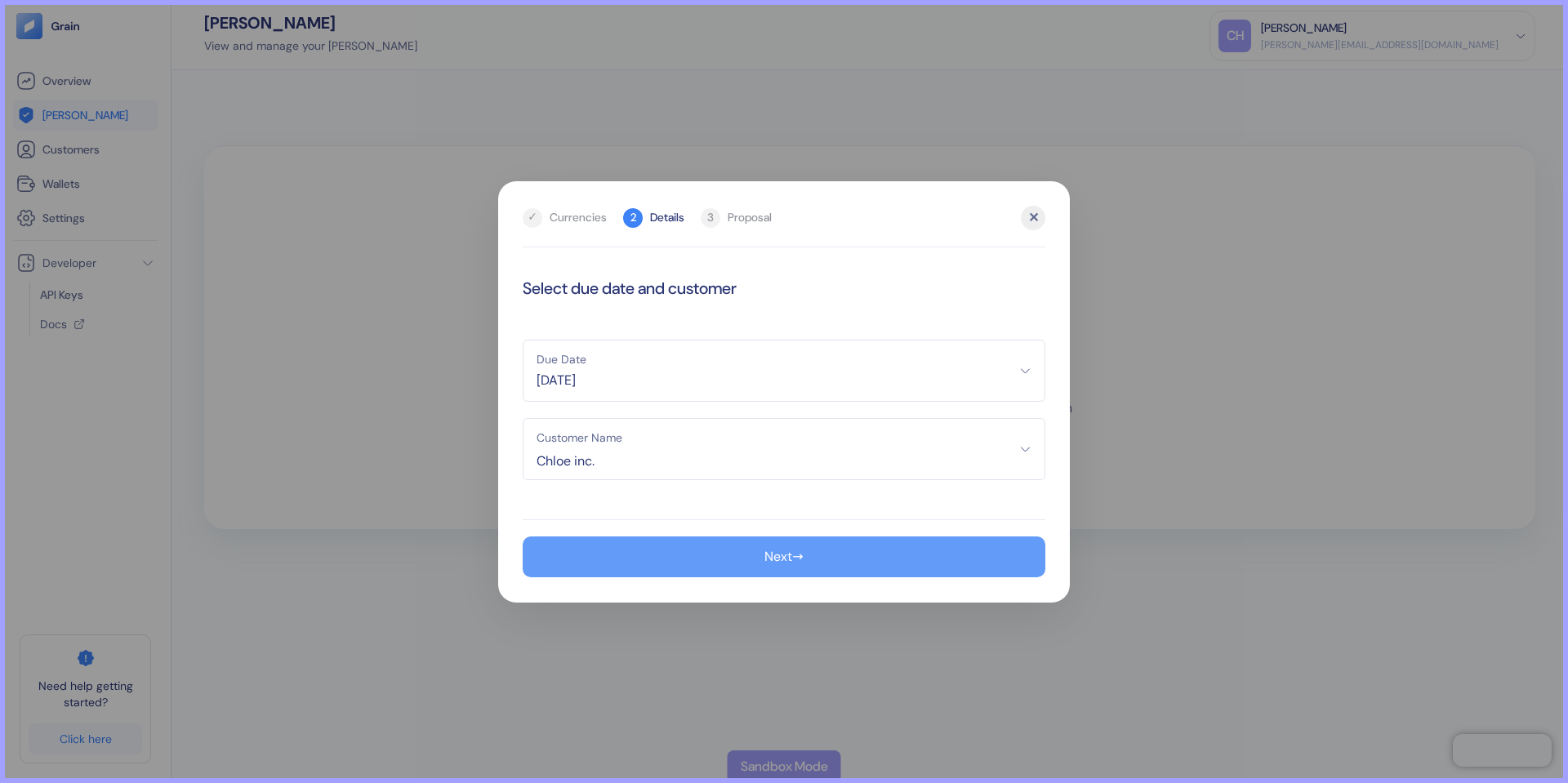
click at [652, 553] on button "Next →" at bounding box center [784, 557] width 522 height 41
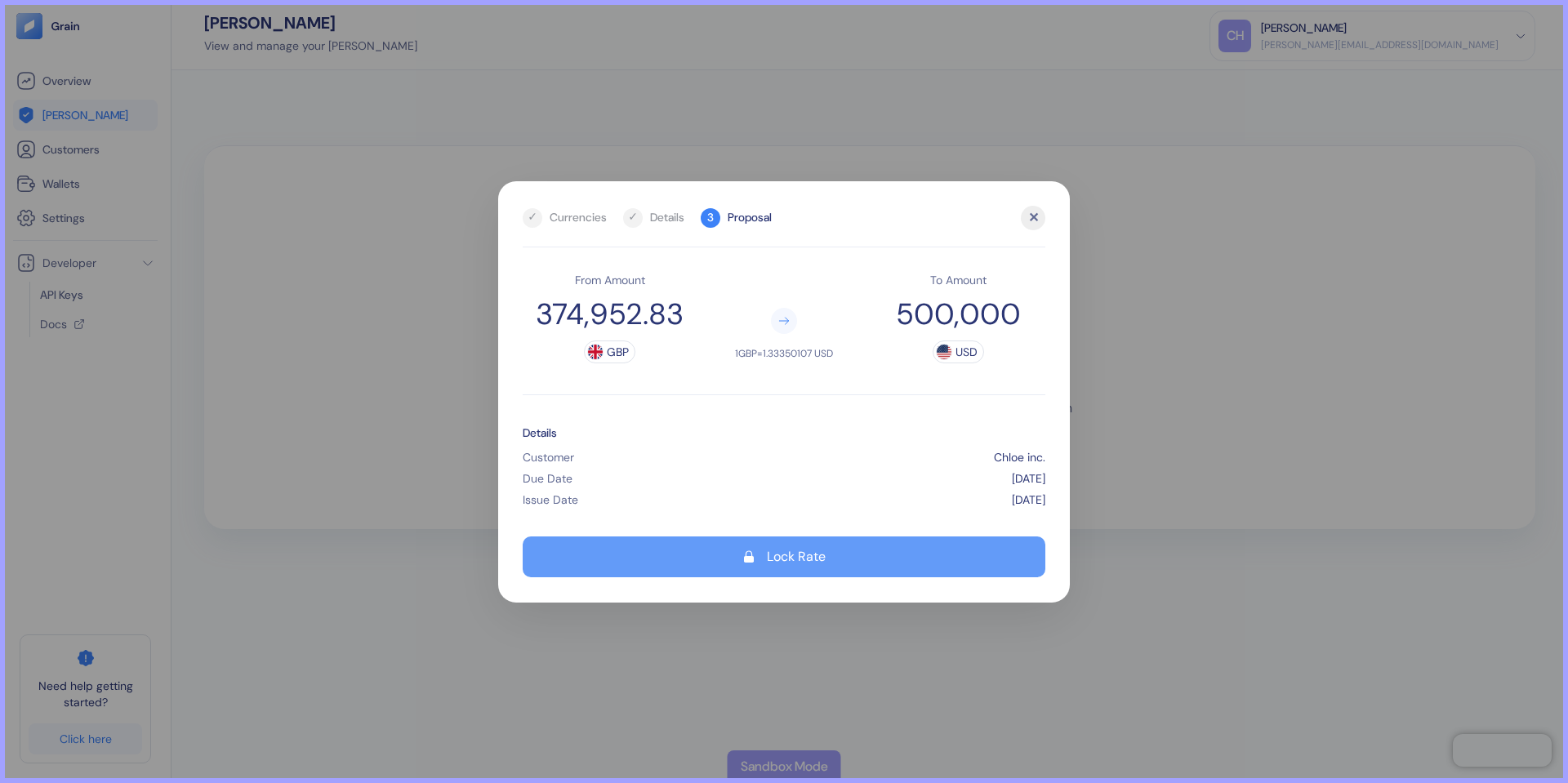
click at [776, 550] on div "Lock Rate" at bounding box center [796, 556] width 59 height 13
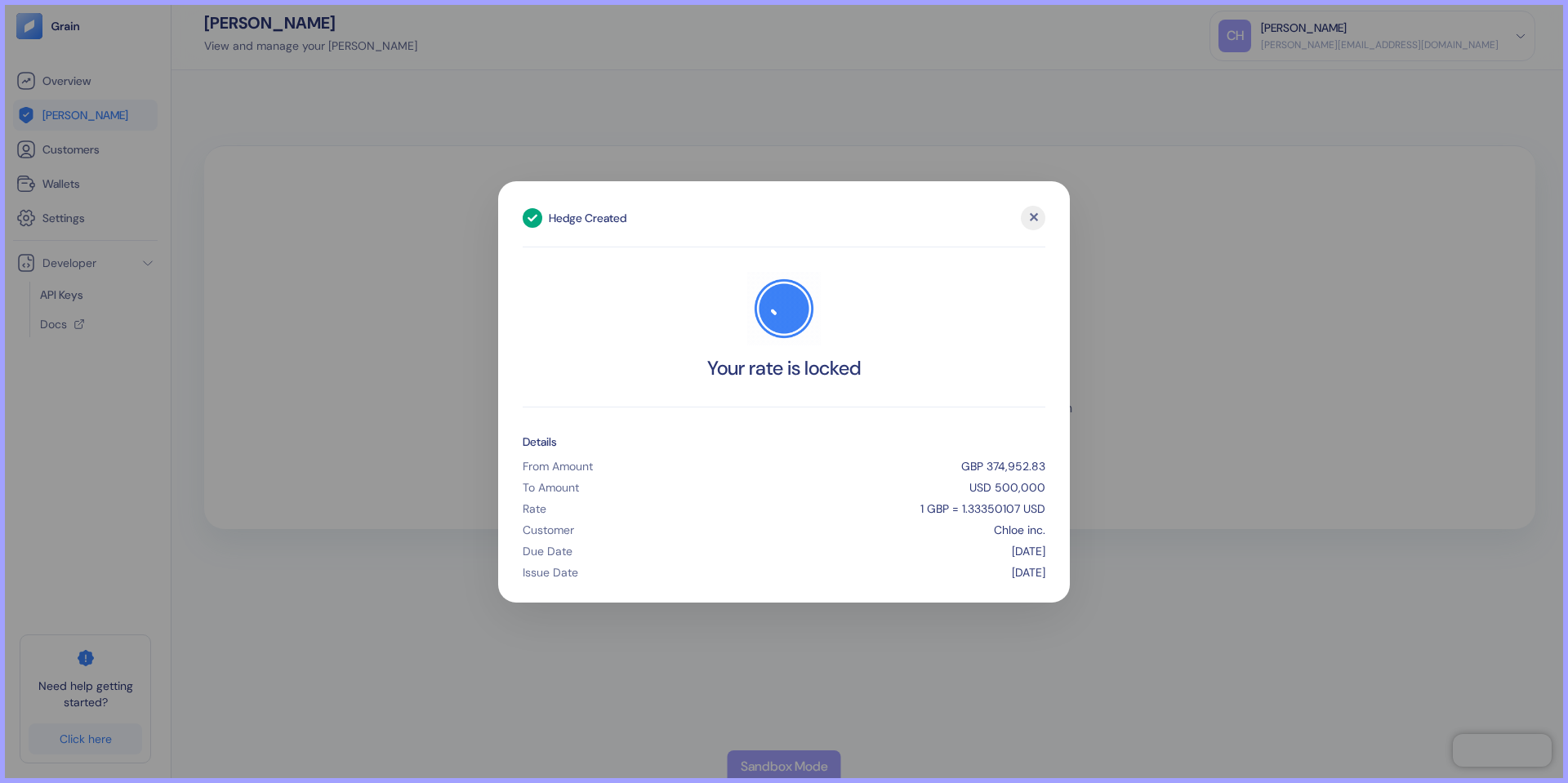
click at [1039, 218] on div "✕" at bounding box center [1032, 218] width 24 height 24
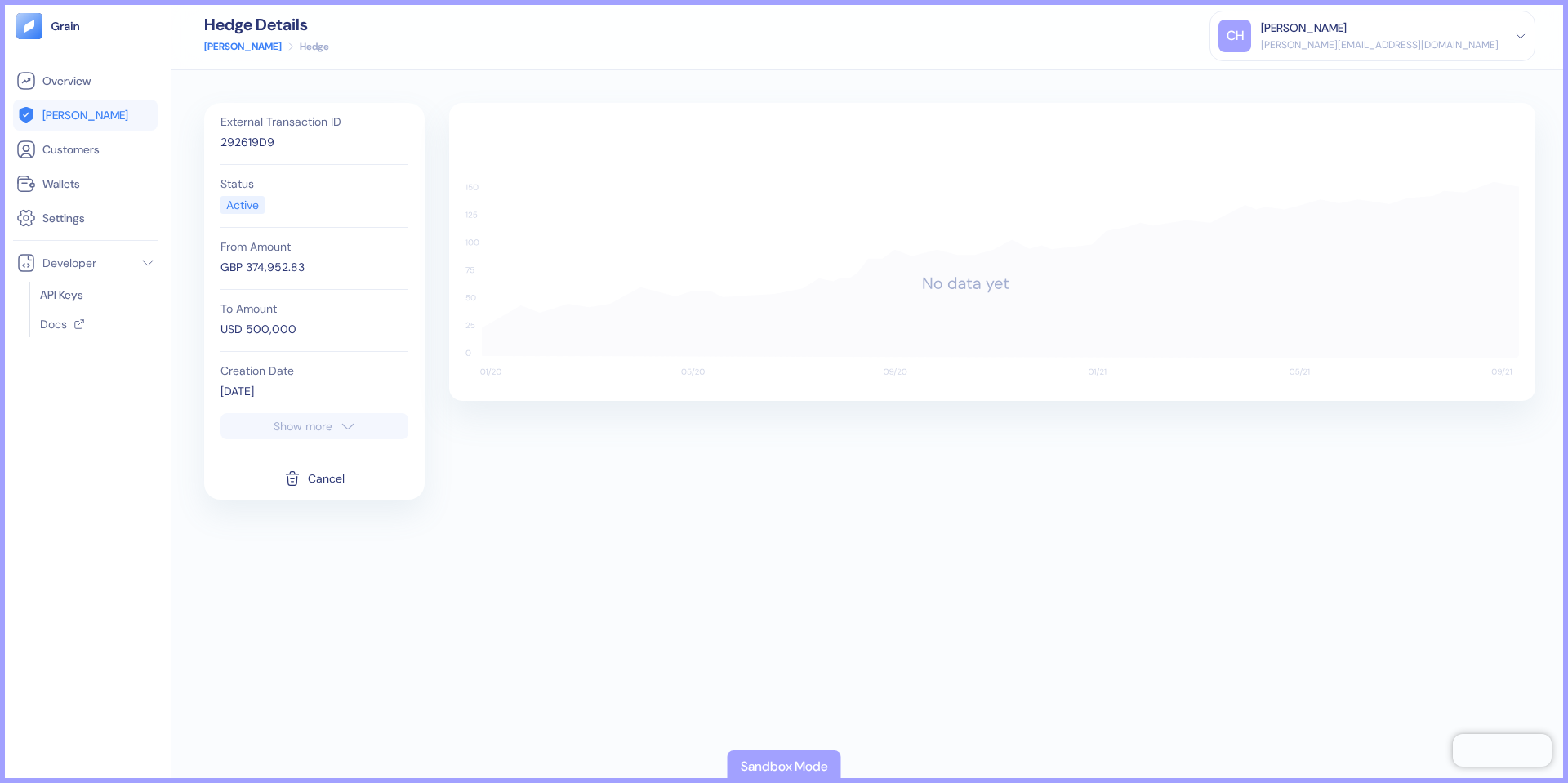
click at [682, 75] on div "External Transaction ID 292619D9 Status Active From Amount GBP 374,952.83 To Am…" at bounding box center [869, 427] width 1396 height 713
click at [698, 40] on div "Hedge Details [PERSON_NAME] Hedge CH [PERSON_NAME] [PERSON_NAME][EMAIL_ADDRESS]…" at bounding box center [869, 35] width 1396 height 70
drag, startPoint x: 776, startPoint y: 548, endPoint x: 798, endPoint y: 540, distance: 23.4
click at [774, 548] on div "External Transaction ID 292619D9 Status Active From Amount GBP 374,952.83 To Am…" at bounding box center [869, 426] width 1331 height 647
drag, startPoint x: 825, startPoint y: 533, endPoint x: 844, endPoint y: 516, distance: 25.5
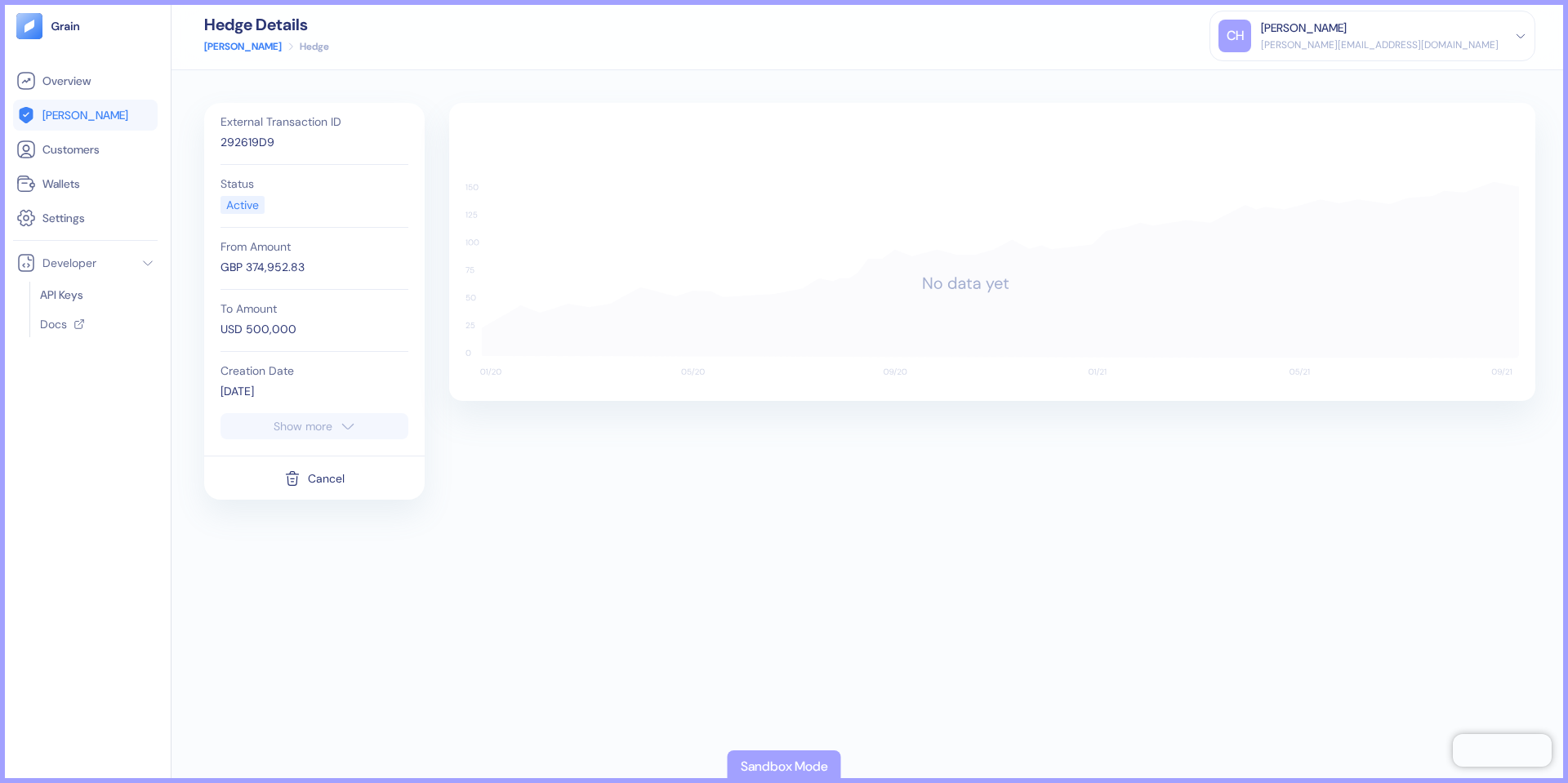
click at [822, 532] on div "External Transaction ID 292619D9 Status Active From Amount GBP 374,952.83 To Am…" at bounding box center [869, 426] width 1331 height 647
click at [844, 516] on div "External Transaction ID 292619D9 Status Active From Amount GBP 374,952.83 To Am…" at bounding box center [869, 426] width 1331 height 647
click at [761, 50] on div "Hedge Details [PERSON_NAME] Hedge CH [PERSON_NAME] [PERSON_NAME][EMAIL_ADDRESS]…" at bounding box center [869, 35] width 1396 height 70
click at [225, 45] on link "[PERSON_NAME]" at bounding box center [242, 46] width 78 height 14
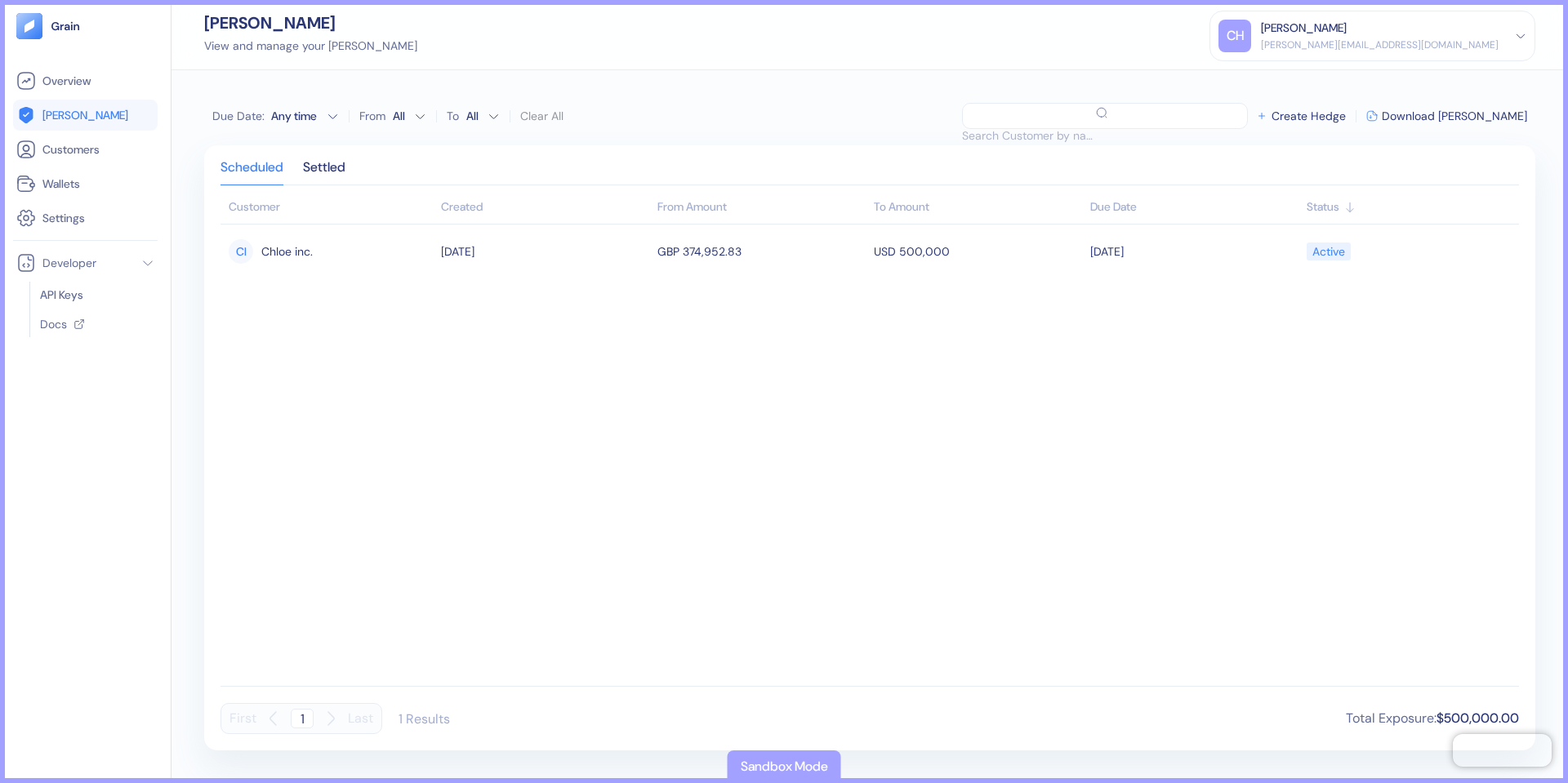
click at [714, 116] on div "Due Date : Any time From All To All Clear All ​ Create Hedge Download [PERSON_N…" at bounding box center [869, 115] width 1331 height 26
click at [341, 161] on div "Settled" at bounding box center [324, 173] width 43 height 23
click at [261, 166] on div "Scheduled" at bounding box center [251, 173] width 63 height 23
click at [668, 92] on div "Due Date : Any time From All To All Clear All ​ Create Hedge Download [PERSON_N…" at bounding box center [869, 427] width 1396 height 713
click at [704, 18] on div "[PERSON_NAME] View and manage your [PERSON_NAME] [PERSON_NAME] [PERSON_NAME][EM…" at bounding box center [869, 35] width 1396 height 70
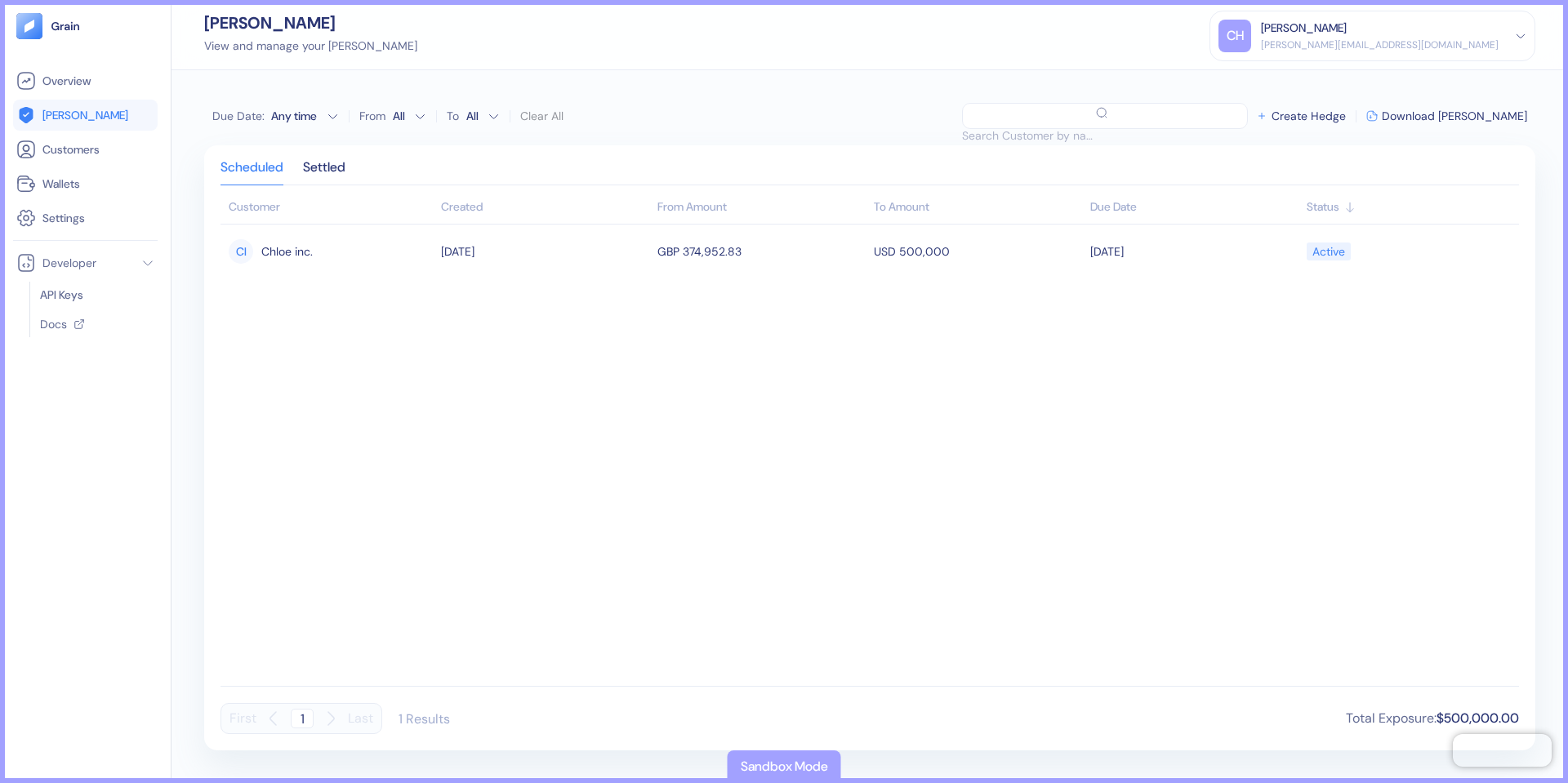
click at [704, 18] on div "[PERSON_NAME] View and manage your [PERSON_NAME] [PERSON_NAME] [PERSON_NAME][EM…" at bounding box center [869, 35] width 1396 height 70
drag, startPoint x: 704, startPoint y: 18, endPoint x: 711, endPoint y: 120, distance: 102.2
click at [711, 120] on div "[PERSON_NAME] View and manage your [PERSON_NAME] [PERSON_NAME] [PERSON_NAME][EM…" at bounding box center [869, 392] width 1396 height 783
click at [711, 120] on div "Due Date : Any time From All To All Clear All ​ Create Hedge Download [PERSON_N…" at bounding box center [869, 115] width 1331 height 26
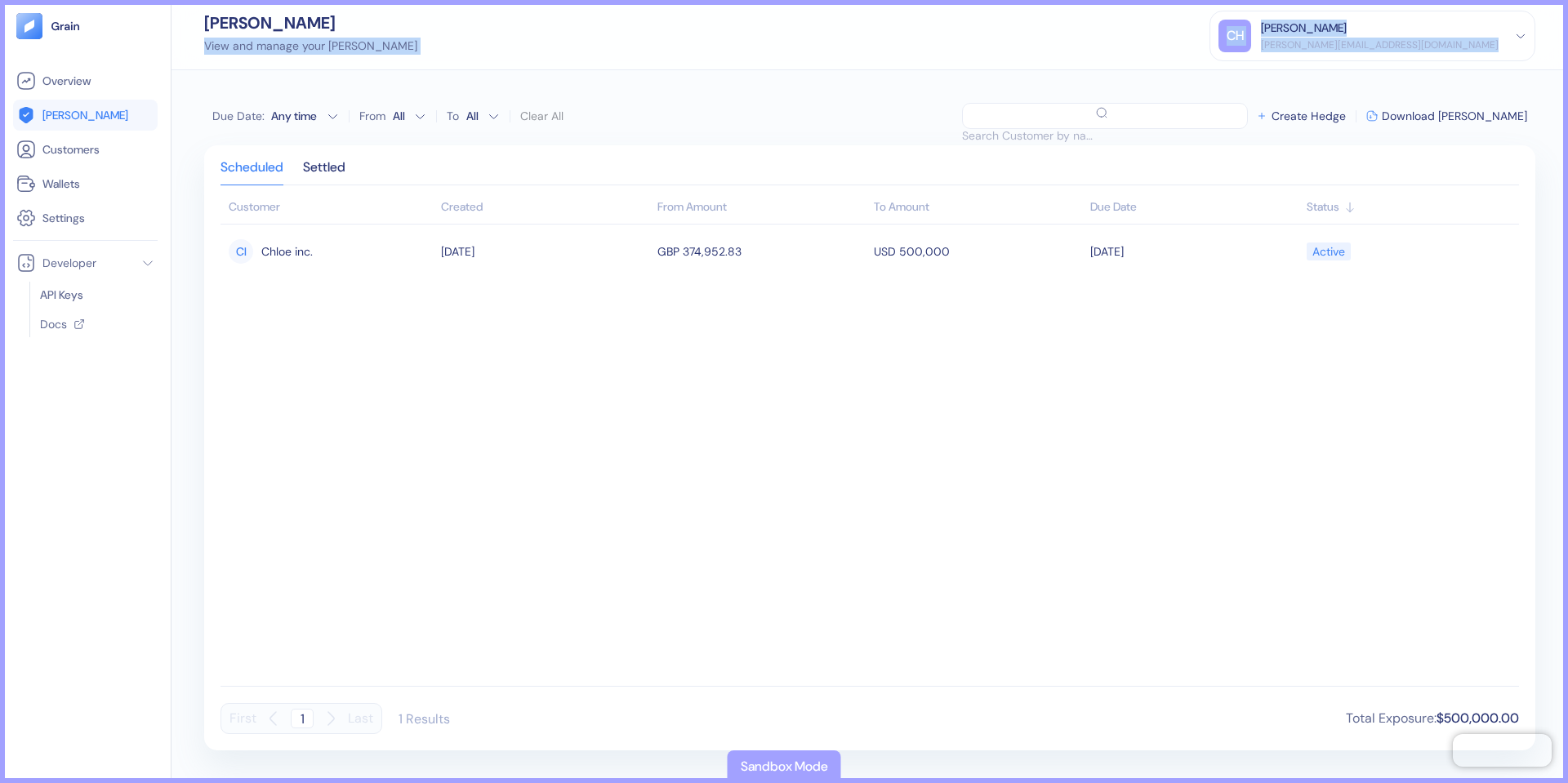
drag, startPoint x: 711, startPoint y: 120, endPoint x: 703, endPoint y: 34, distance: 86.4
click at [703, 70] on div "Due Date : Any time From All To All Clear All ​ Create Hedge Download [PERSON_N…" at bounding box center [869, 427] width 1396 height 713
click at [703, 34] on div "[PERSON_NAME] View and manage your [PERSON_NAME] [PERSON_NAME] [PERSON_NAME][EM…" at bounding box center [869, 35] width 1396 height 70
